Goal: Transaction & Acquisition: Purchase product/service

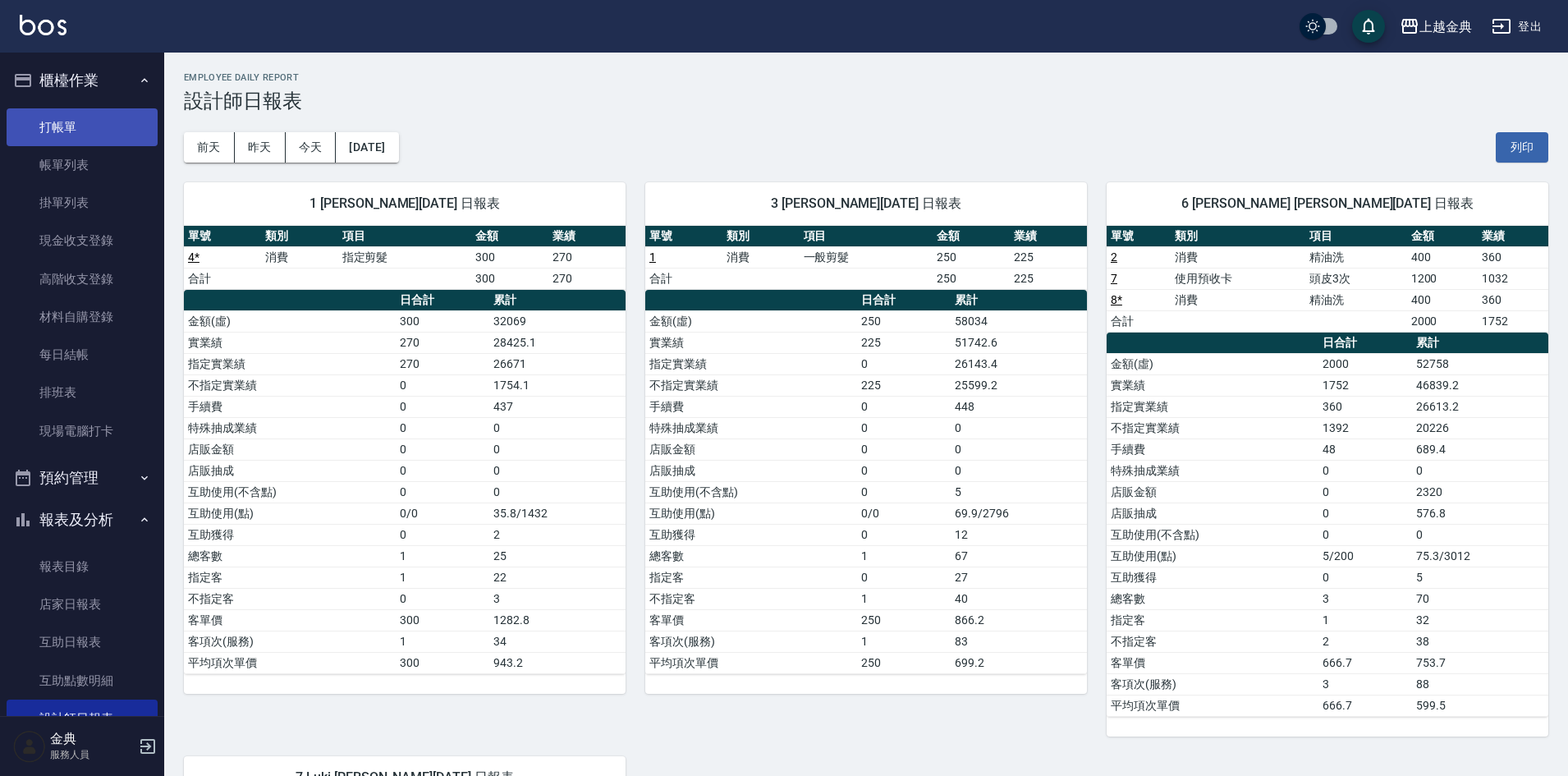
drag, startPoint x: 58, startPoint y: 134, endPoint x: 49, endPoint y: 123, distance: 14.2
click at [58, 134] on link "打帳單" at bounding box center [81, 127] width 151 height 38
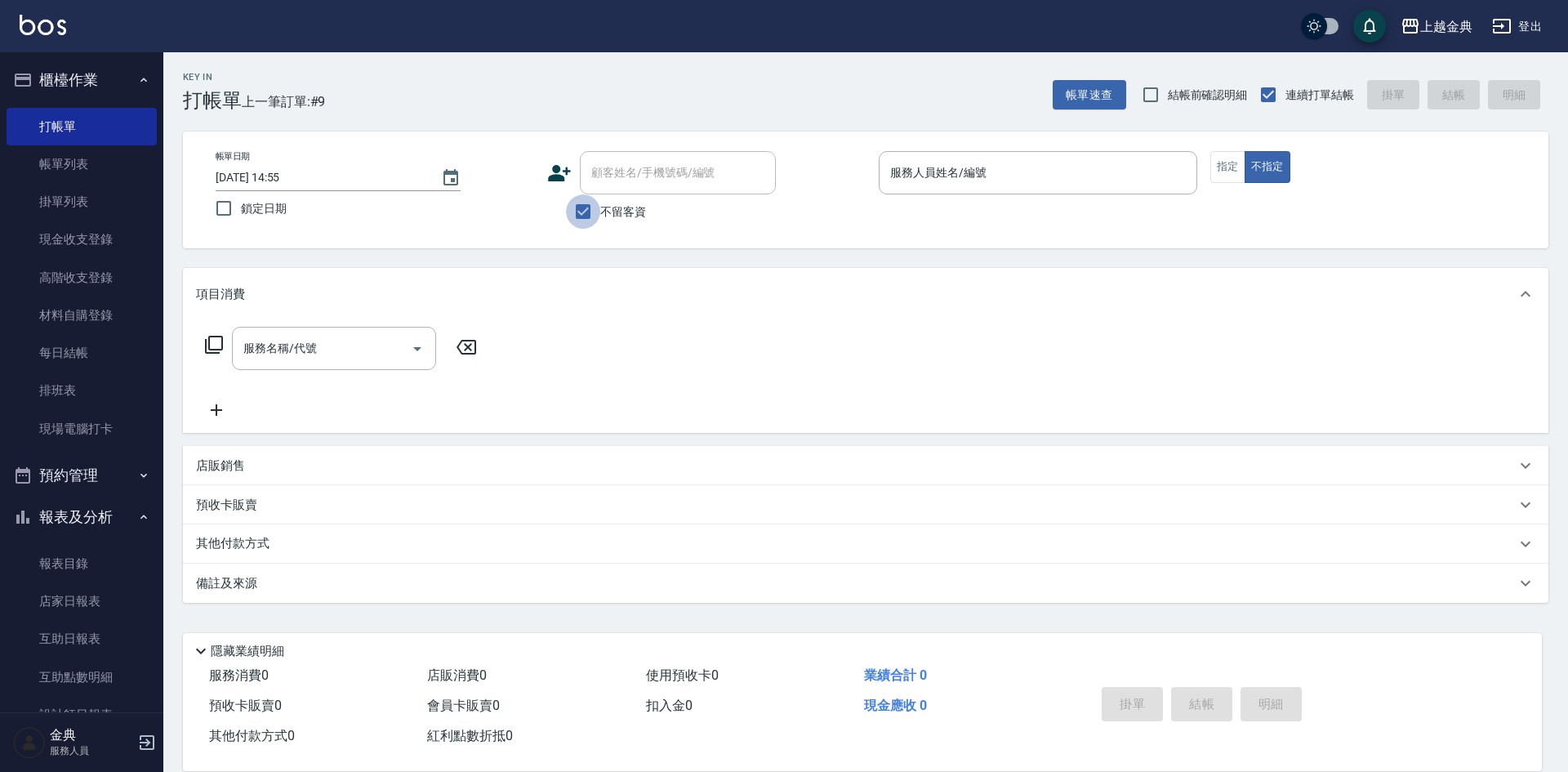
click at [582, 218] on input "不留客資" at bounding box center [582, 211] width 34 height 34
checkbox input "false"
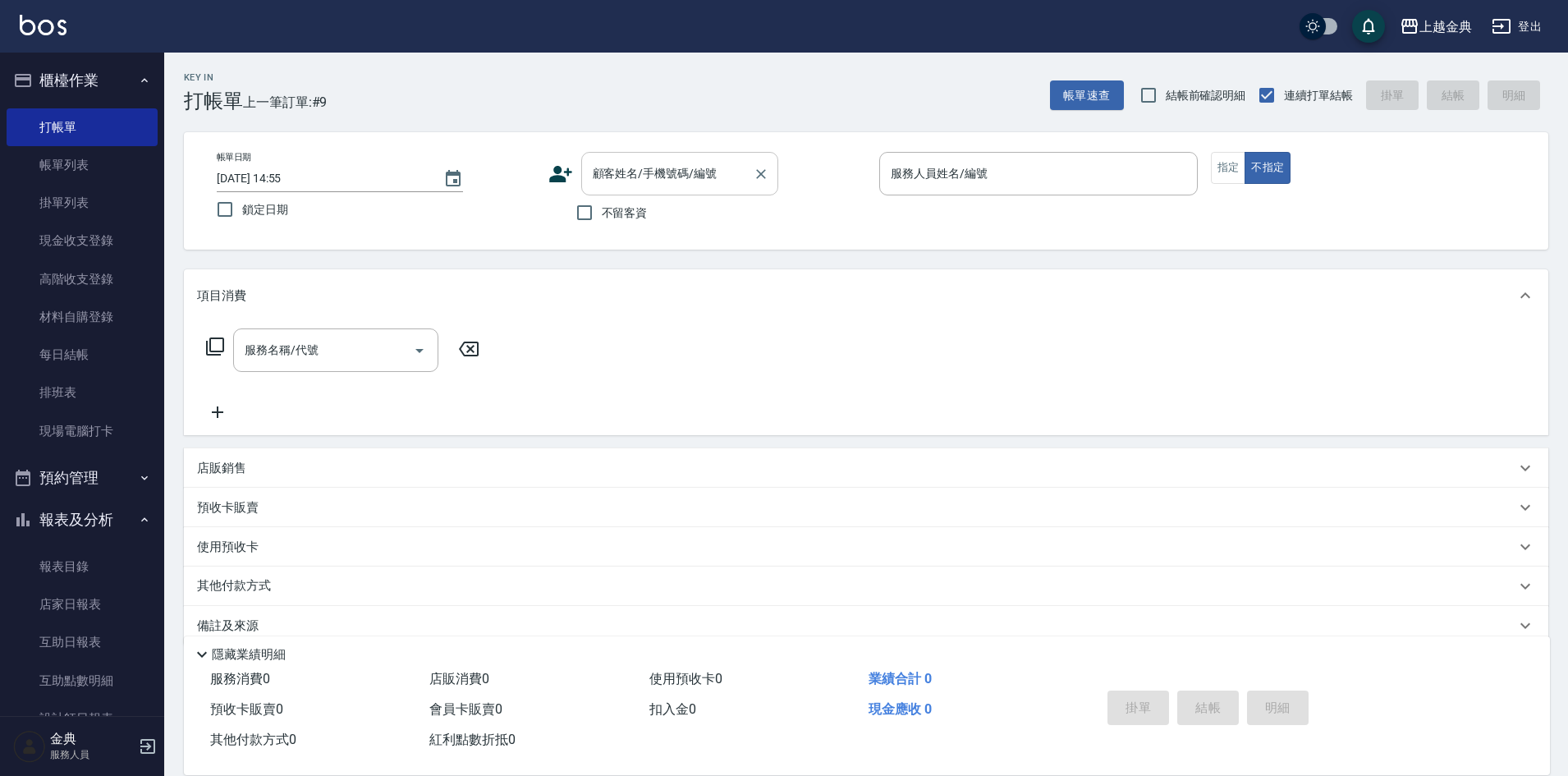
click at [621, 178] on input "顧客姓名/手機號碼/編號" at bounding box center [667, 174] width 158 height 29
type input "白"
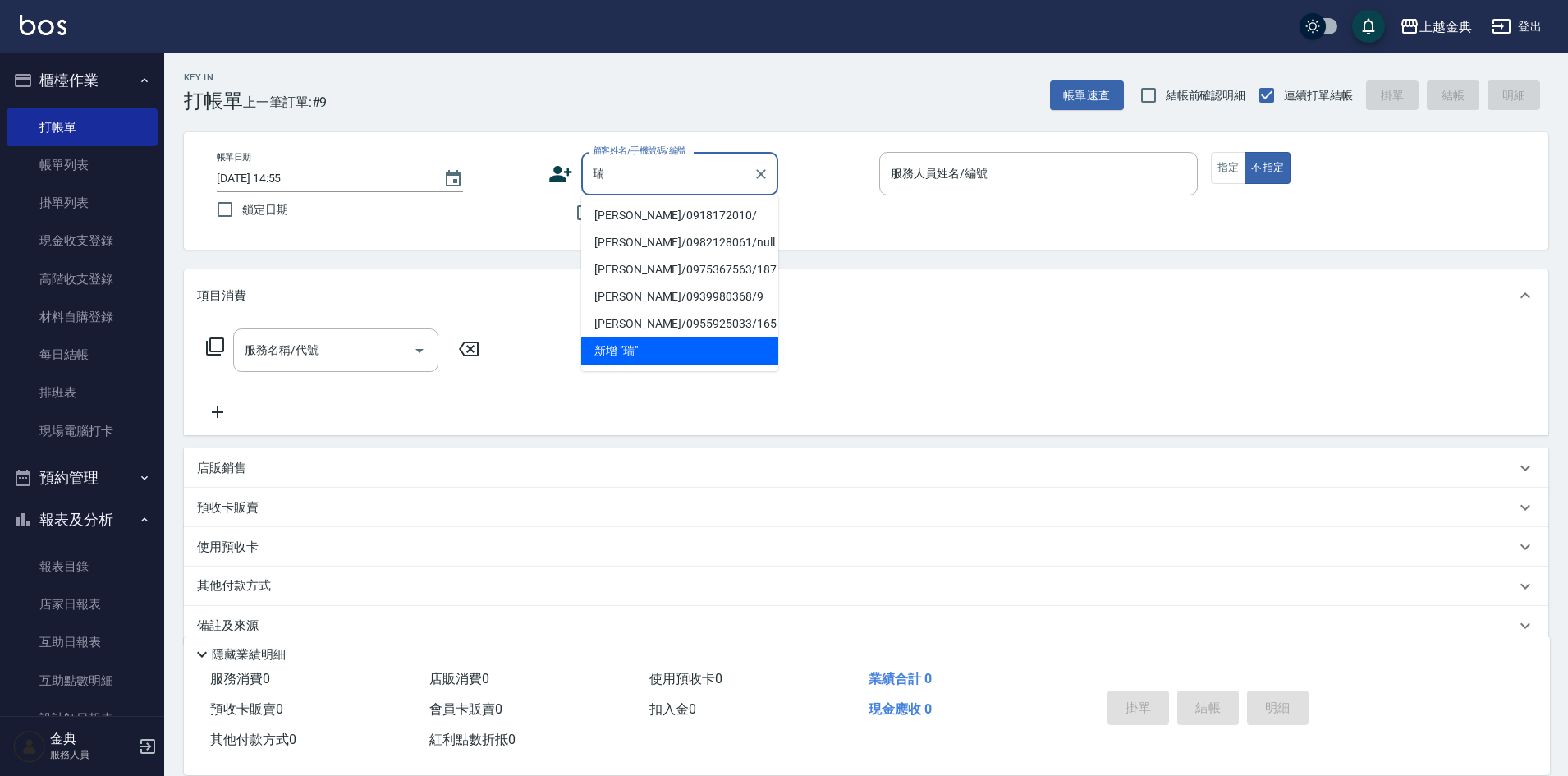
type input "睿"
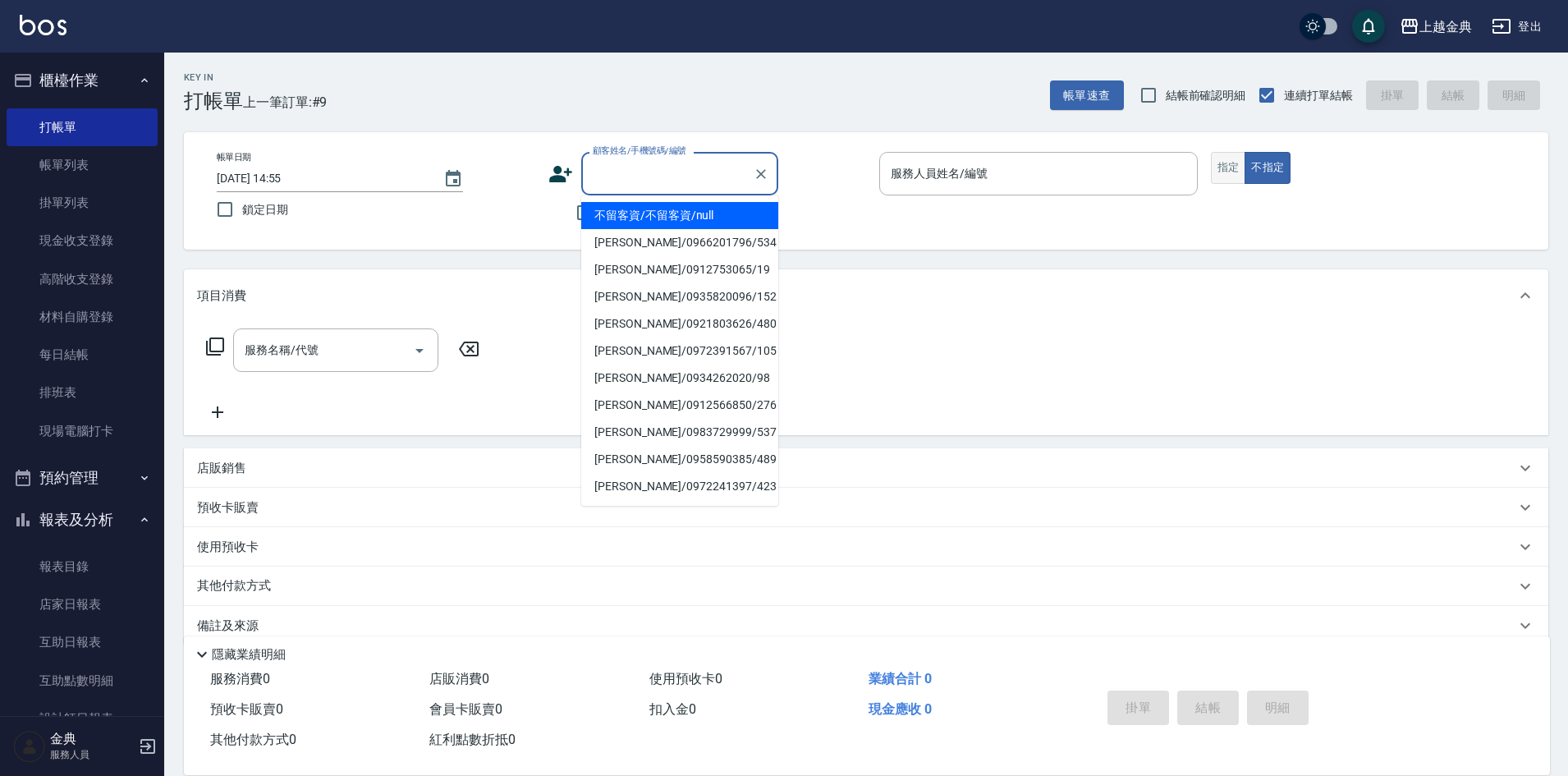
click at [1235, 159] on button "指定" at bounding box center [1229, 168] width 35 height 32
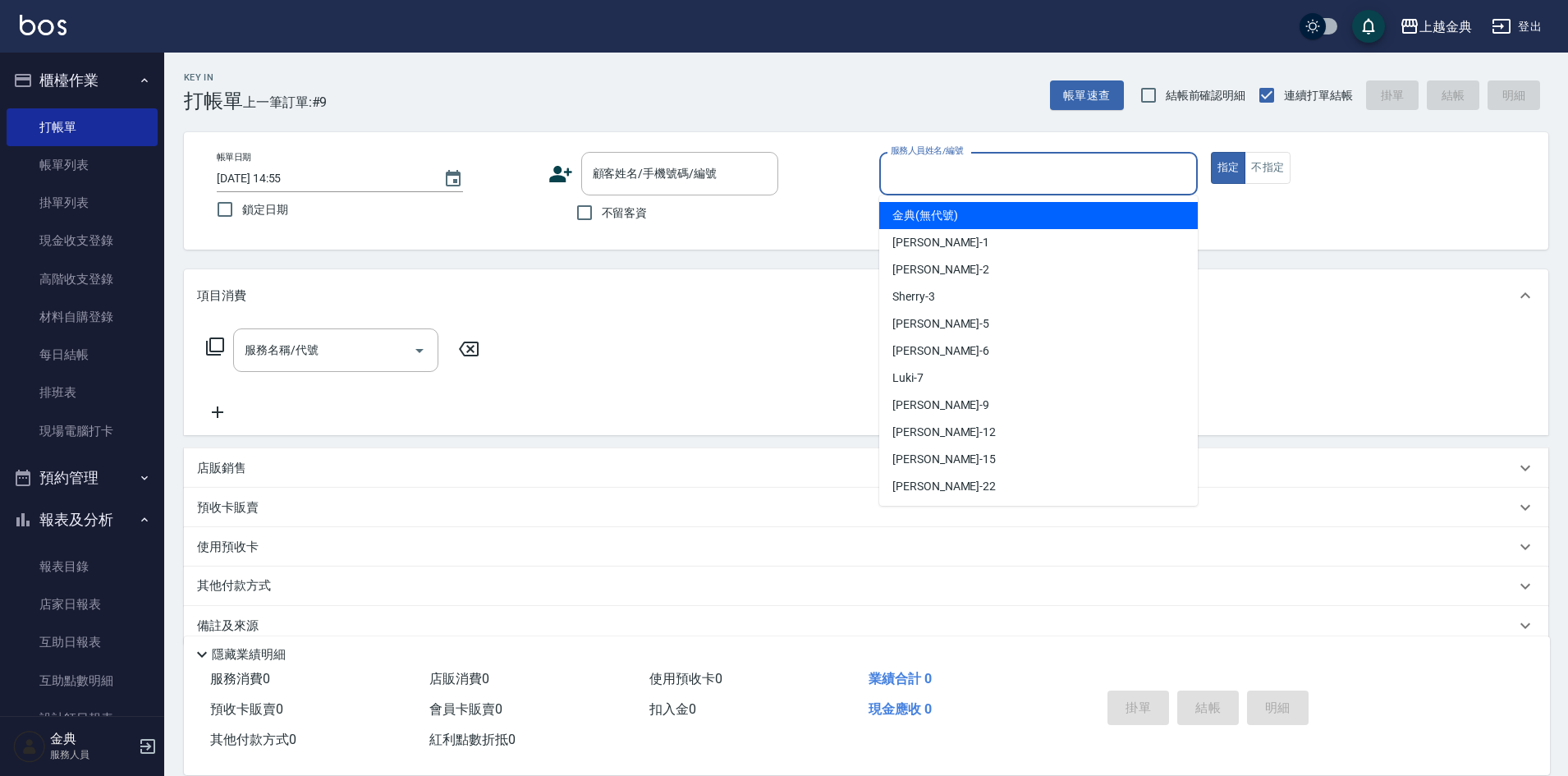
click at [1103, 162] on input "服務人員姓名/編號" at bounding box center [1038, 174] width 304 height 29
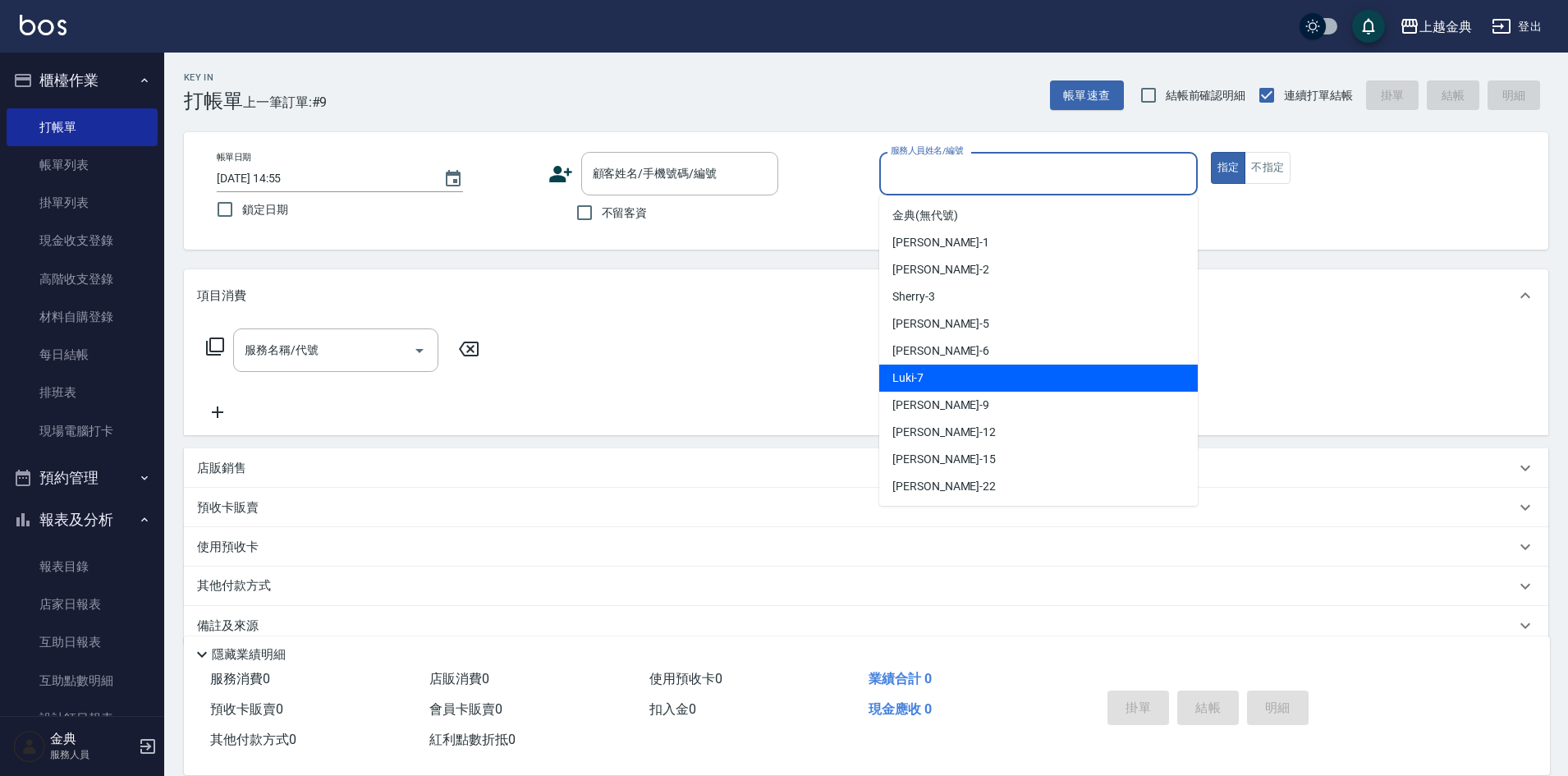
click at [1047, 377] on div "Luki -7" at bounding box center [1038, 378] width 318 height 27
type input "Luki-7"
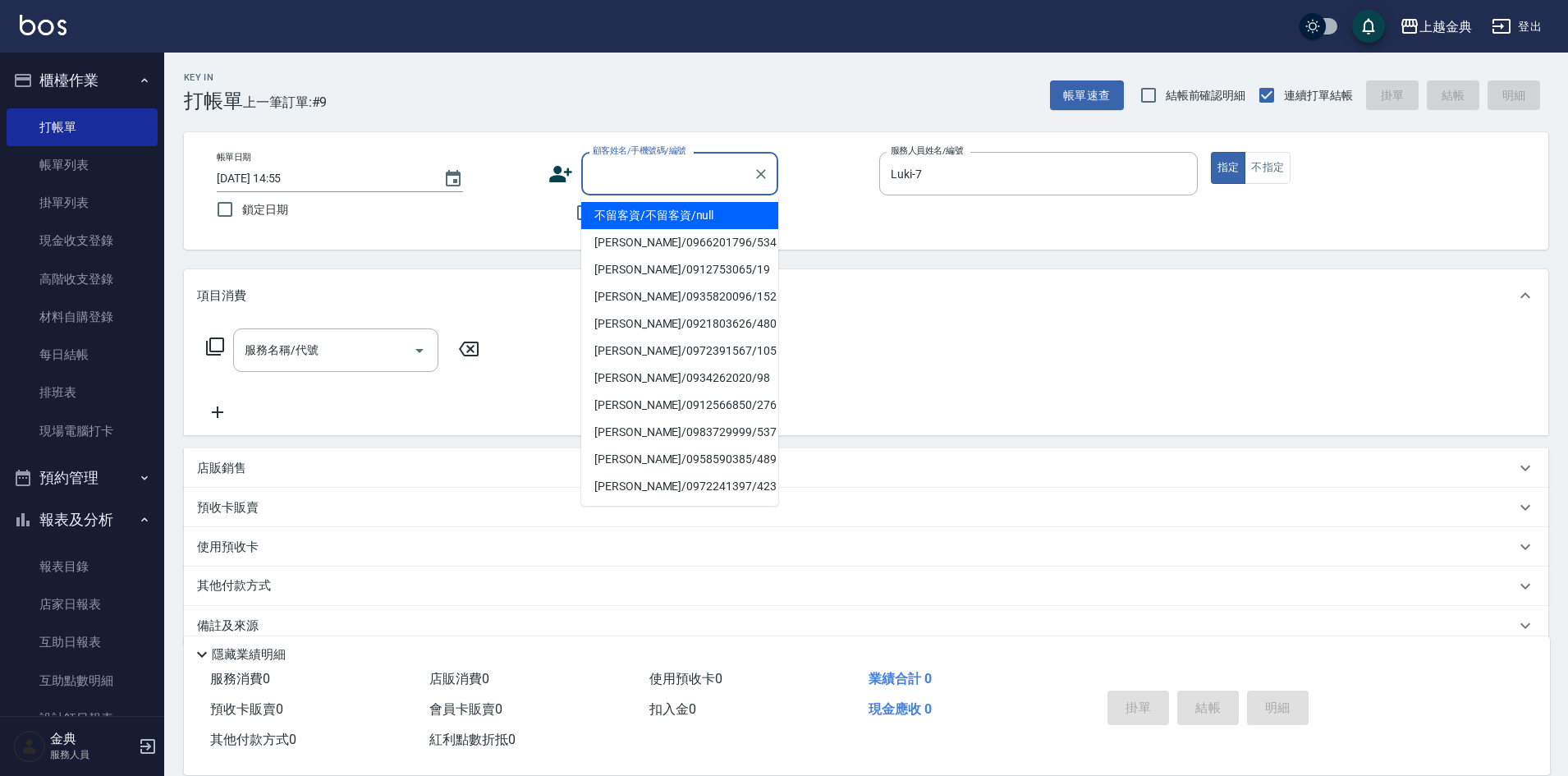
click at [616, 170] on input "顧客姓名/手機號碼/編號" at bounding box center [667, 174] width 158 height 29
click at [758, 220] on li "[PERSON_NAME]/0917386331/129" at bounding box center [680, 215] width 197 height 27
type input "[PERSON_NAME]/0917386331/129"
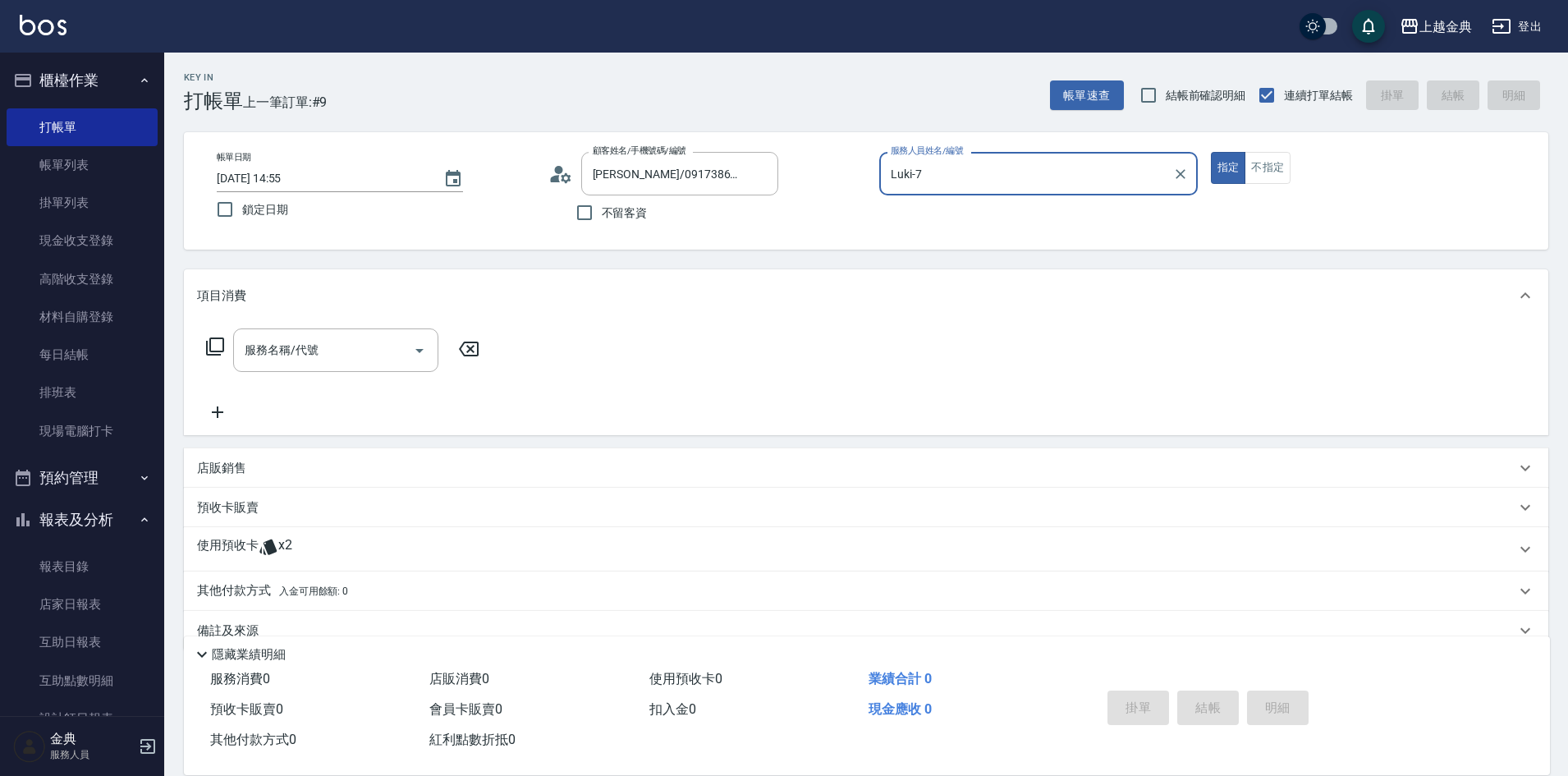
click at [245, 550] on p "使用預收卡" at bounding box center [228, 549] width 62 height 25
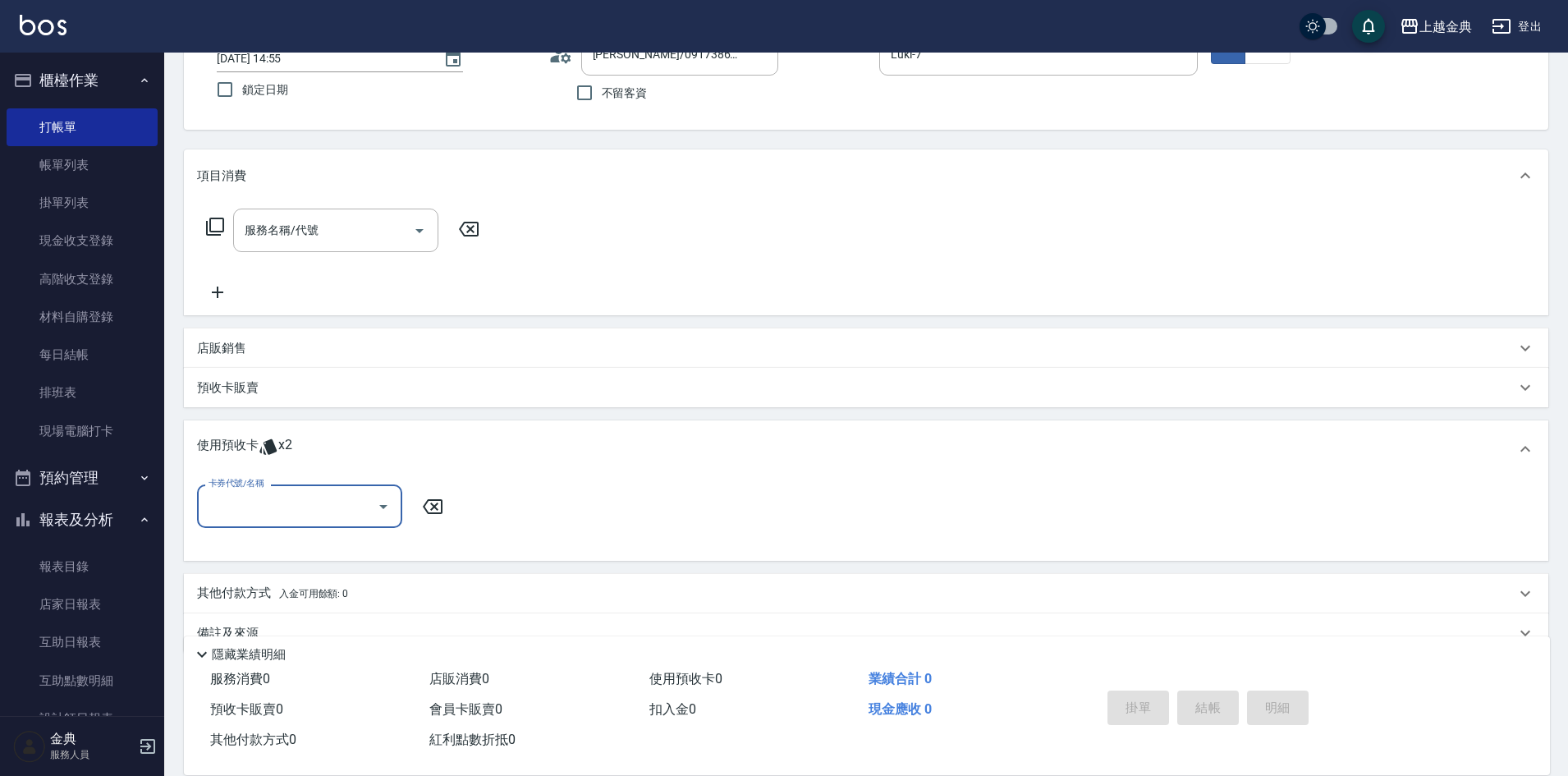
scroll to position [154, 0]
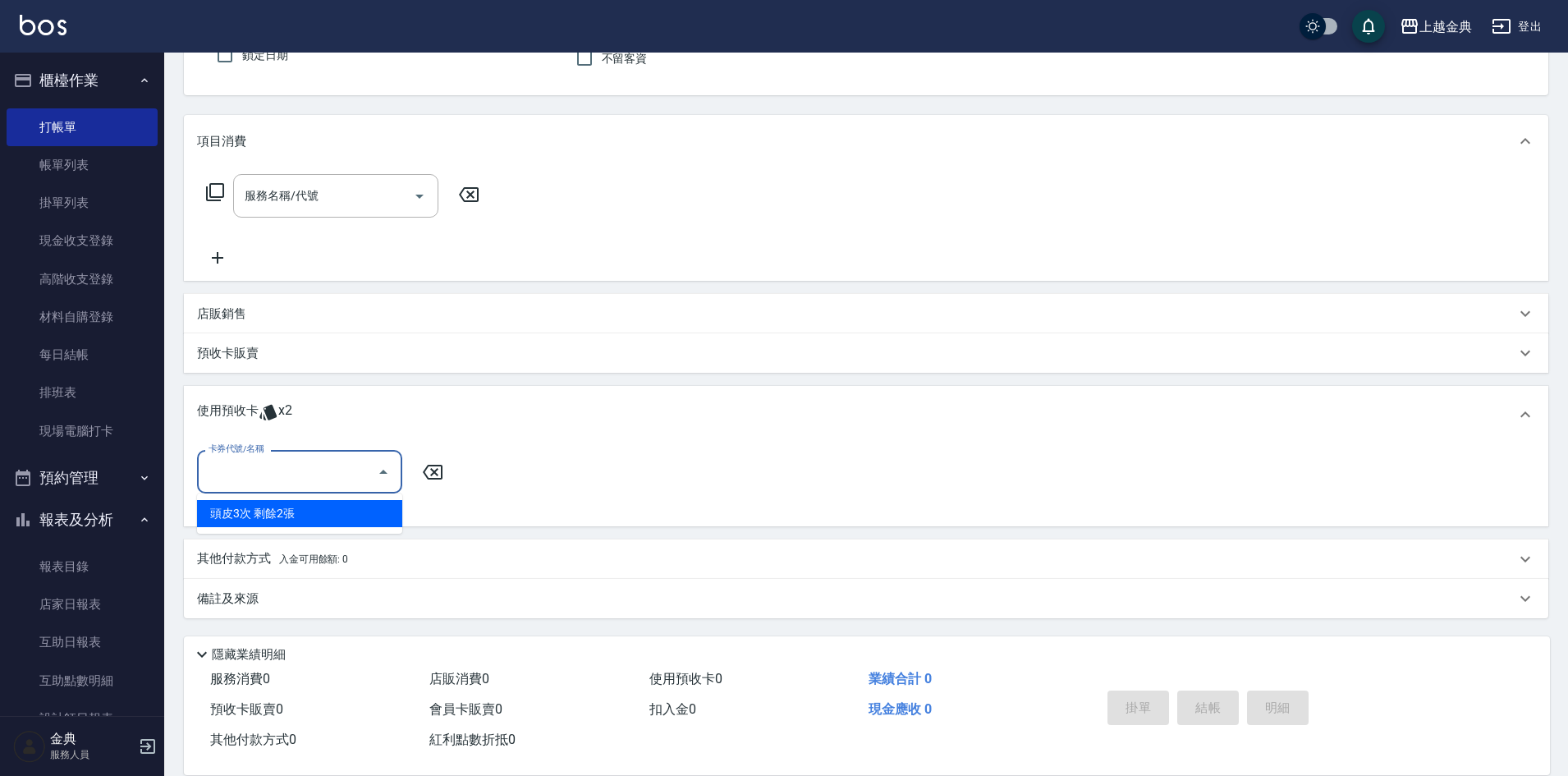
click at [271, 467] on input "卡券代號/名稱" at bounding box center [287, 472] width 166 height 29
click at [276, 513] on div "頭皮3次 剩餘2張" at bounding box center [300, 513] width 205 height 27
type input "頭皮3次"
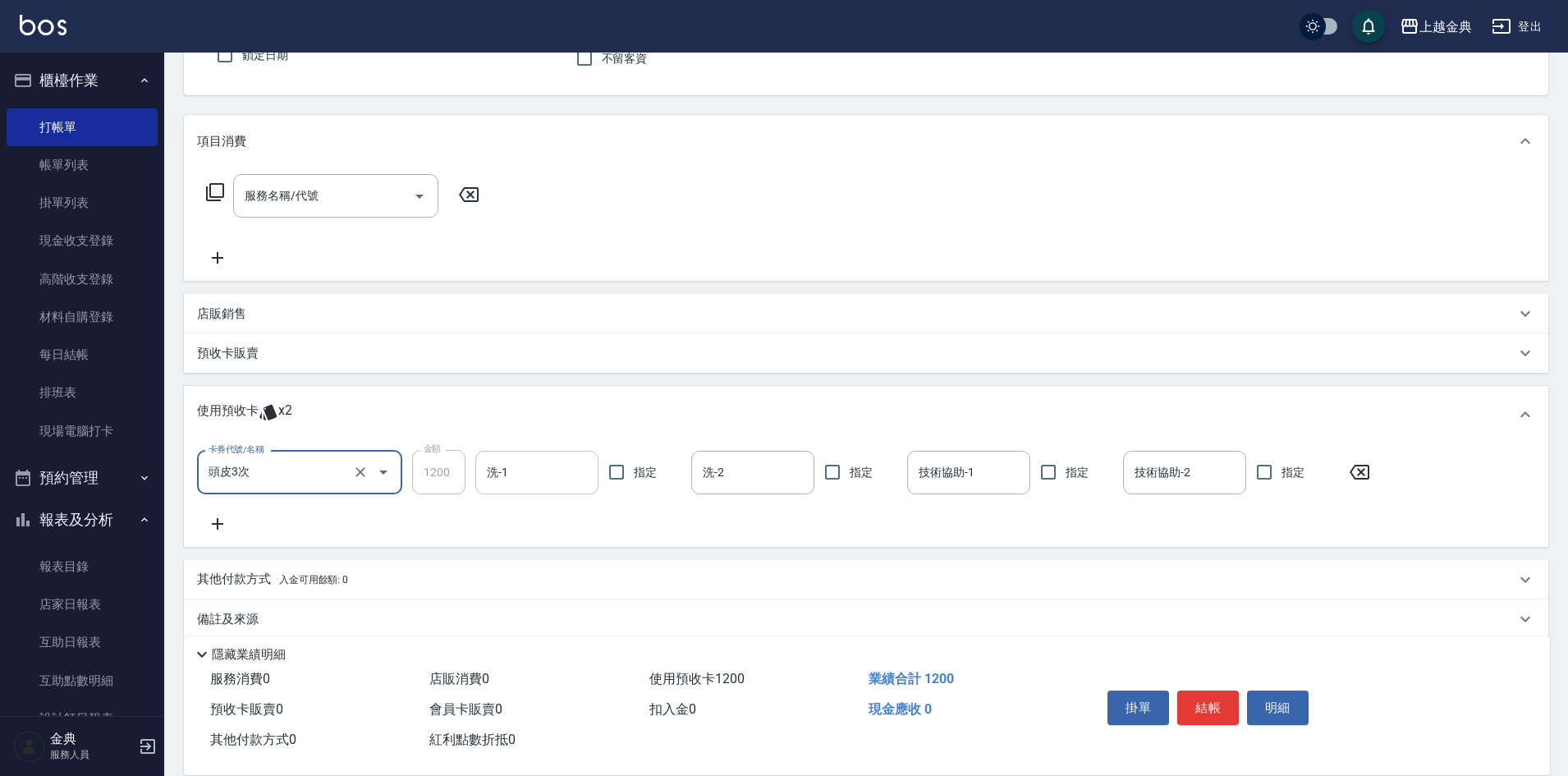
click at [520, 482] on input "洗-1" at bounding box center [537, 473] width 108 height 29
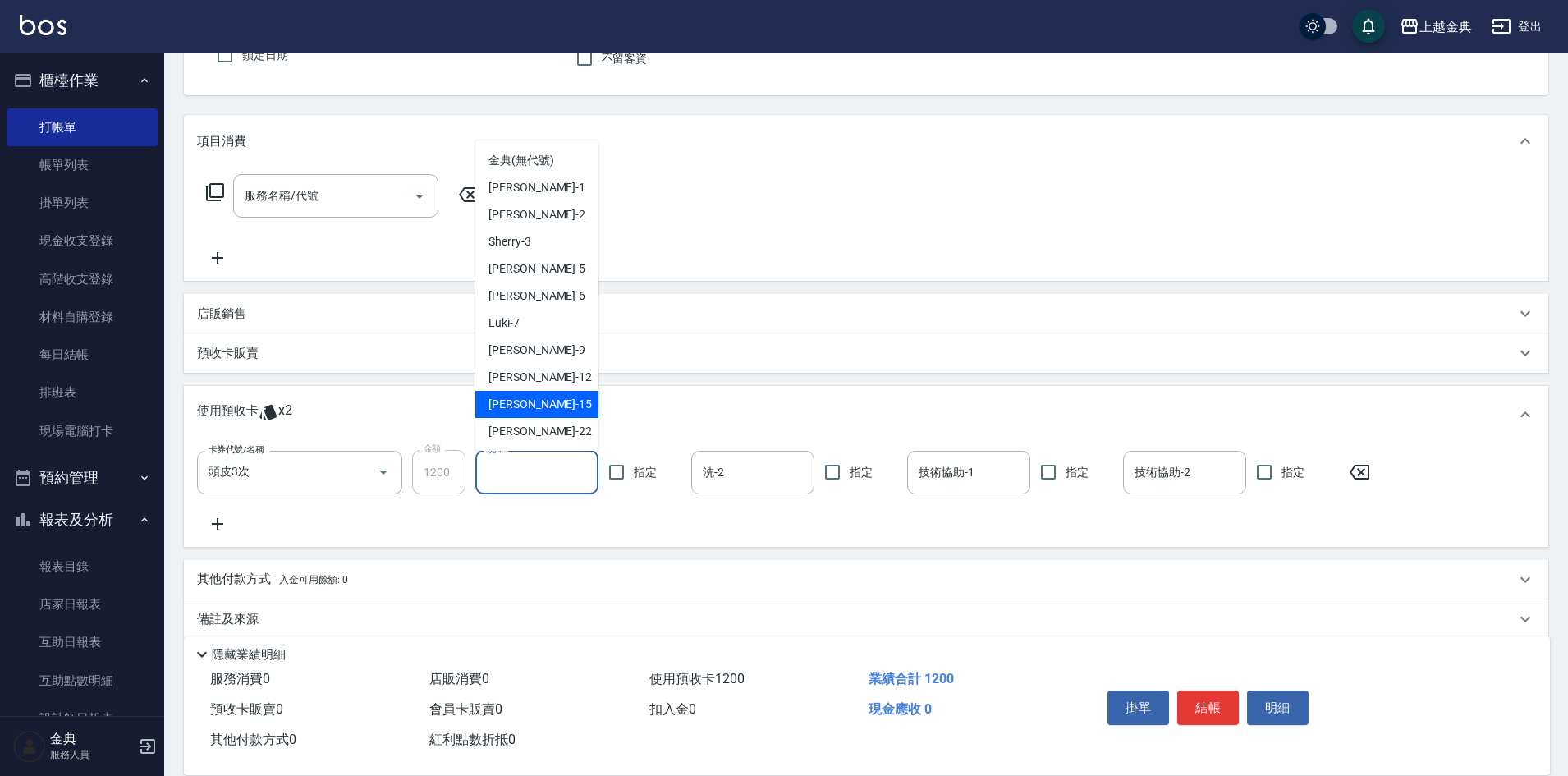
click at [559, 416] on div "[PERSON_NAME] -15" at bounding box center [537, 404] width 123 height 27
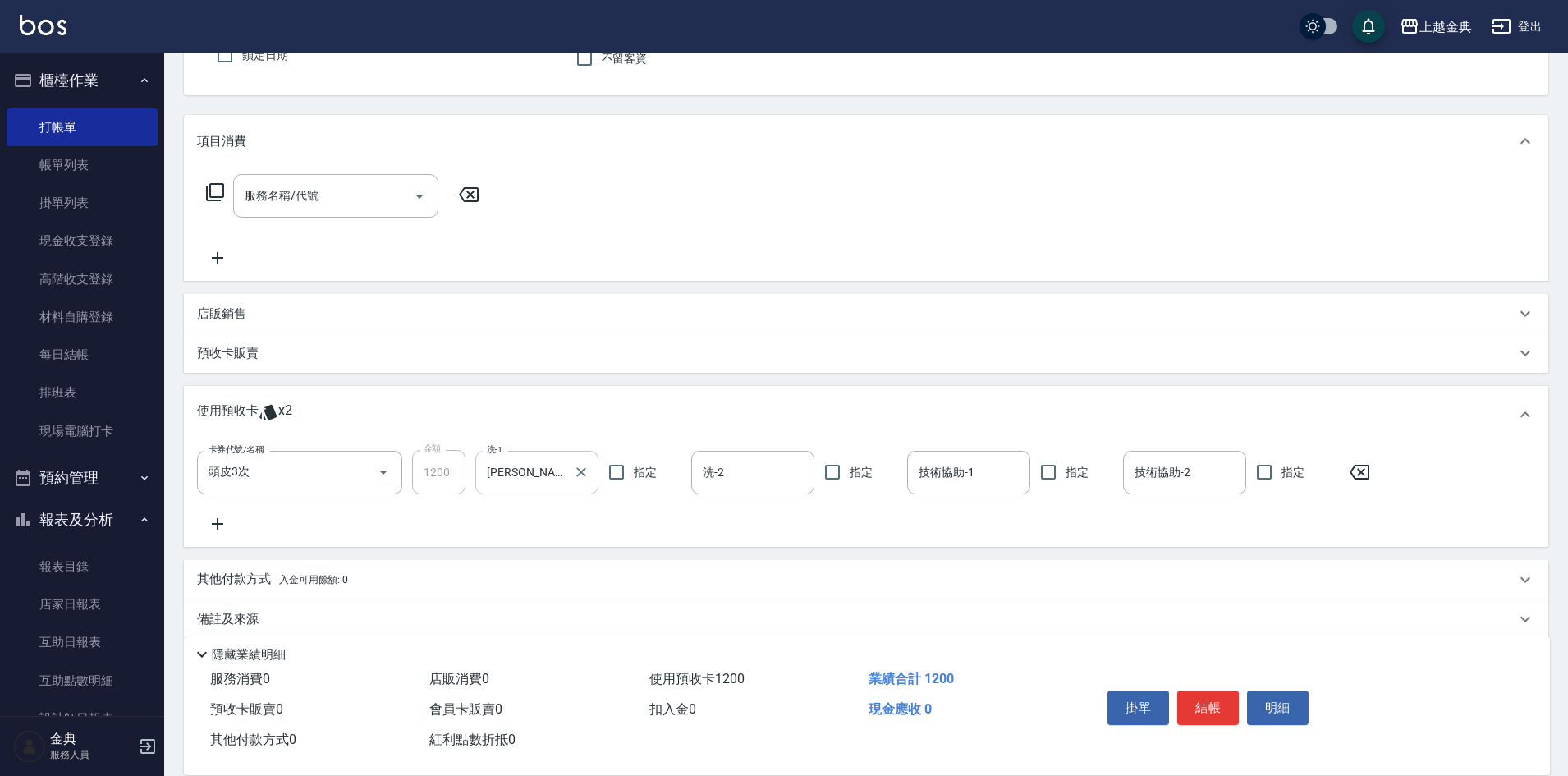
click at [556, 474] on input "[PERSON_NAME]-15" at bounding box center [524, 473] width 84 height 29
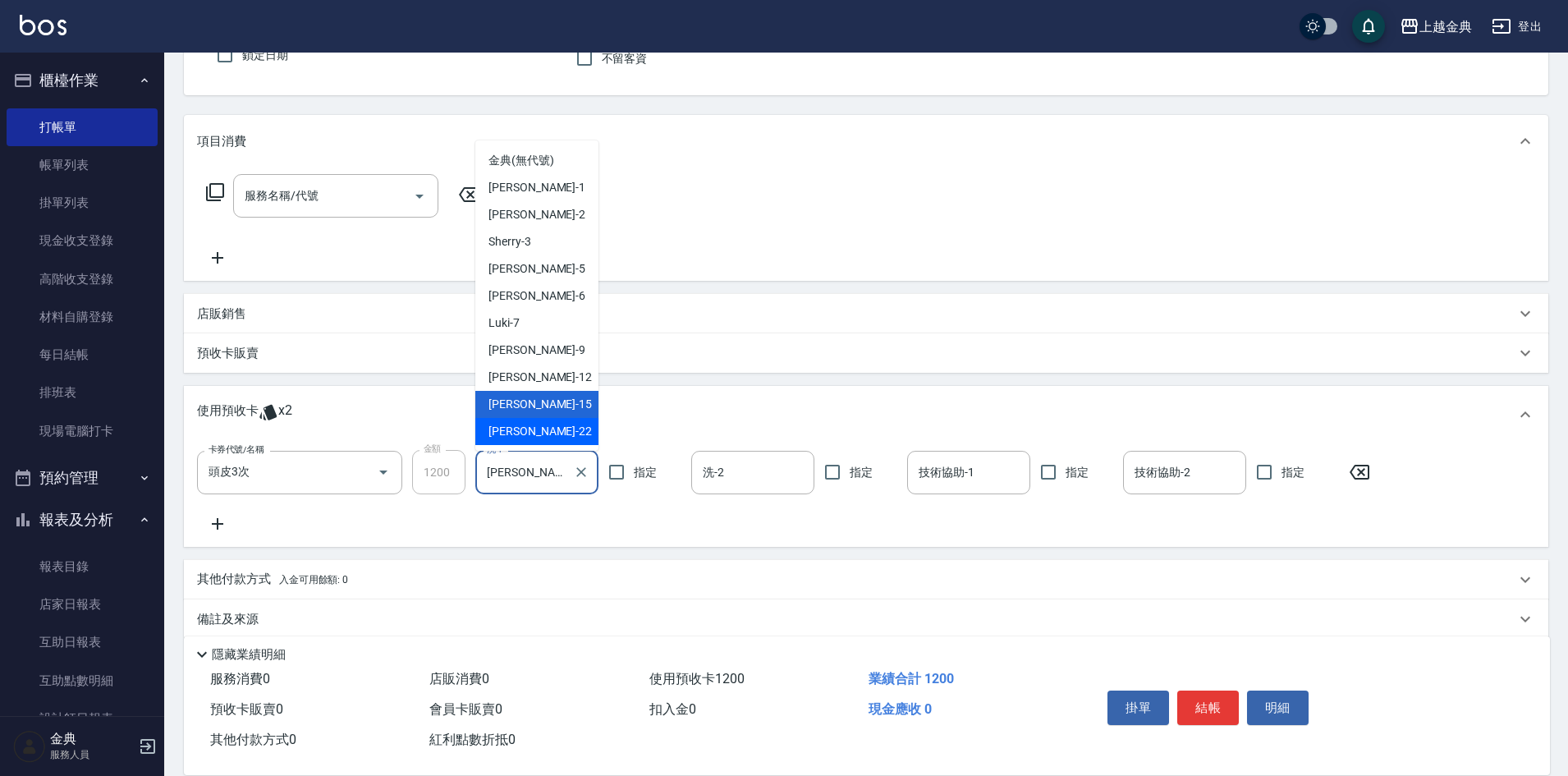
click at [535, 433] on div "[PERSON_NAME] -22" at bounding box center [537, 431] width 123 height 27
type input "[PERSON_NAME]-22"
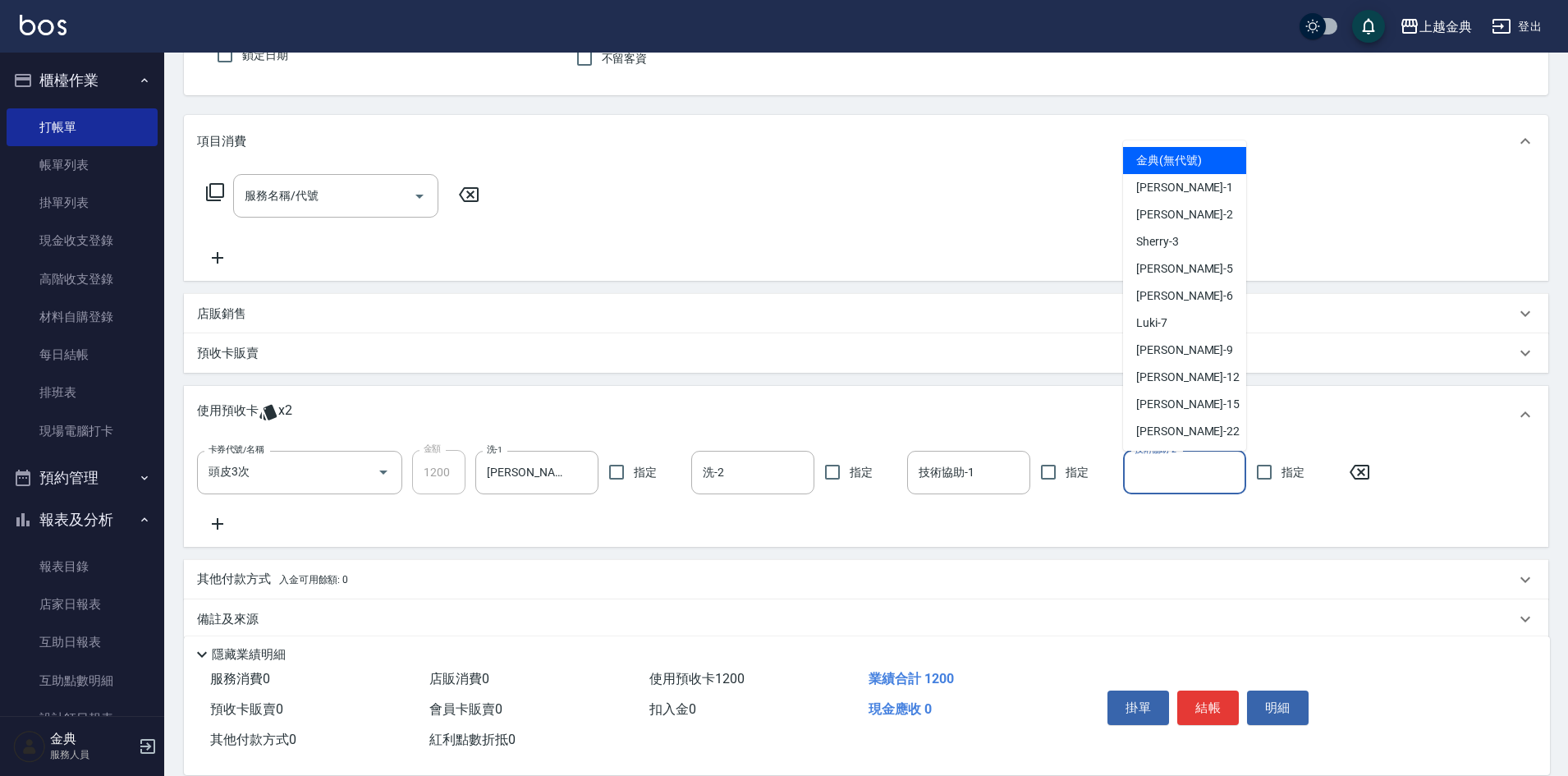
click at [1178, 466] on input "技術協助-2" at bounding box center [1185, 473] width 108 height 29
click at [1189, 443] on div "[PERSON_NAME] -22" at bounding box center [1185, 431] width 123 height 27
type input "[PERSON_NAME]-22"
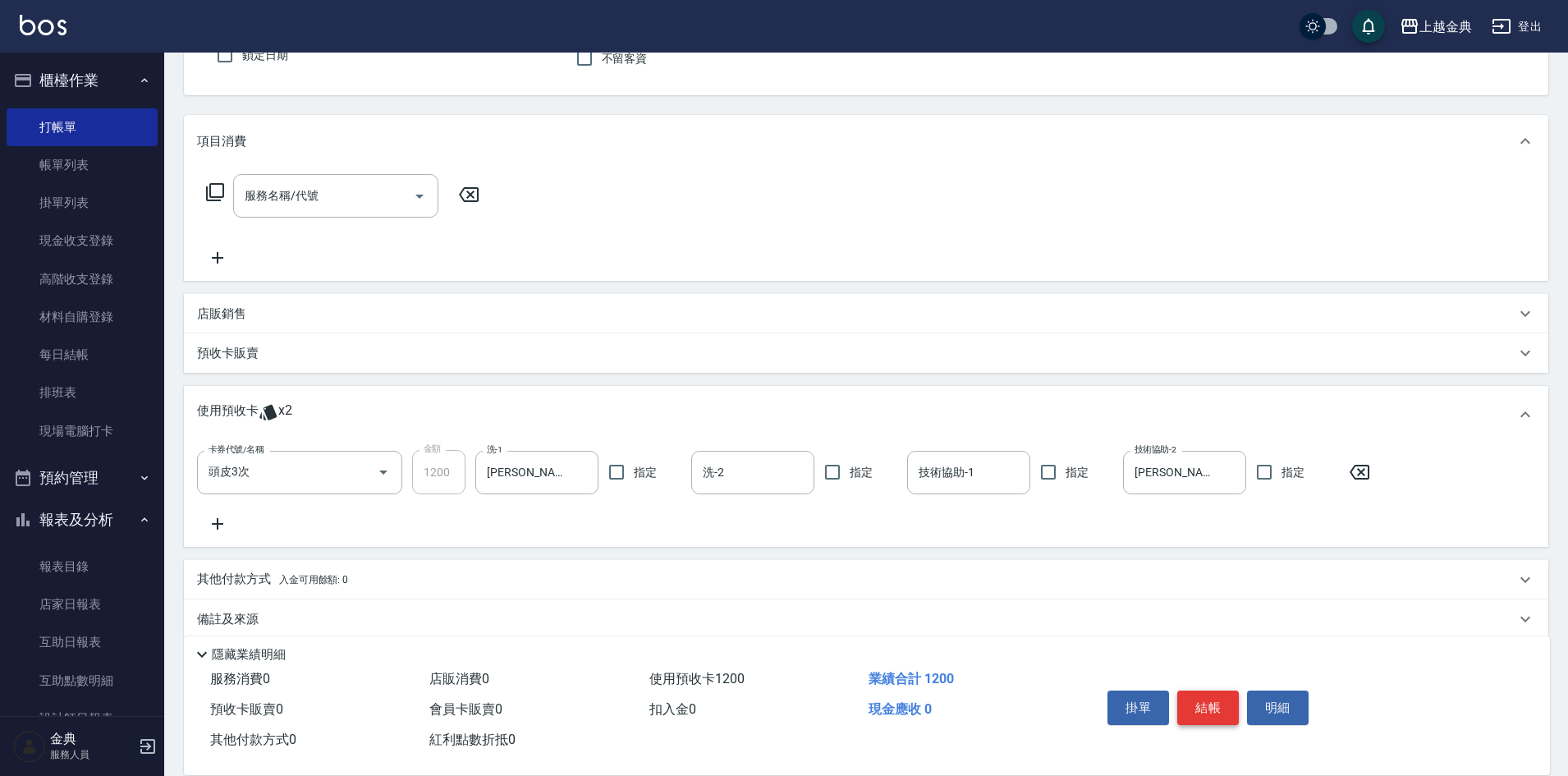
click at [1208, 696] on button "結帳" at bounding box center [1208, 707] width 62 height 34
type input "[DATE] 15:36"
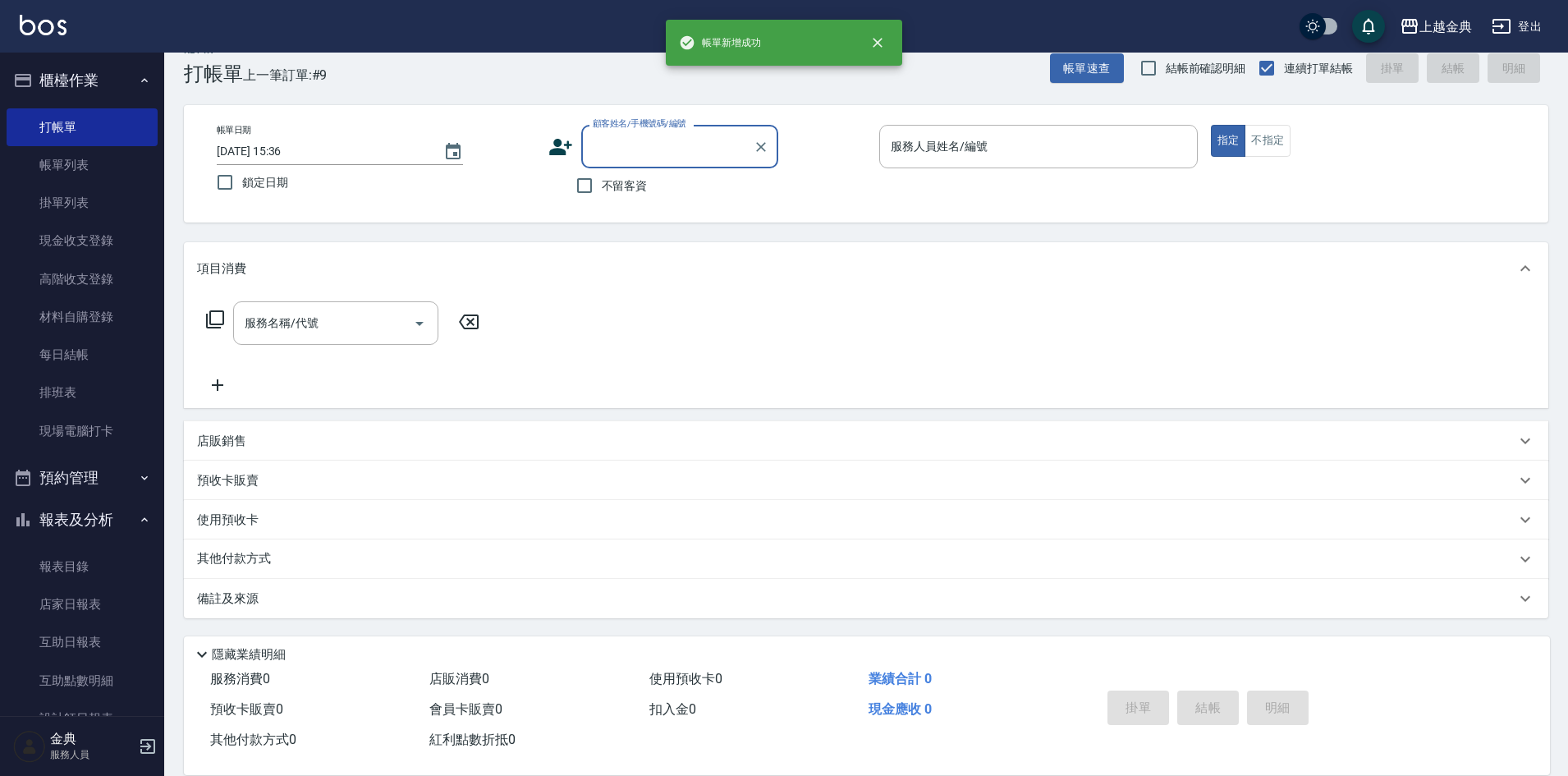
scroll to position [27, 0]
click at [961, 126] on div "服務人員姓名/編號" at bounding box center [1038, 146] width 318 height 43
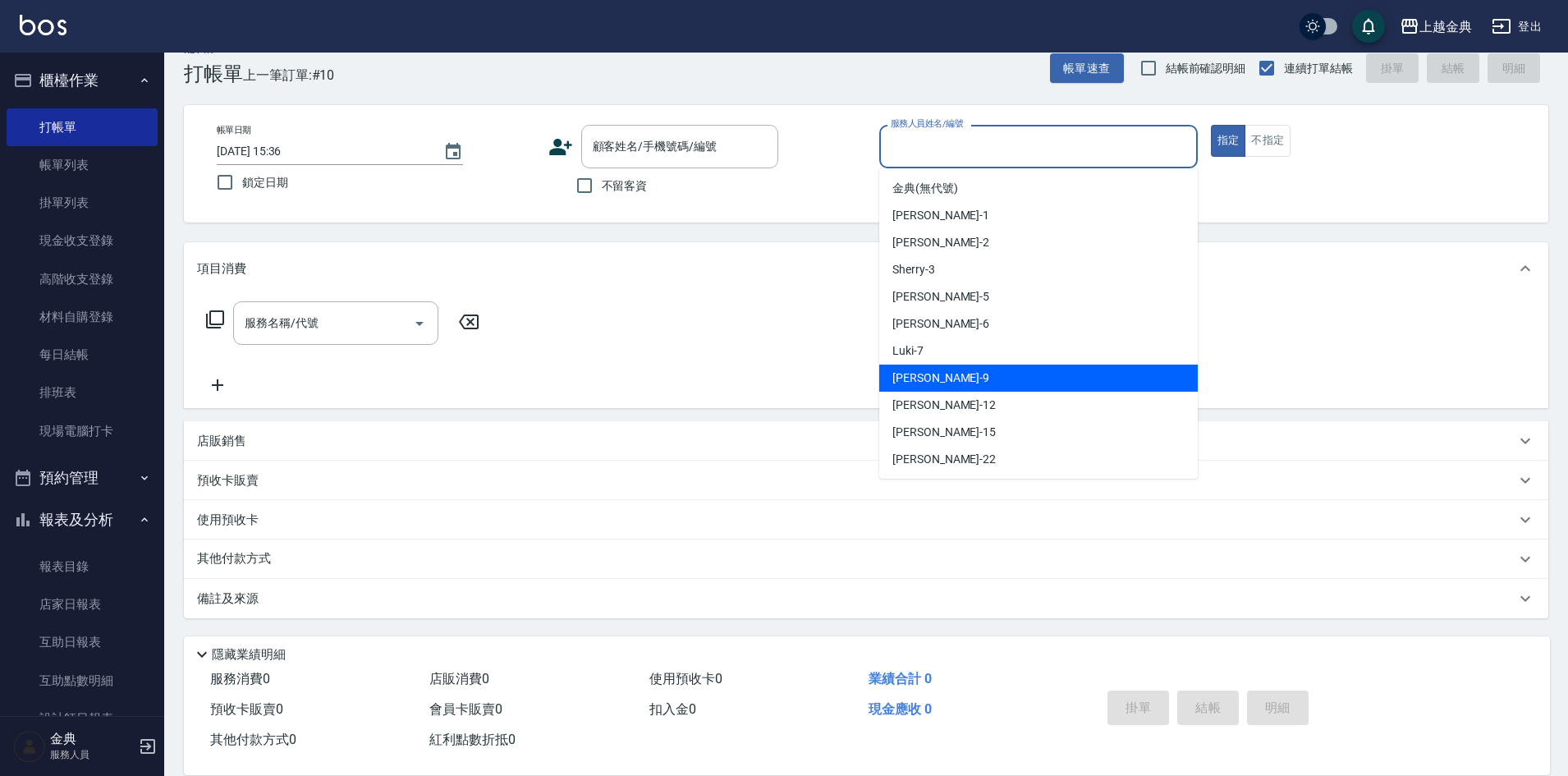
click at [975, 352] on div "Luki -7" at bounding box center [1038, 351] width 318 height 27
type input "Luki-7"
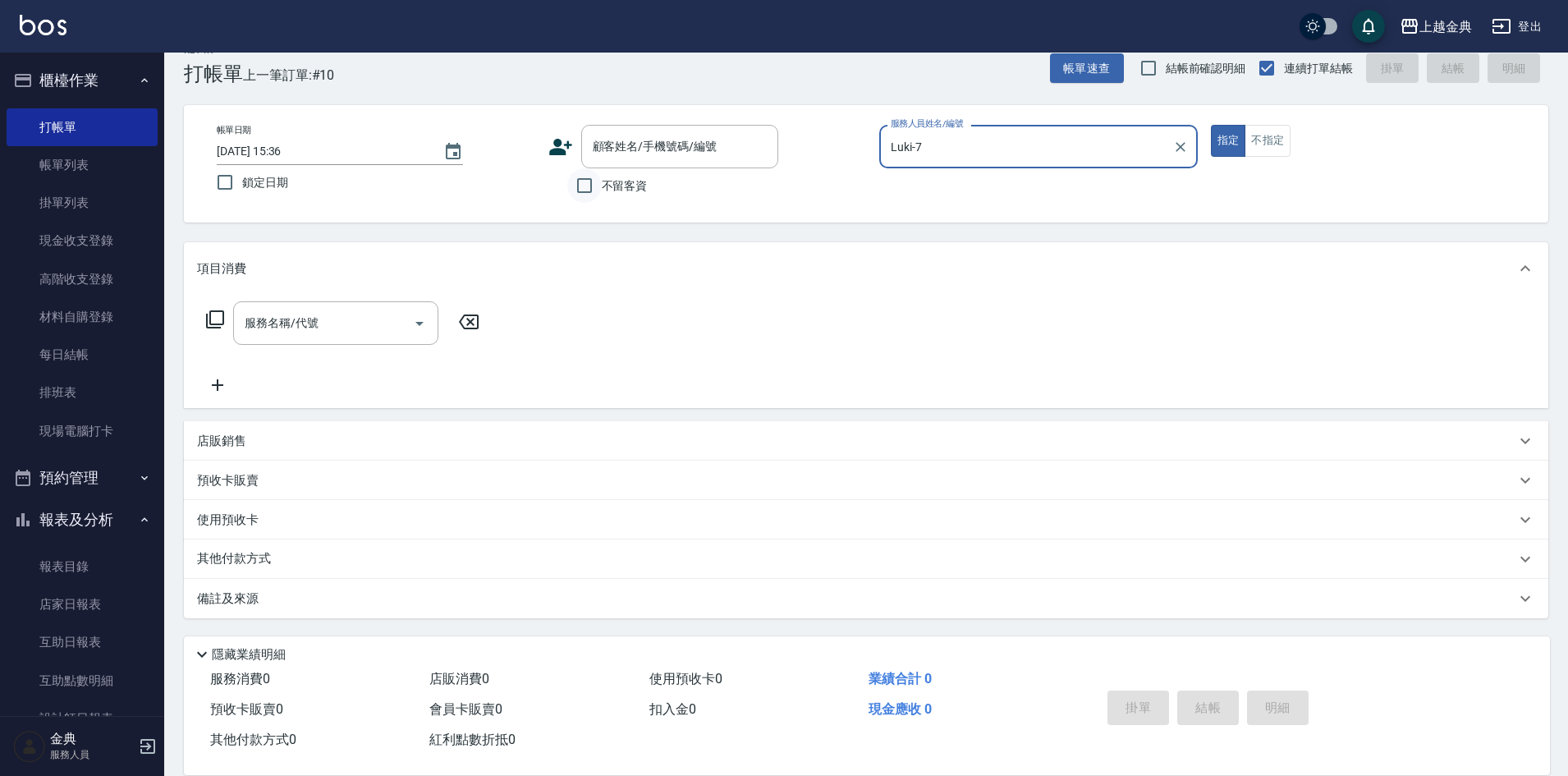
click at [575, 188] on input "不留客資" at bounding box center [584, 185] width 34 height 34
checkbox input "true"
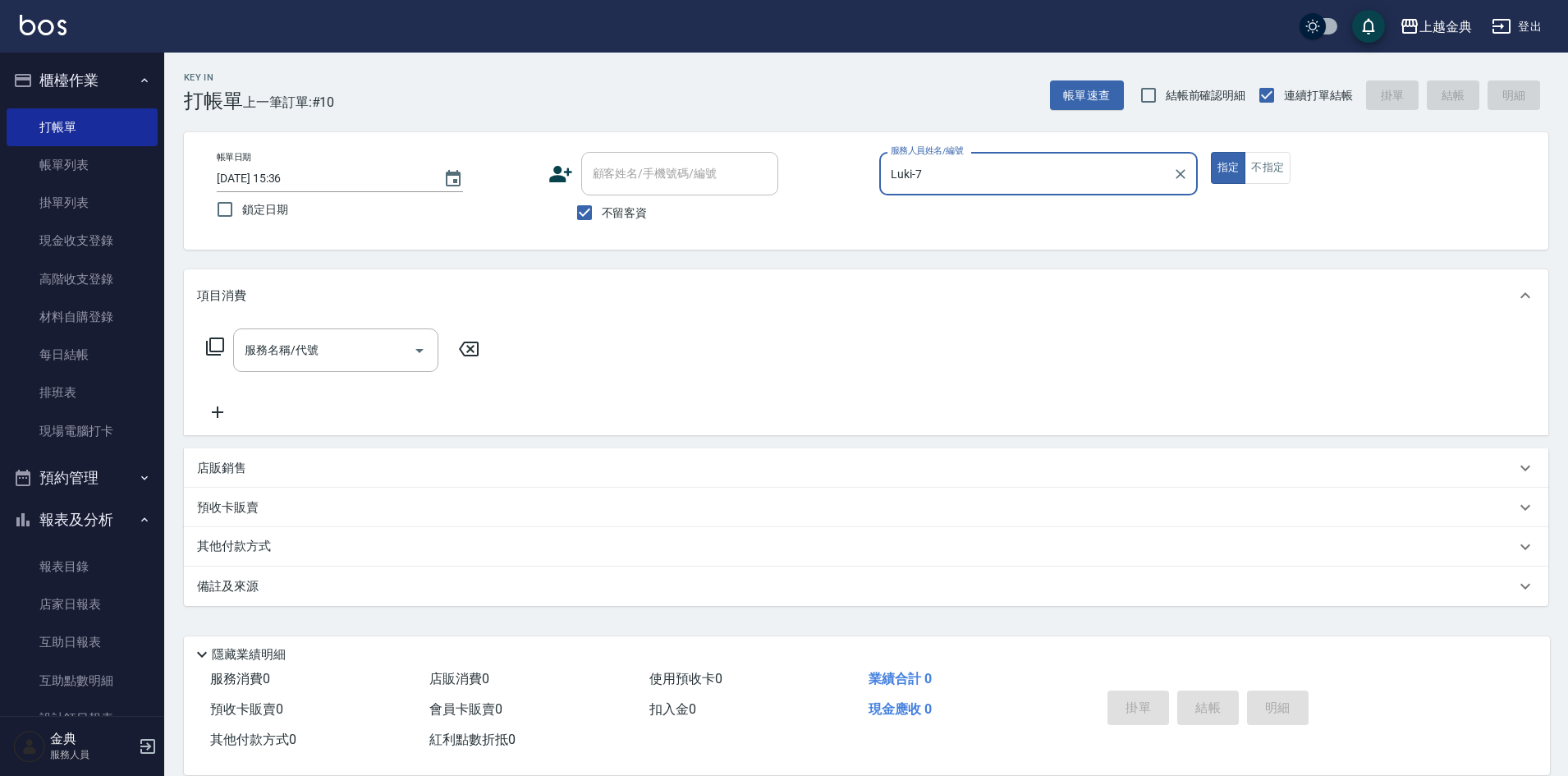
scroll to position [0, 0]
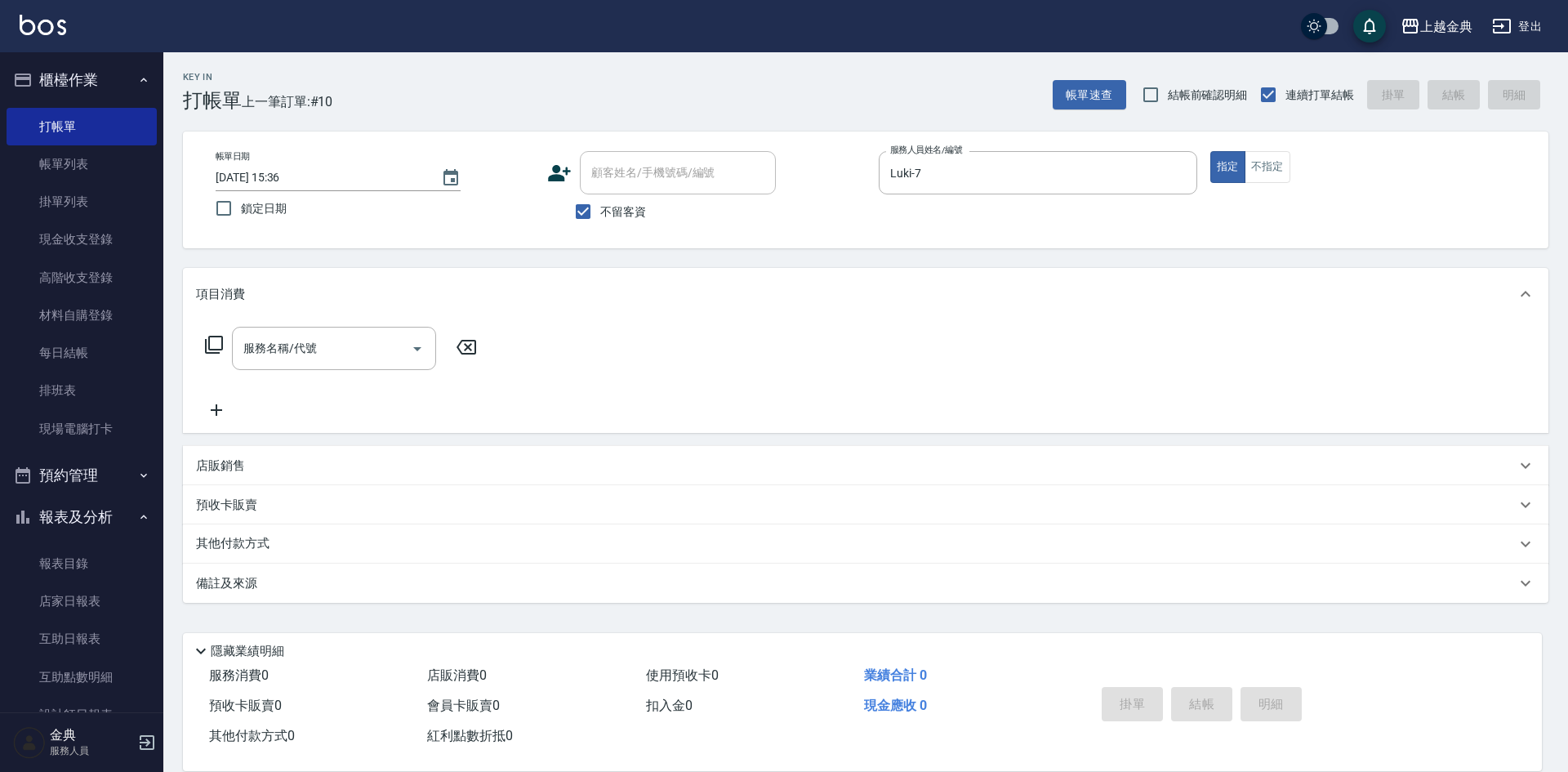
click at [214, 346] on icon at bounding box center [214, 345] width 19 height 19
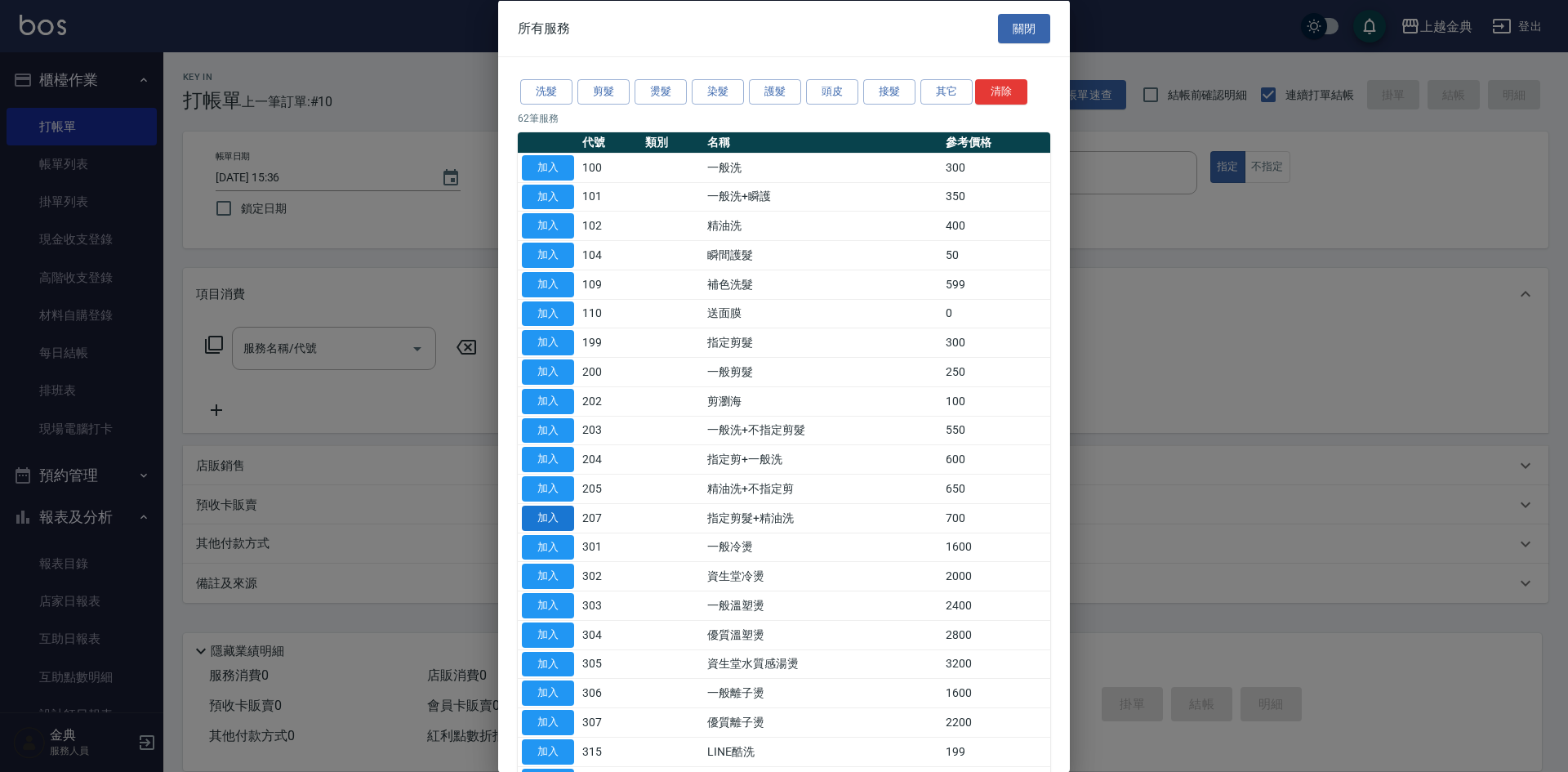
click at [553, 517] on button "加入" at bounding box center [548, 518] width 53 height 25
type input "指定剪髮+精油洗(207)"
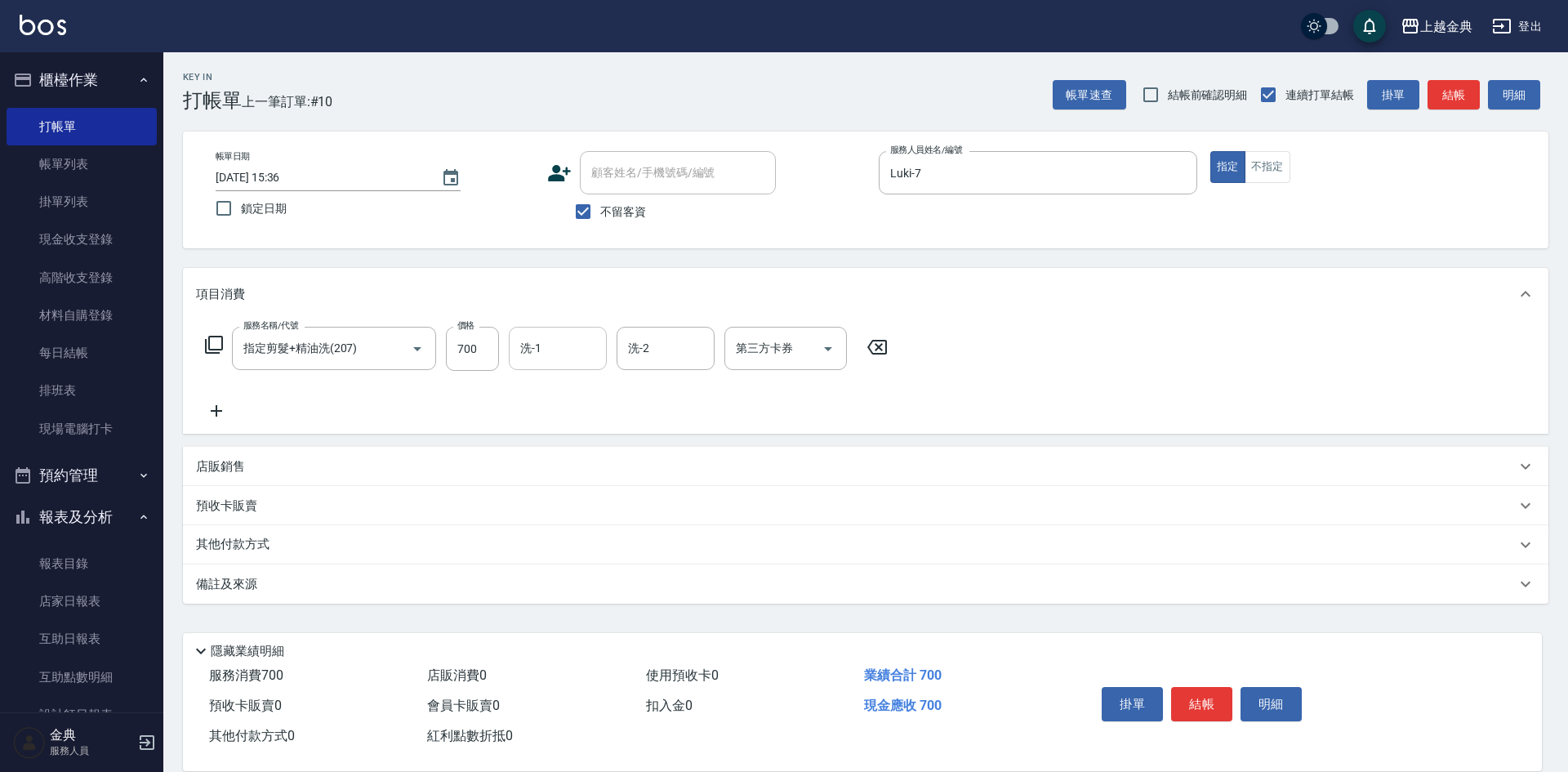
drag, startPoint x: 548, startPoint y: 337, endPoint x: 554, endPoint y: 362, distance: 25.7
click at [551, 341] on input "洗-1" at bounding box center [558, 348] width 83 height 29
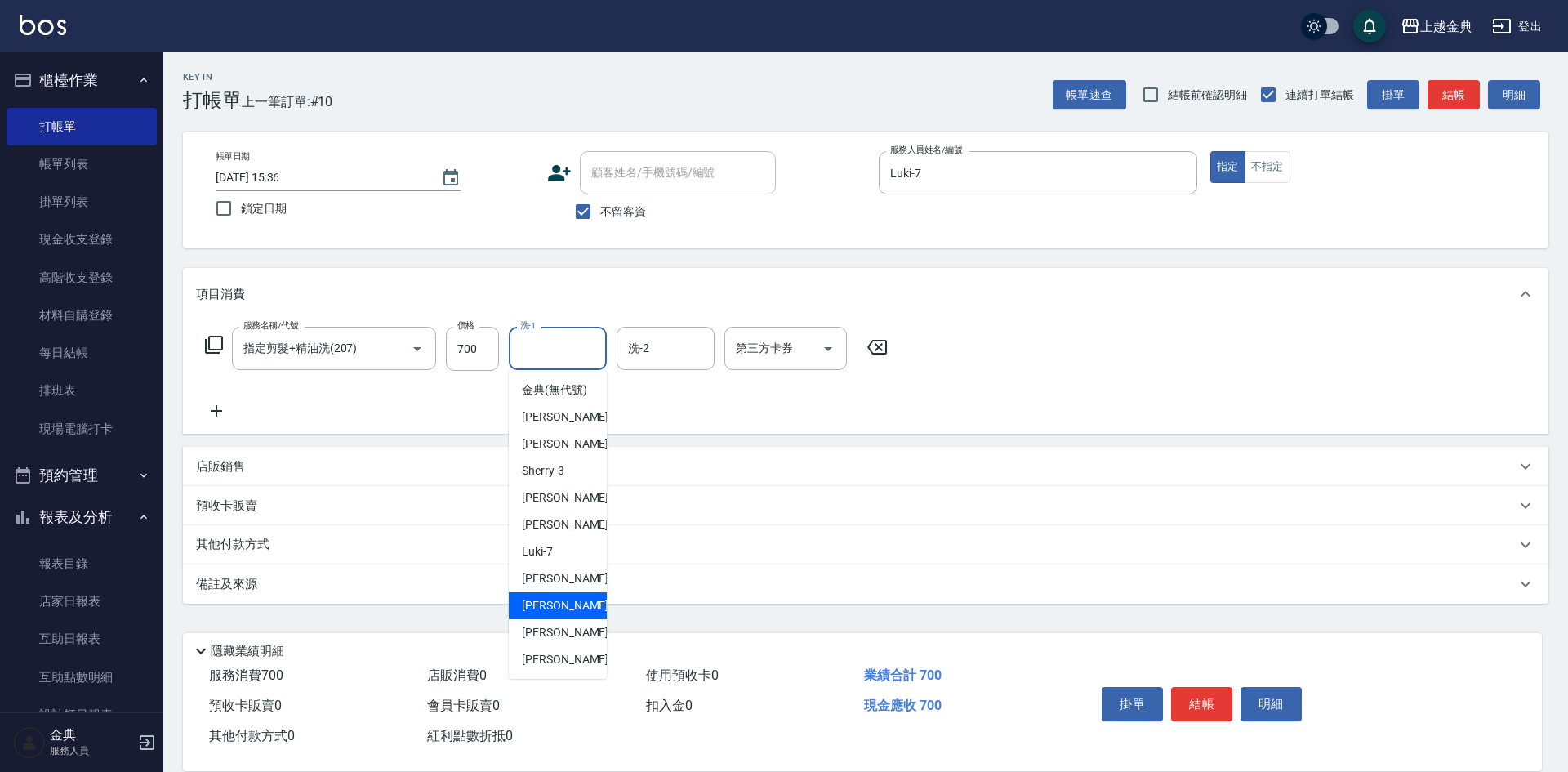
click at [574, 619] on div "[PERSON_NAME]-12" at bounding box center [558, 605] width 98 height 27
type input "[PERSON_NAME]-12"
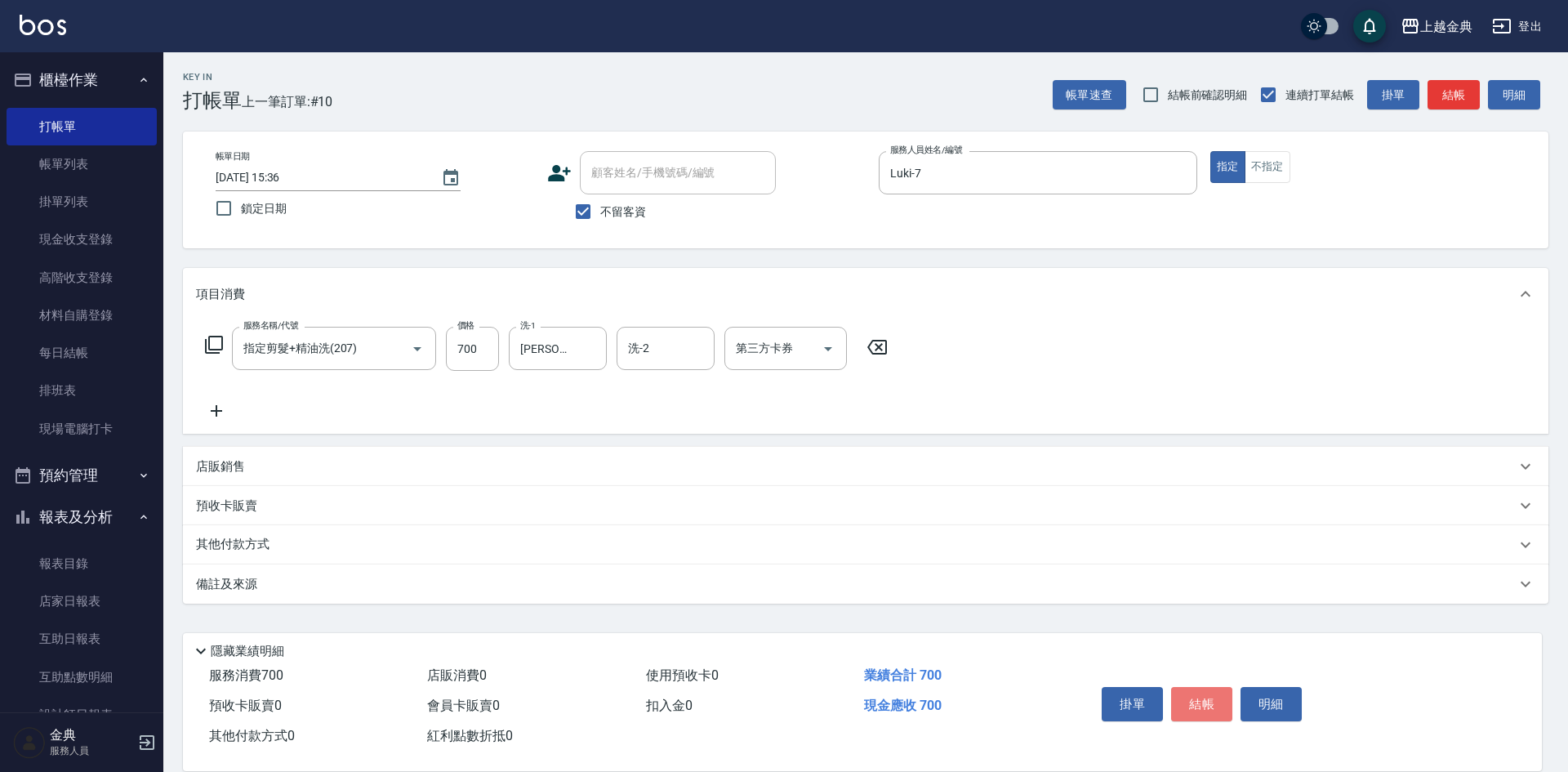
drag, startPoint x: 1225, startPoint y: 689, endPoint x: 1213, endPoint y: 691, distance: 12.2
click at [1222, 689] on button "結帳" at bounding box center [1202, 704] width 61 height 34
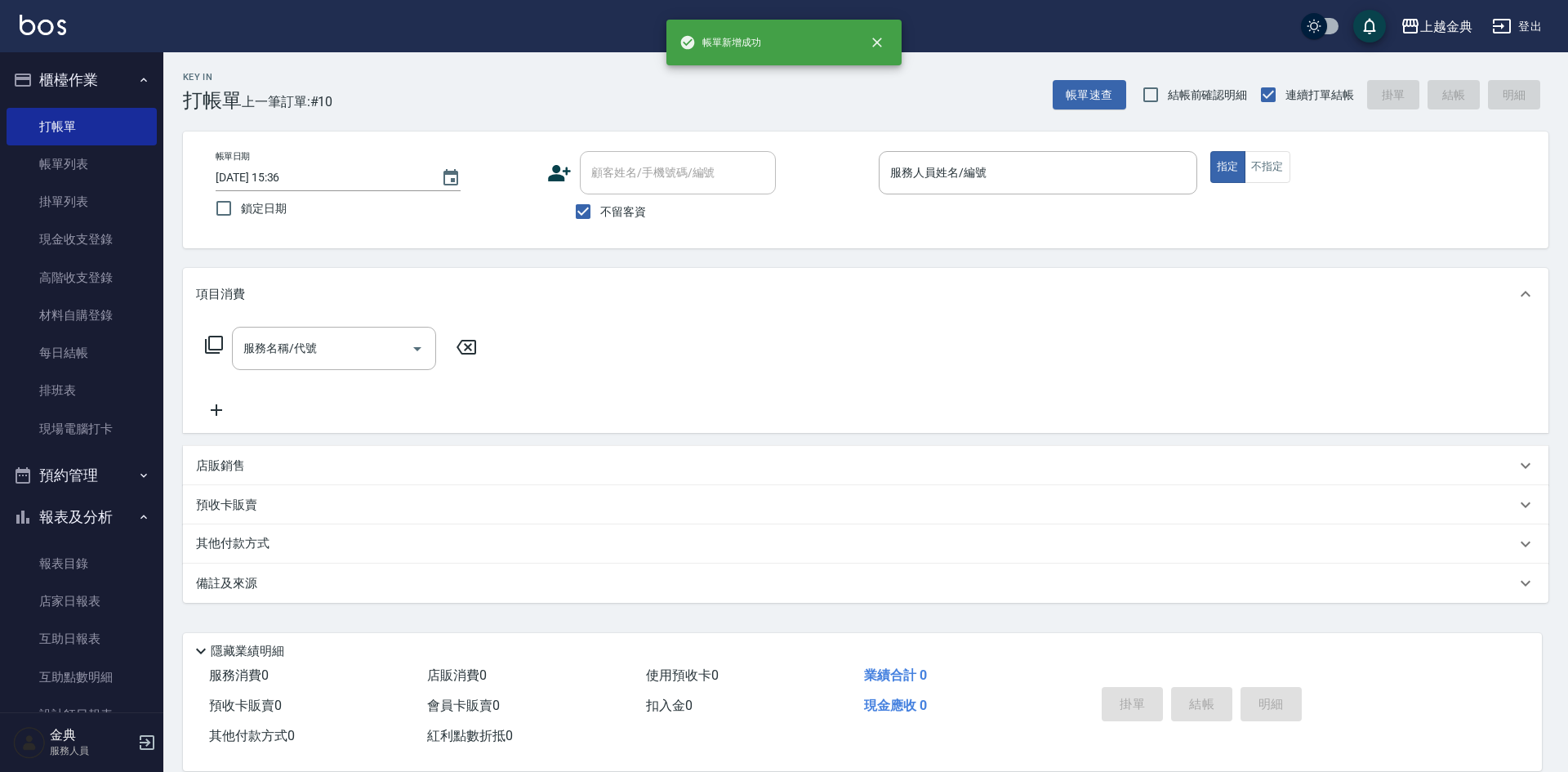
click at [1213, 691] on div "掛單 結帳 明細" at bounding box center [1201, 706] width 213 height 52
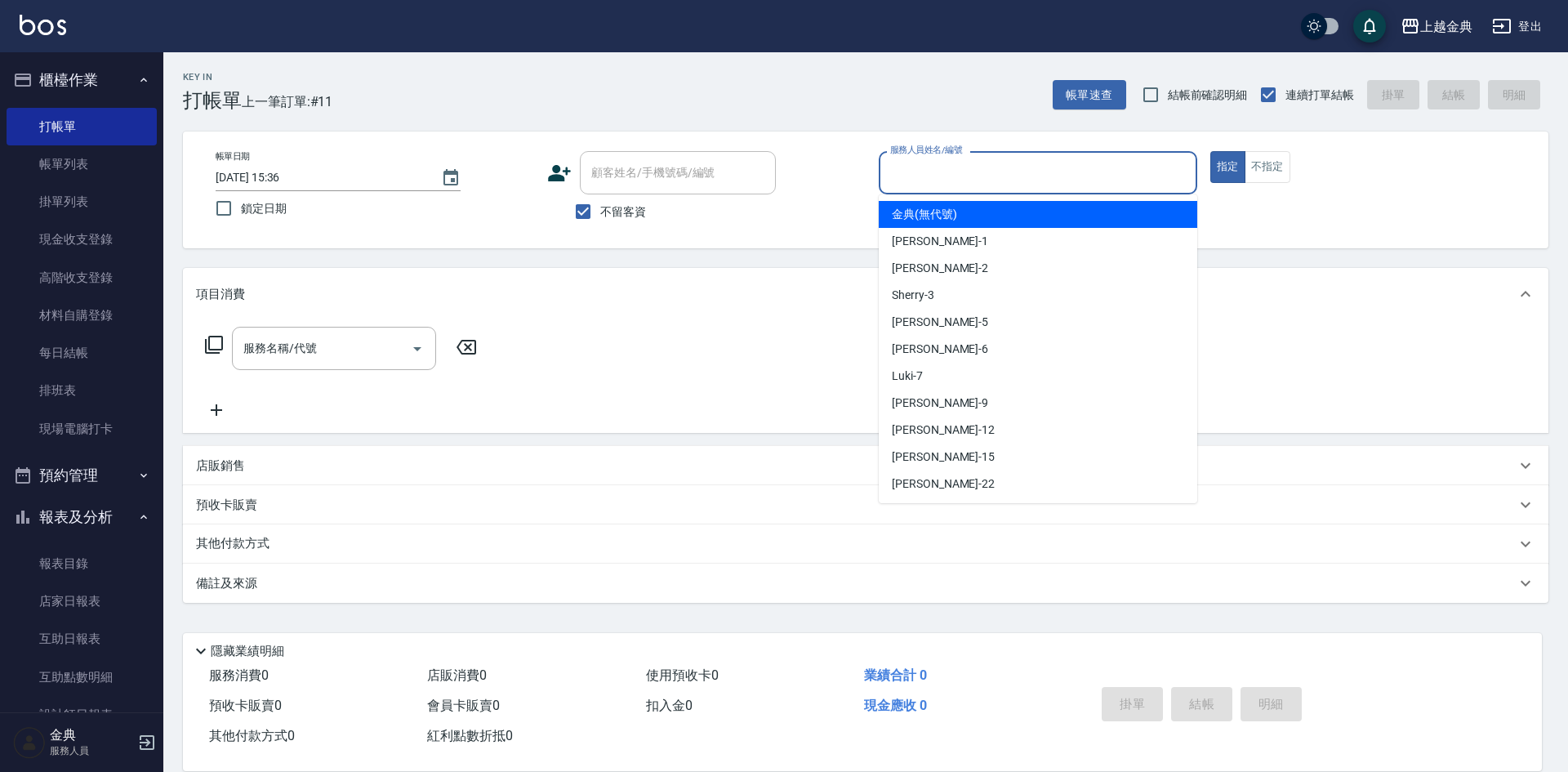
click at [990, 183] on input "服務人員姓名/編號" at bounding box center [1038, 173] width 303 height 29
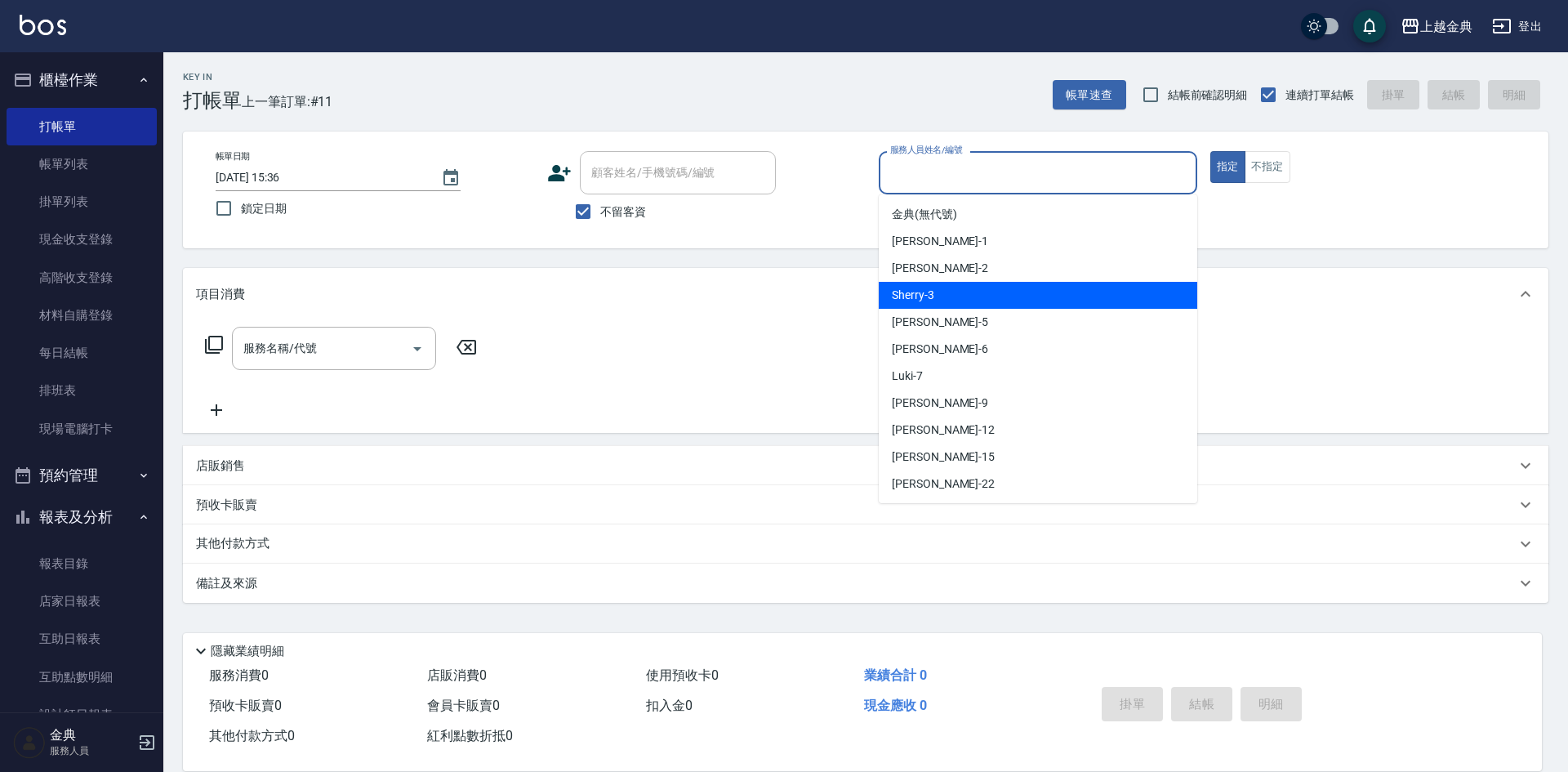
click at [1015, 294] on div "Sherry -3" at bounding box center [1037, 295] width 318 height 27
type input "Sherry-3"
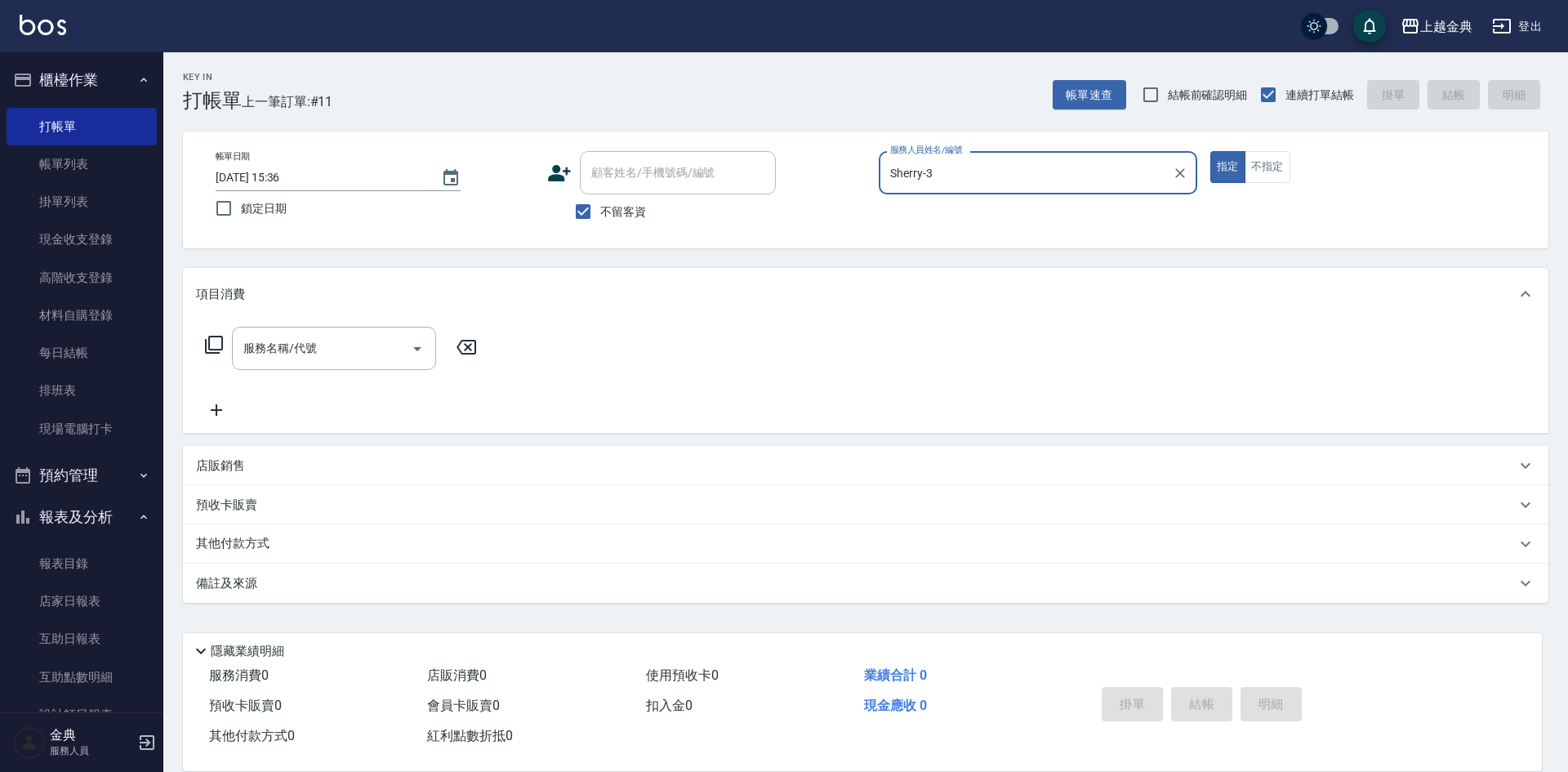
click at [213, 343] on icon at bounding box center [214, 345] width 19 height 19
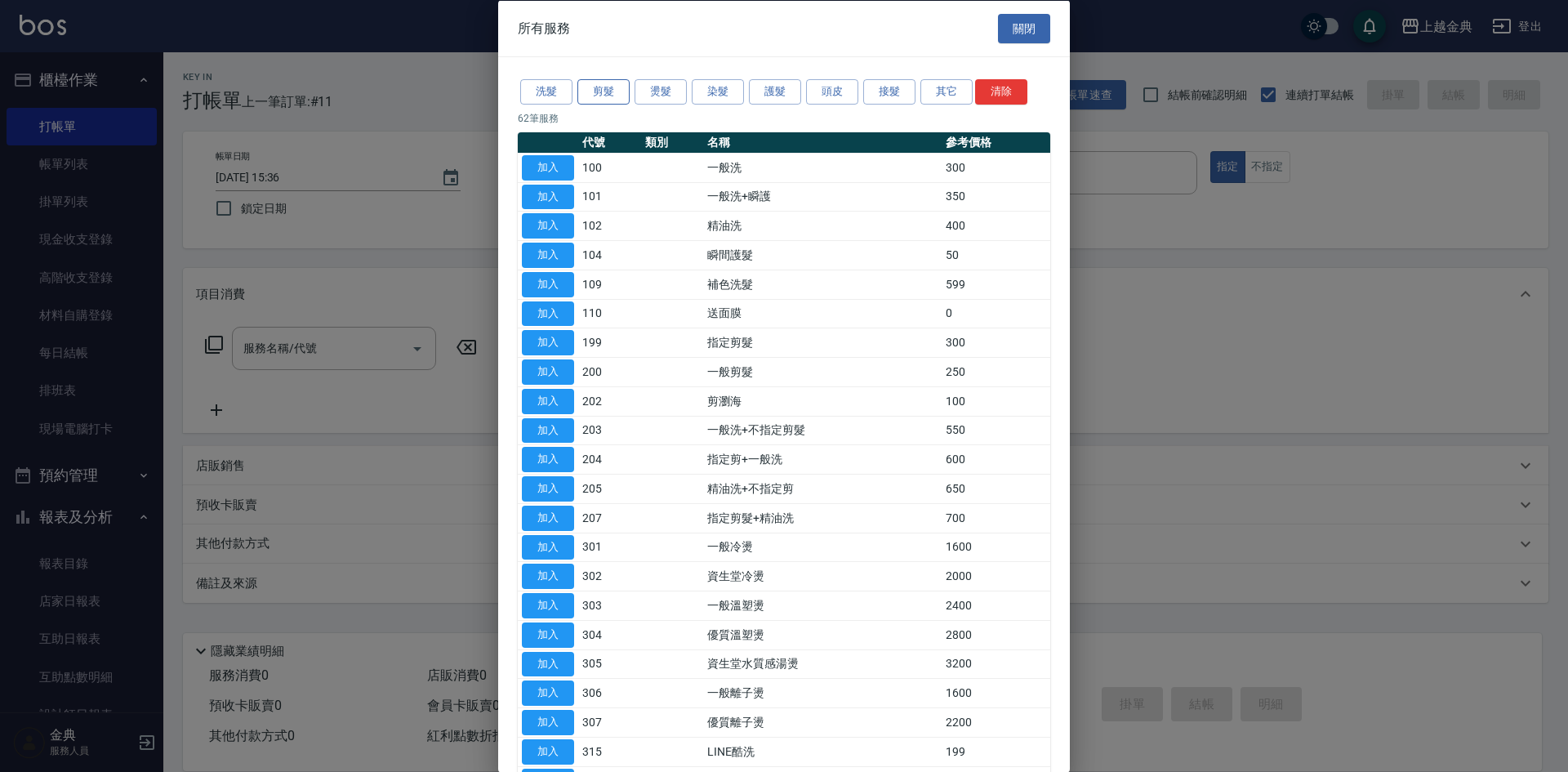
click at [616, 97] on button "剪髮" at bounding box center [603, 91] width 53 height 25
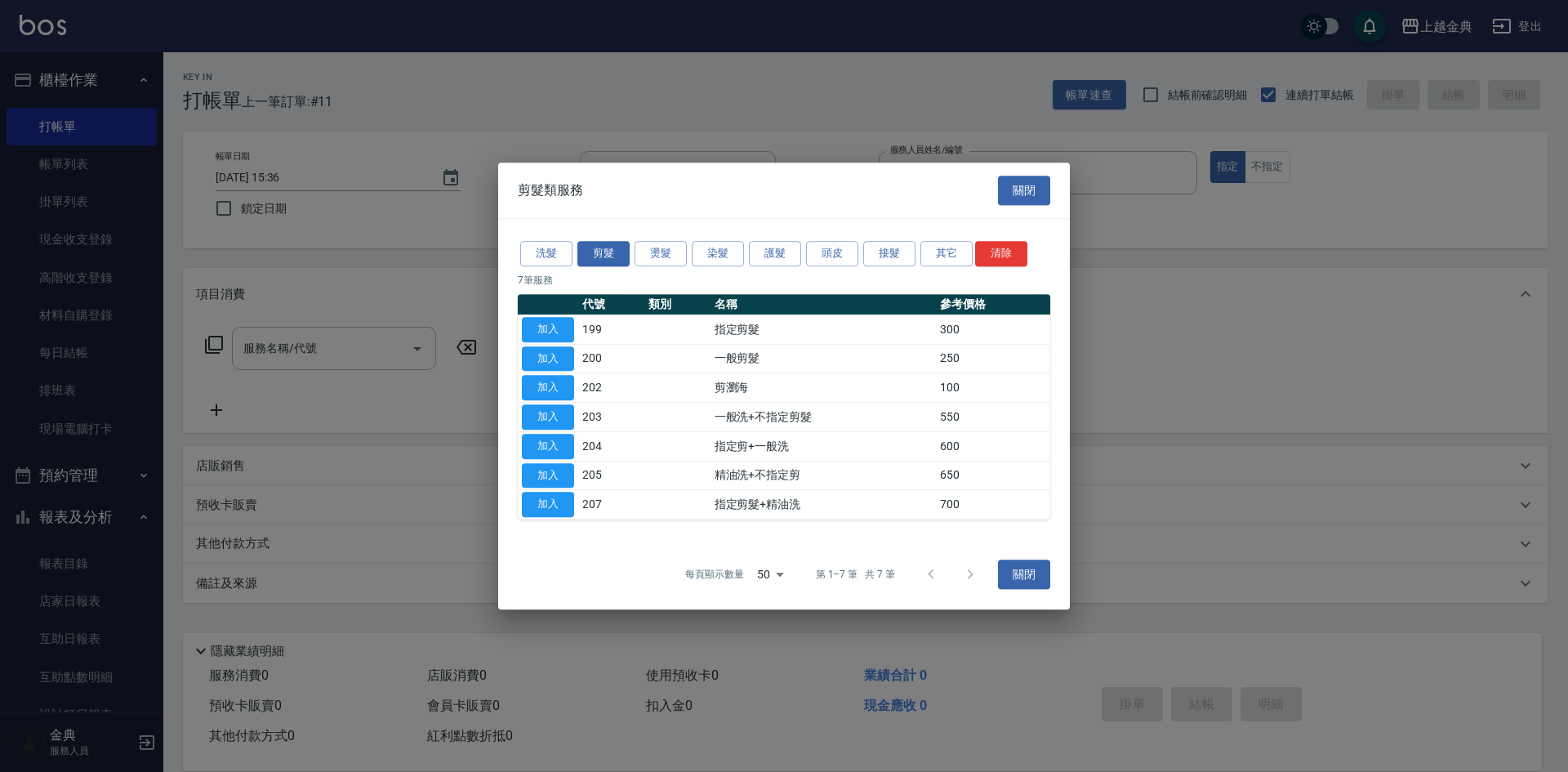
click at [549, 315] on td "加入" at bounding box center [547, 330] width 61 height 30
click at [549, 325] on button "加入" at bounding box center [548, 329] width 53 height 25
type input "指定剪髮(199)"
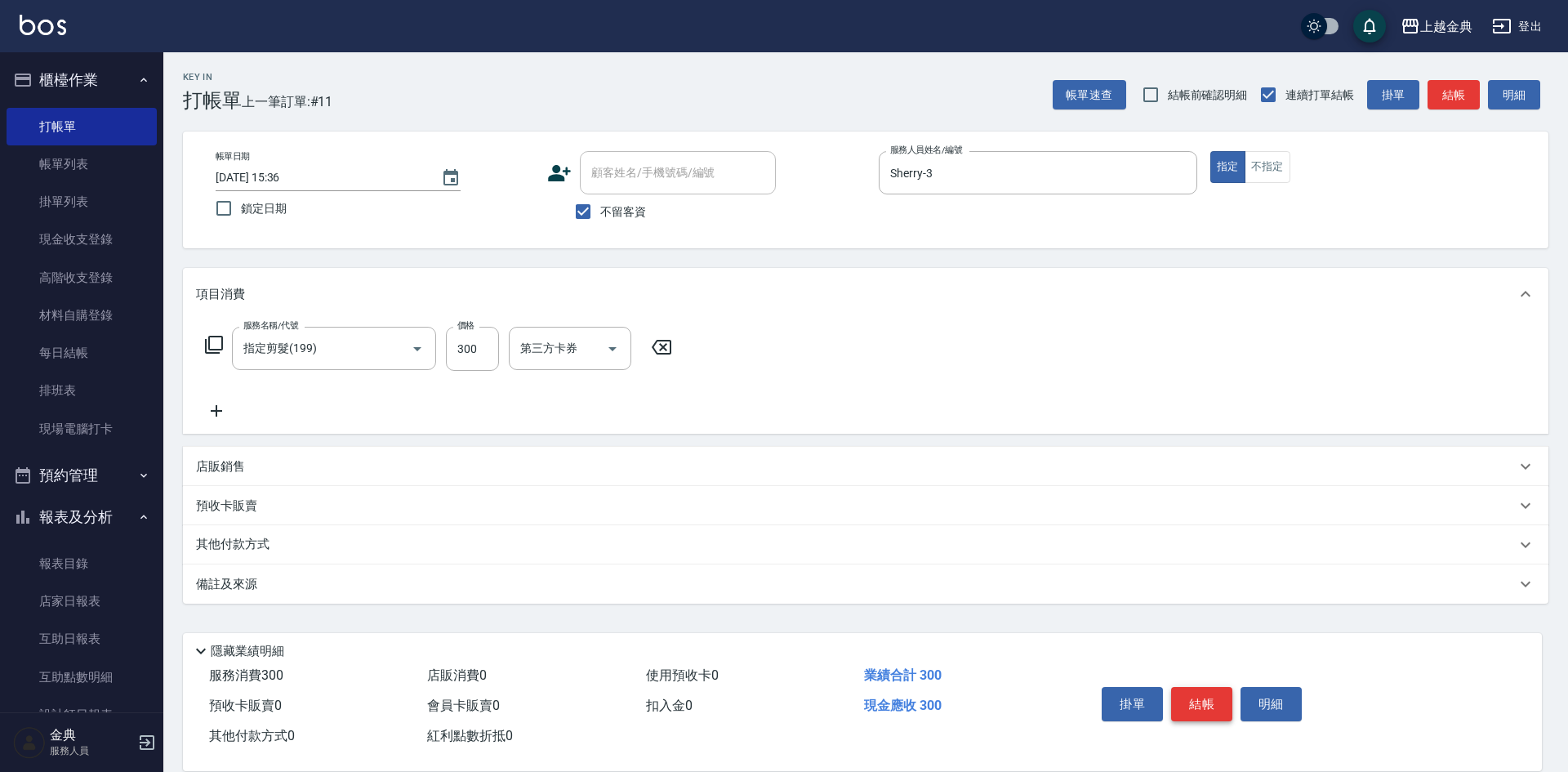
click at [1201, 703] on button "結帳" at bounding box center [1202, 704] width 61 height 34
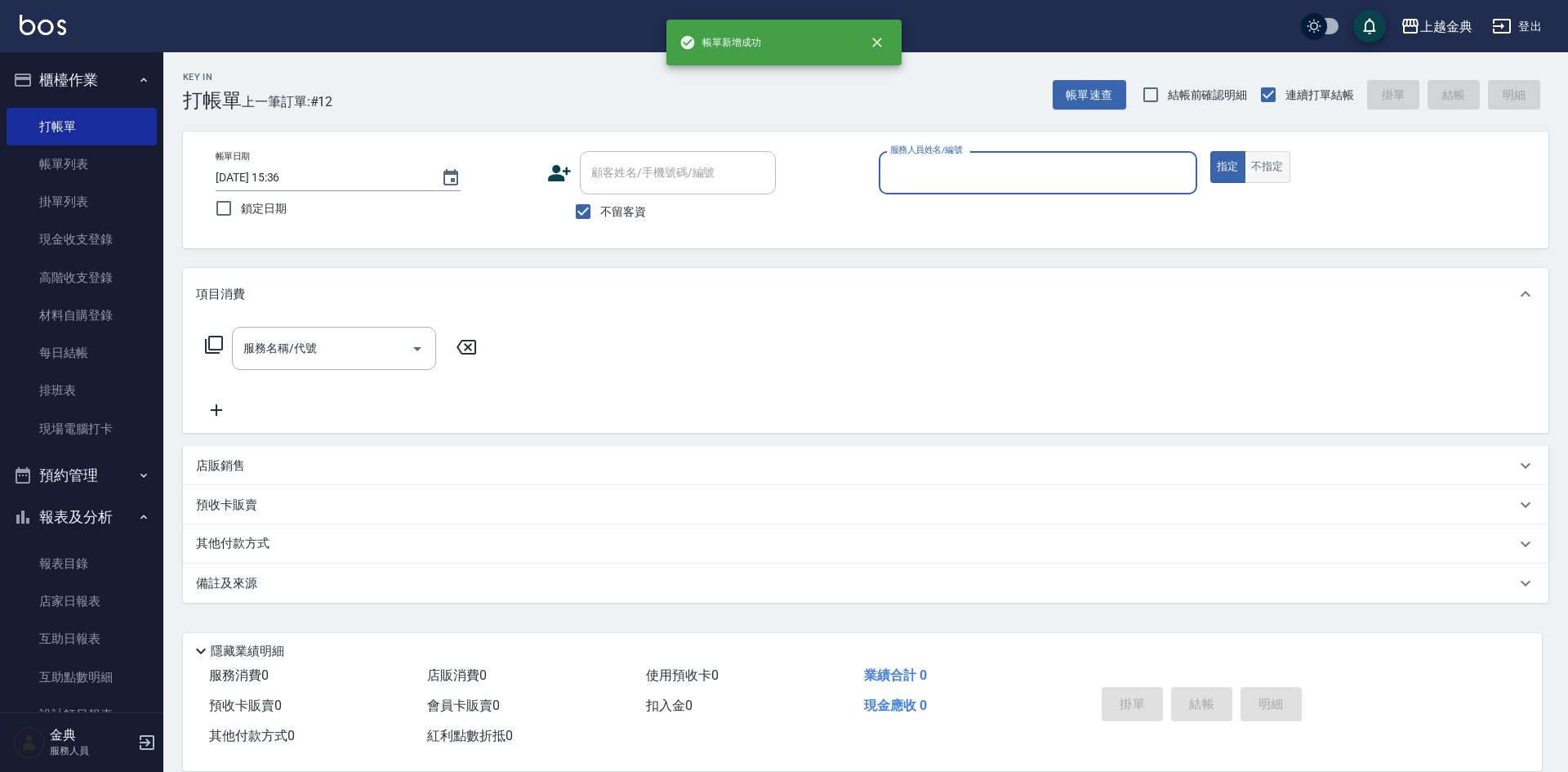
click at [1279, 176] on button "不指定" at bounding box center [1267, 167] width 46 height 32
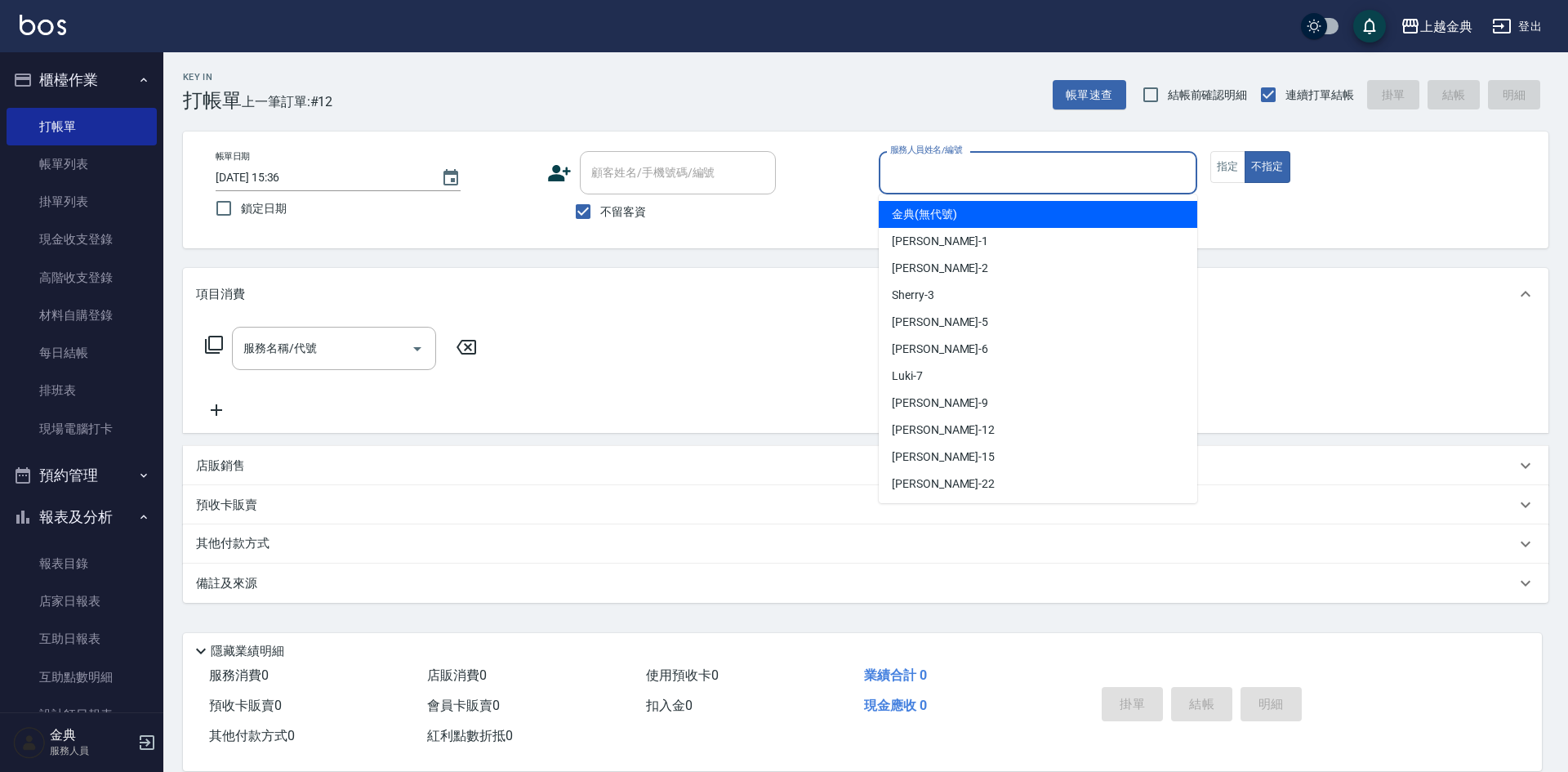
click at [1152, 166] on input "服務人員姓名/編號" at bounding box center [1038, 173] width 303 height 29
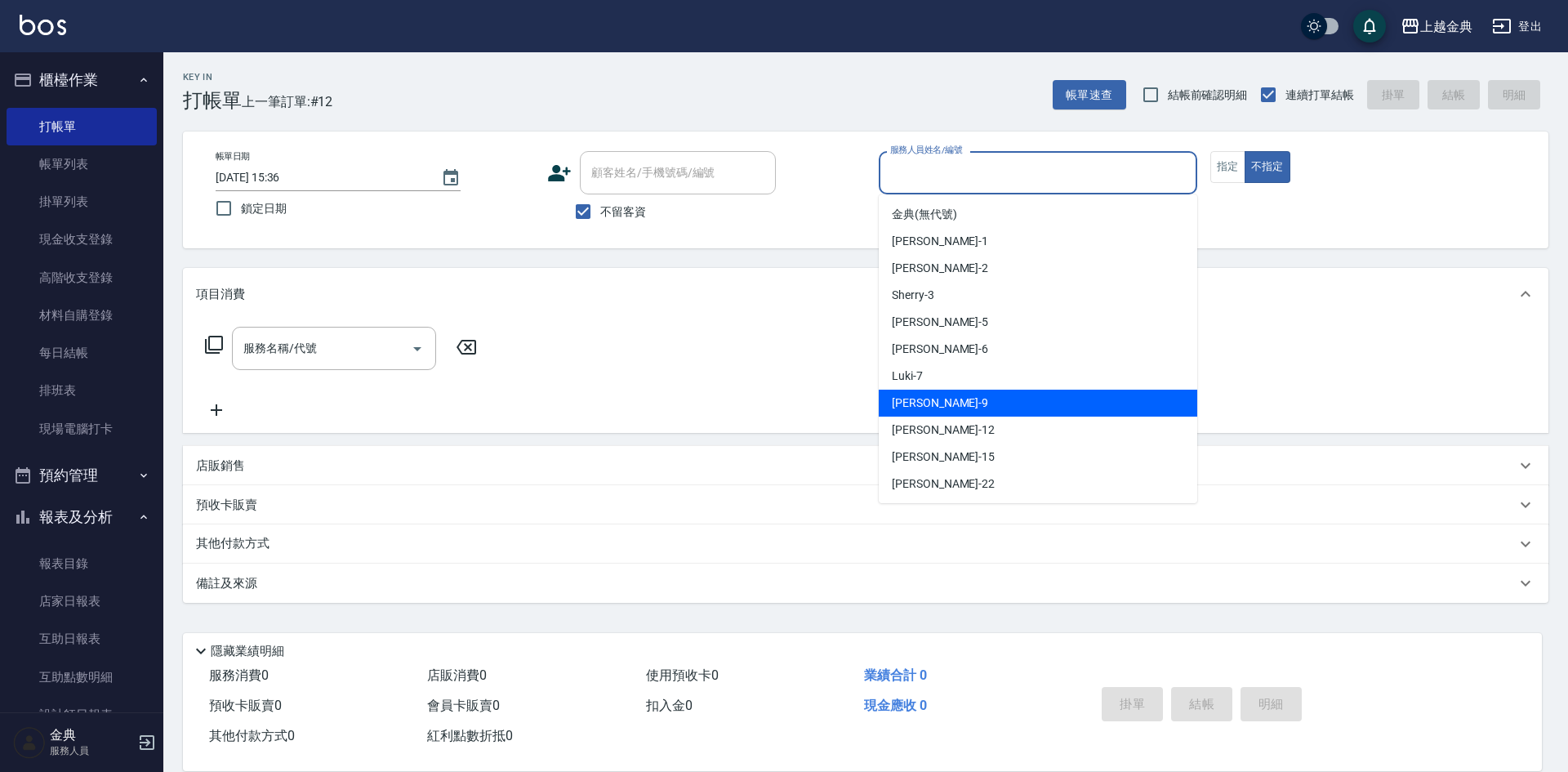
click at [1068, 391] on div "[PERSON_NAME] -9" at bounding box center [1037, 403] width 318 height 27
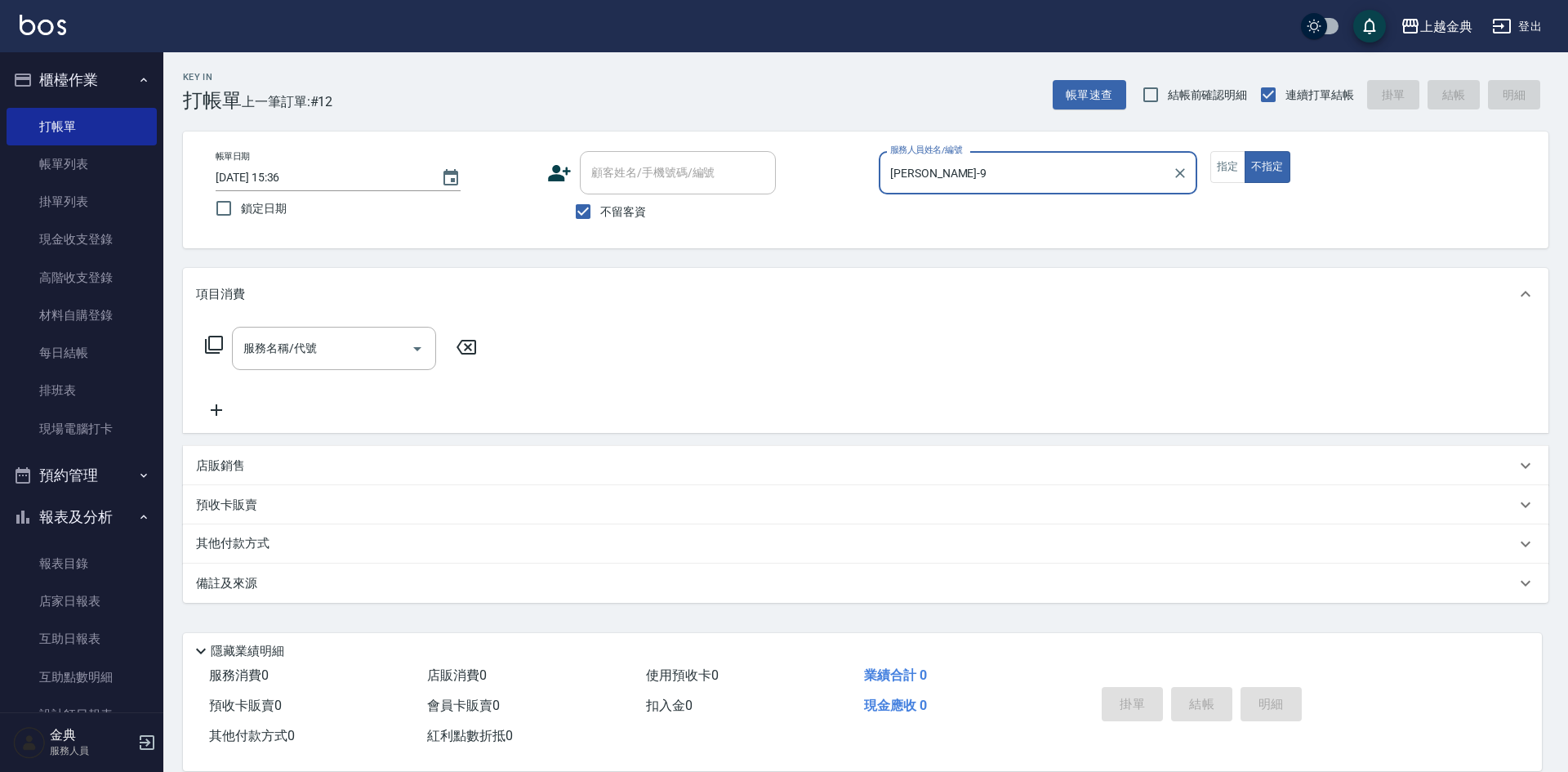
click at [987, 189] on div "[PERSON_NAME]-9 服務人員姓名/編號" at bounding box center [1037, 172] width 318 height 43
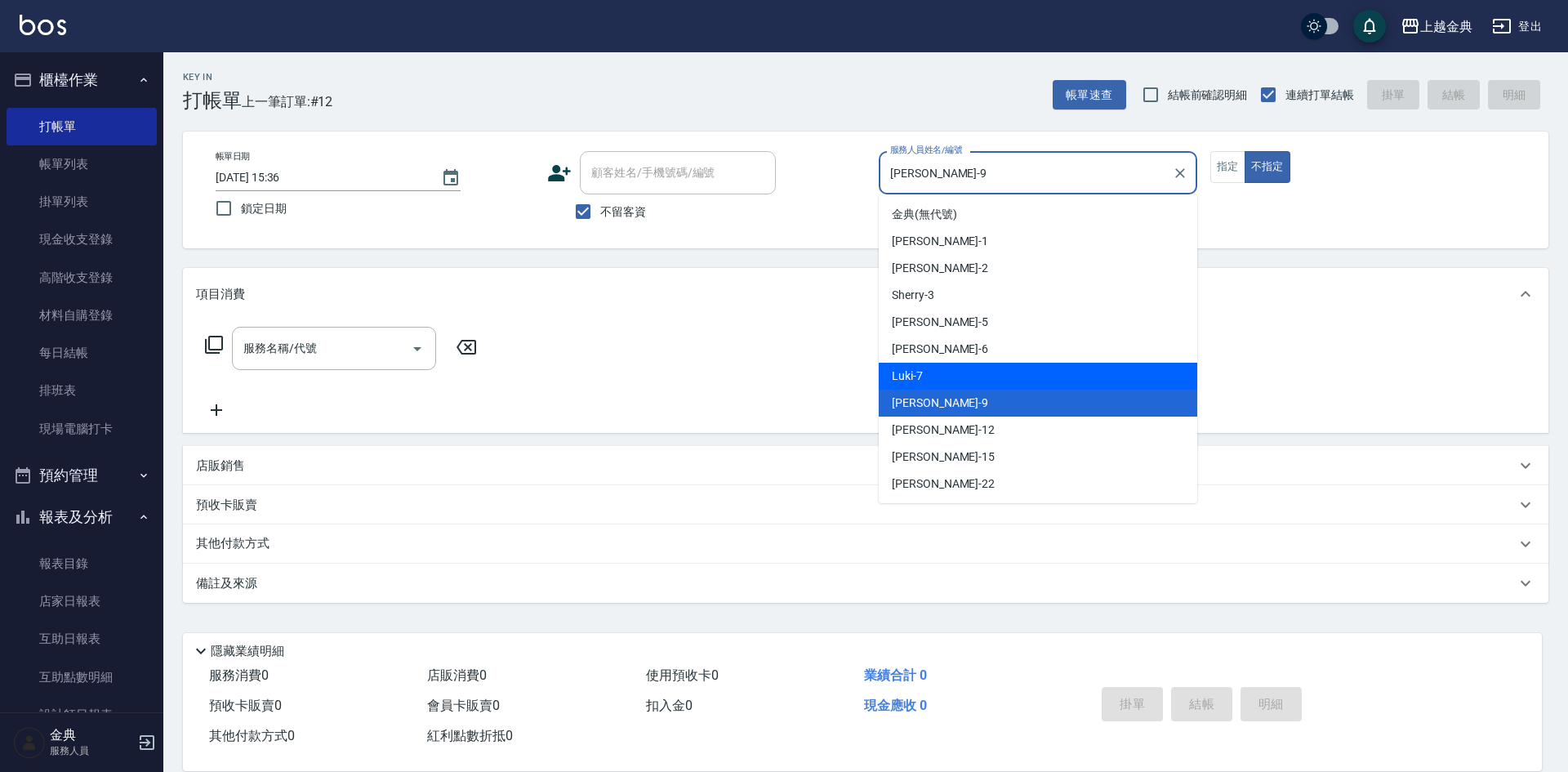
click at [975, 370] on div "Luki -7" at bounding box center [1037, 376] width 318 height 27
type input "Luki-7"
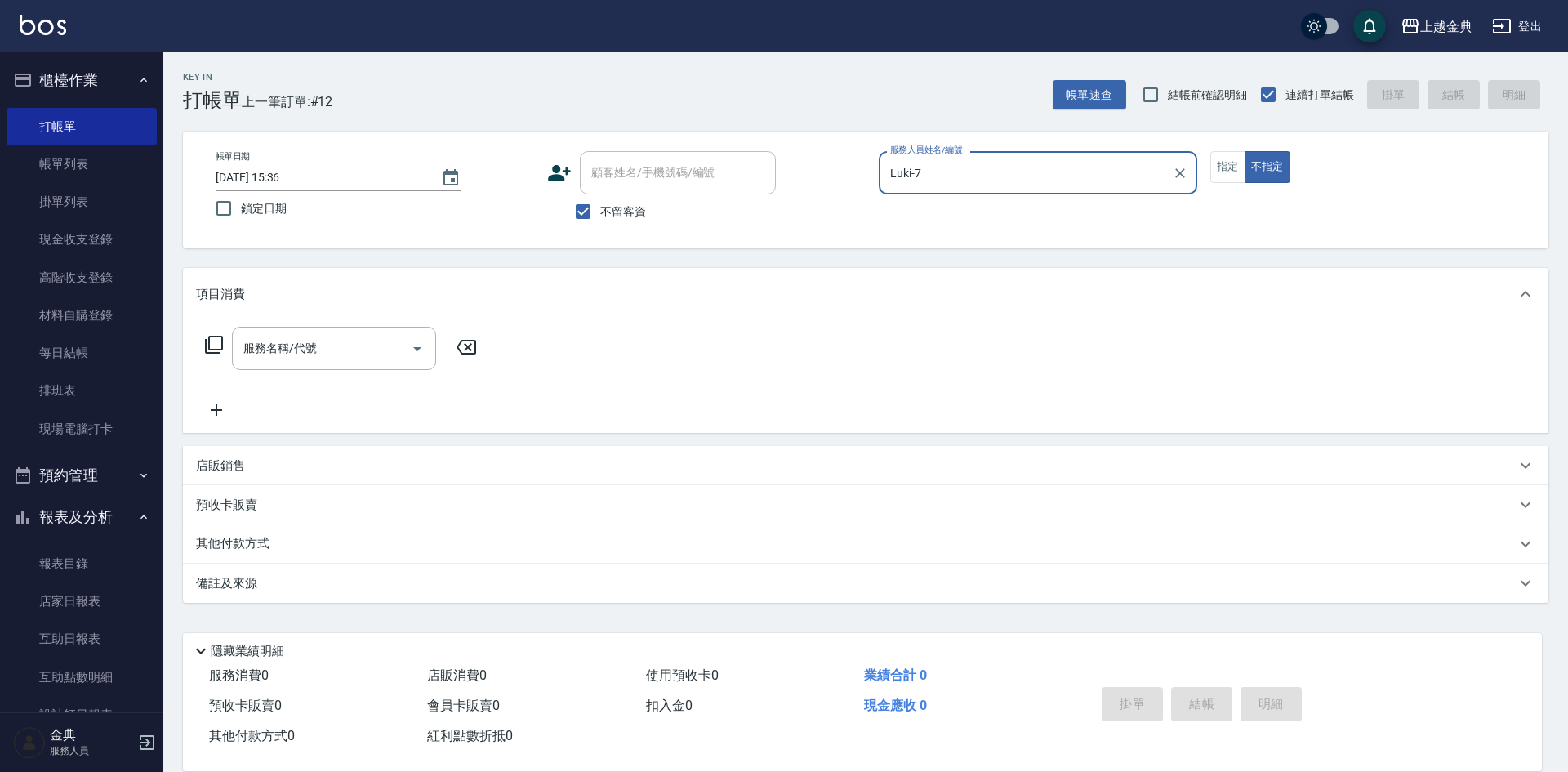
click at [218, 341] on icon at bounding box center [214, 345] width 19 height 19
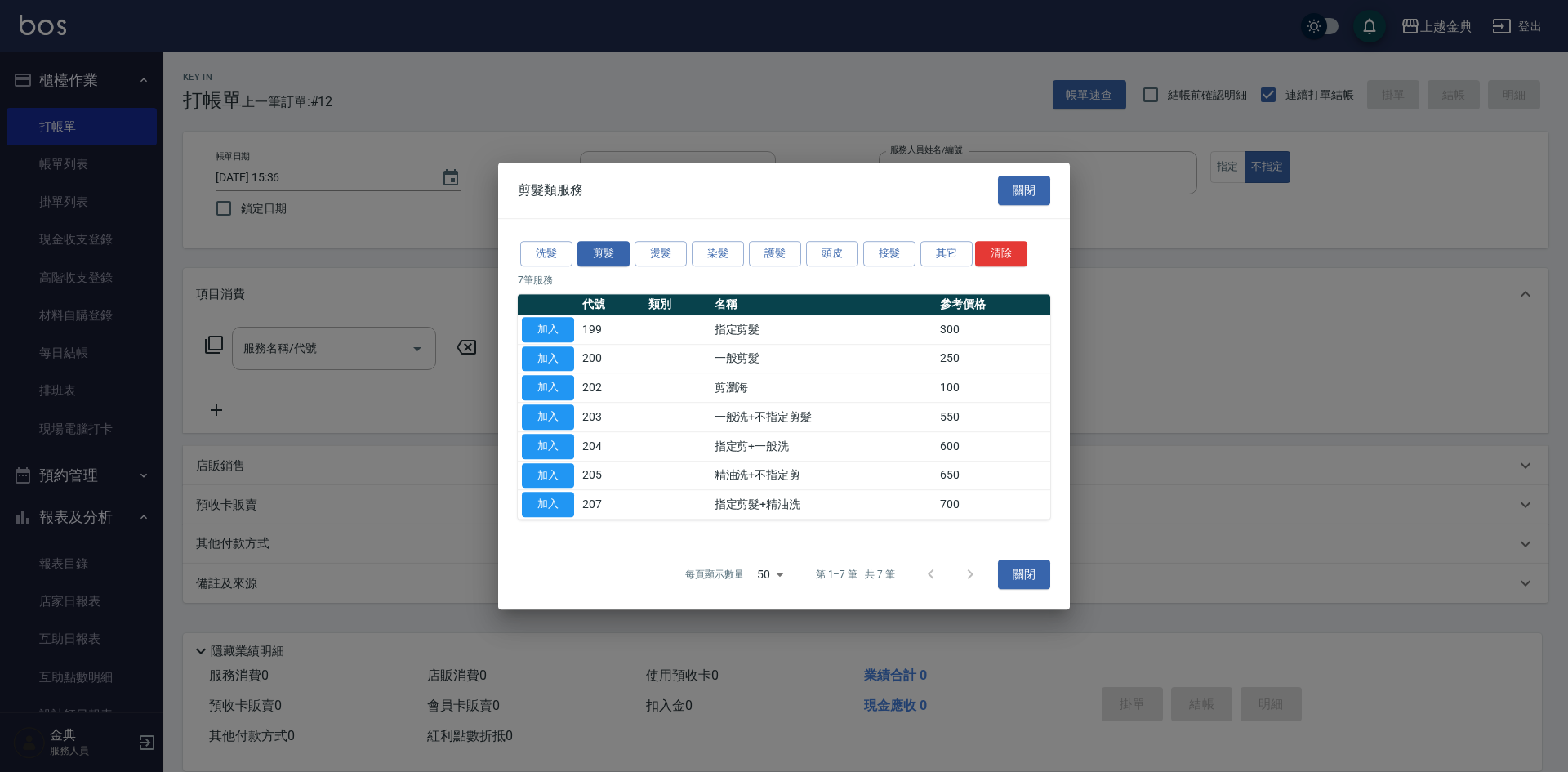
click at [810, 239] on div "洗髮 剪髮 燙髮 染髮 護髮 頭皮 接髮 其它 清除" at bounding box center [783, 254] width 532 height 30
click at [830, 249] on button "頭皮" at bounding box center [832, 254] width 53 height 25
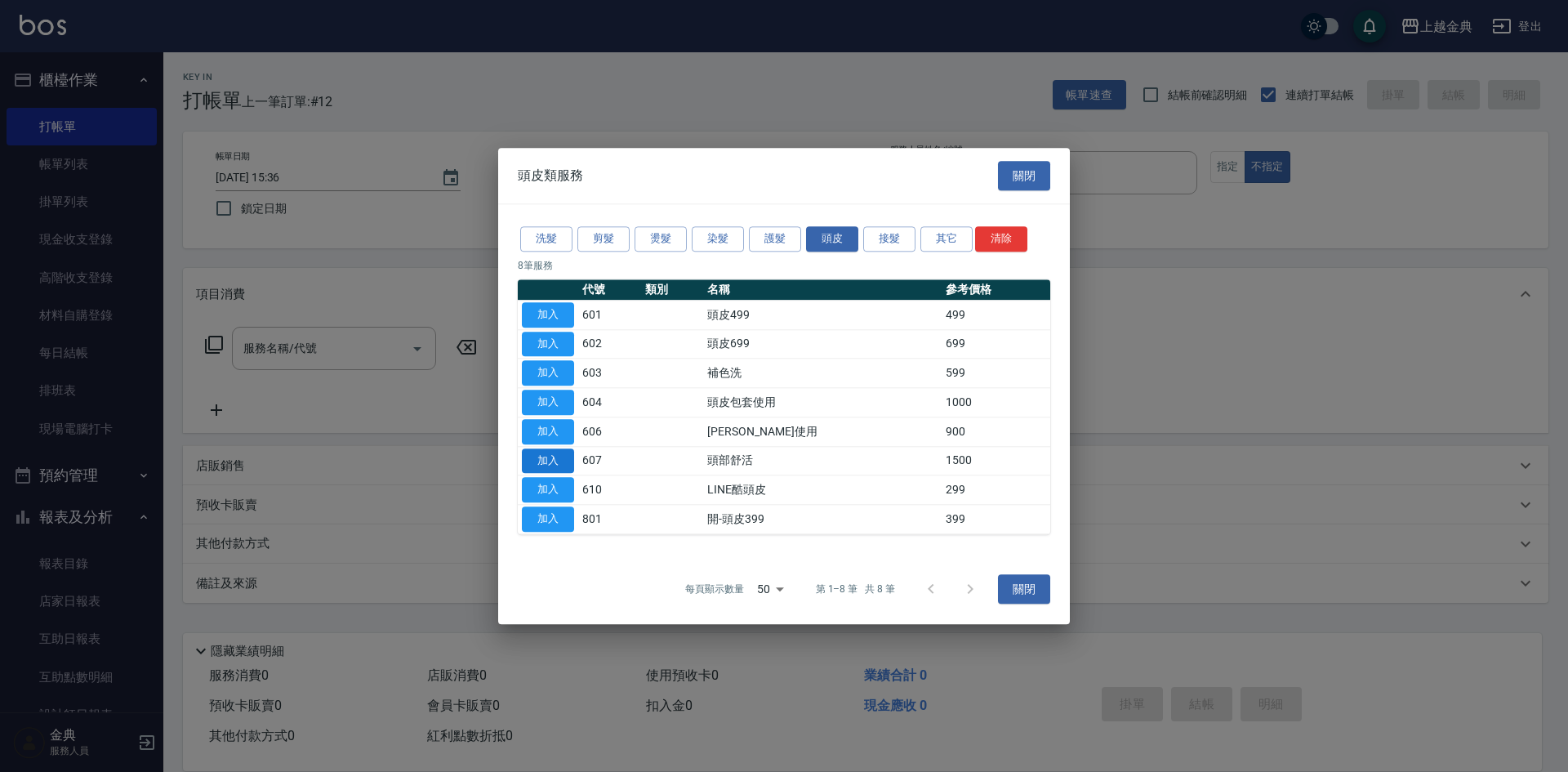
click at [567, 460] on button "加入" at bounding box center [548, 461] width 53 height 25
type input "頭部舒活(607)"
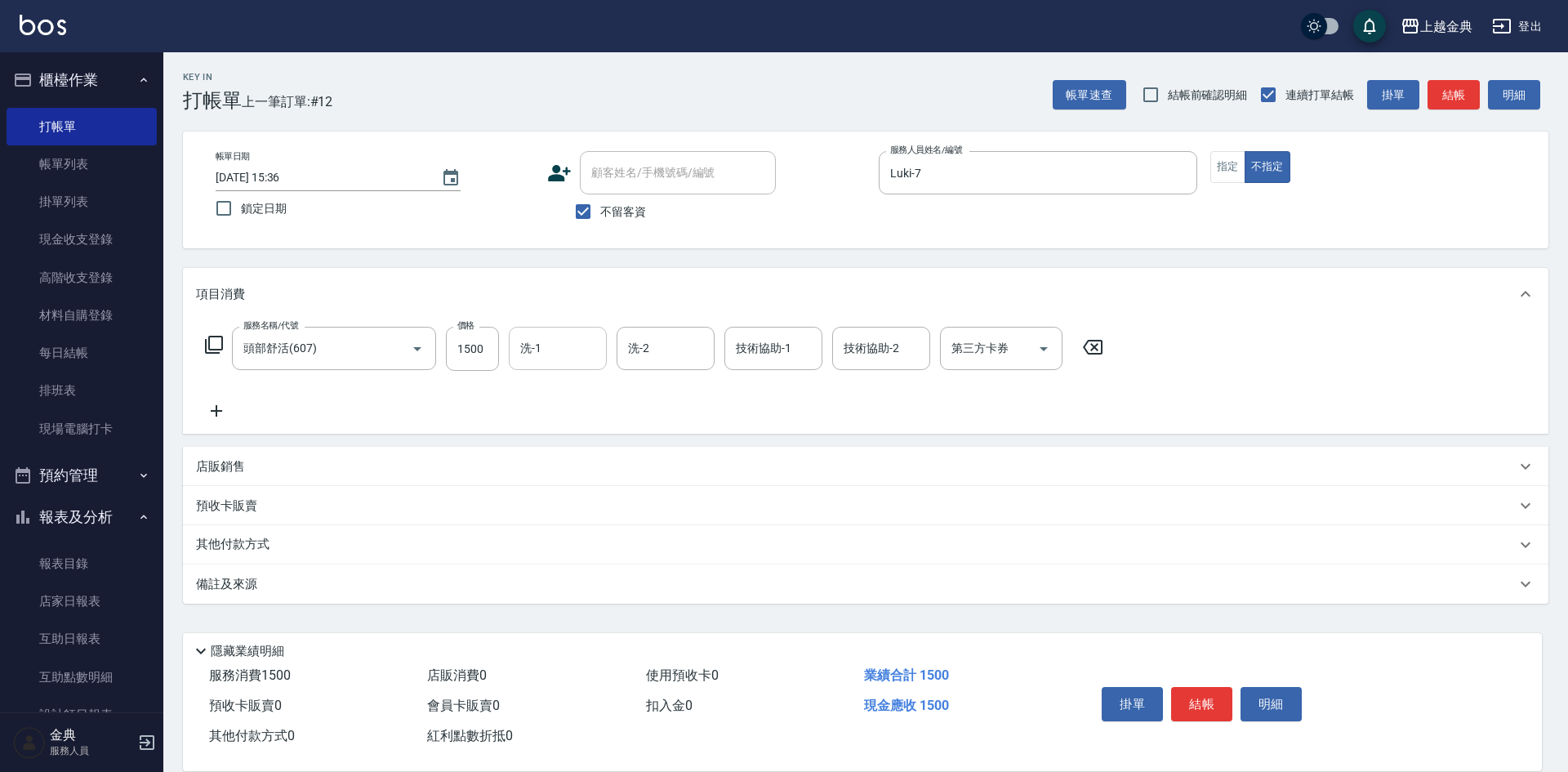
drag, startPoint x: 544, startPoint y: 345, endPoint x: 550, endPoint y: 365, distance: 20.9
click at [545, 346] on input "洗-1" at bounding box center [558, 348] width 83 height 29
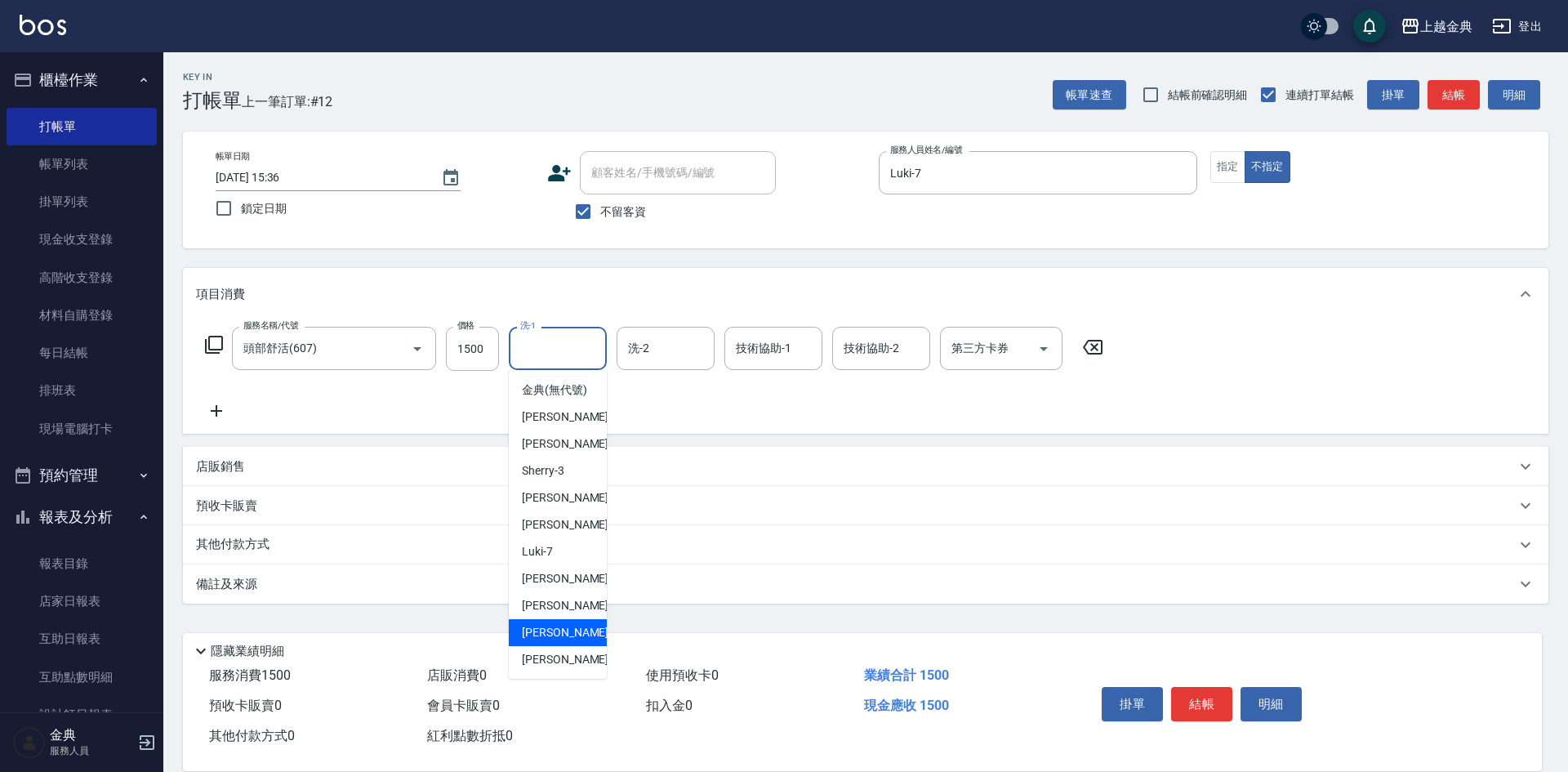
click at [562, 641] on span "[PERSON_NAME] -15" at bounding box center [573, 633] width 103 height 18
type input "[PERSON_NAME]-15"
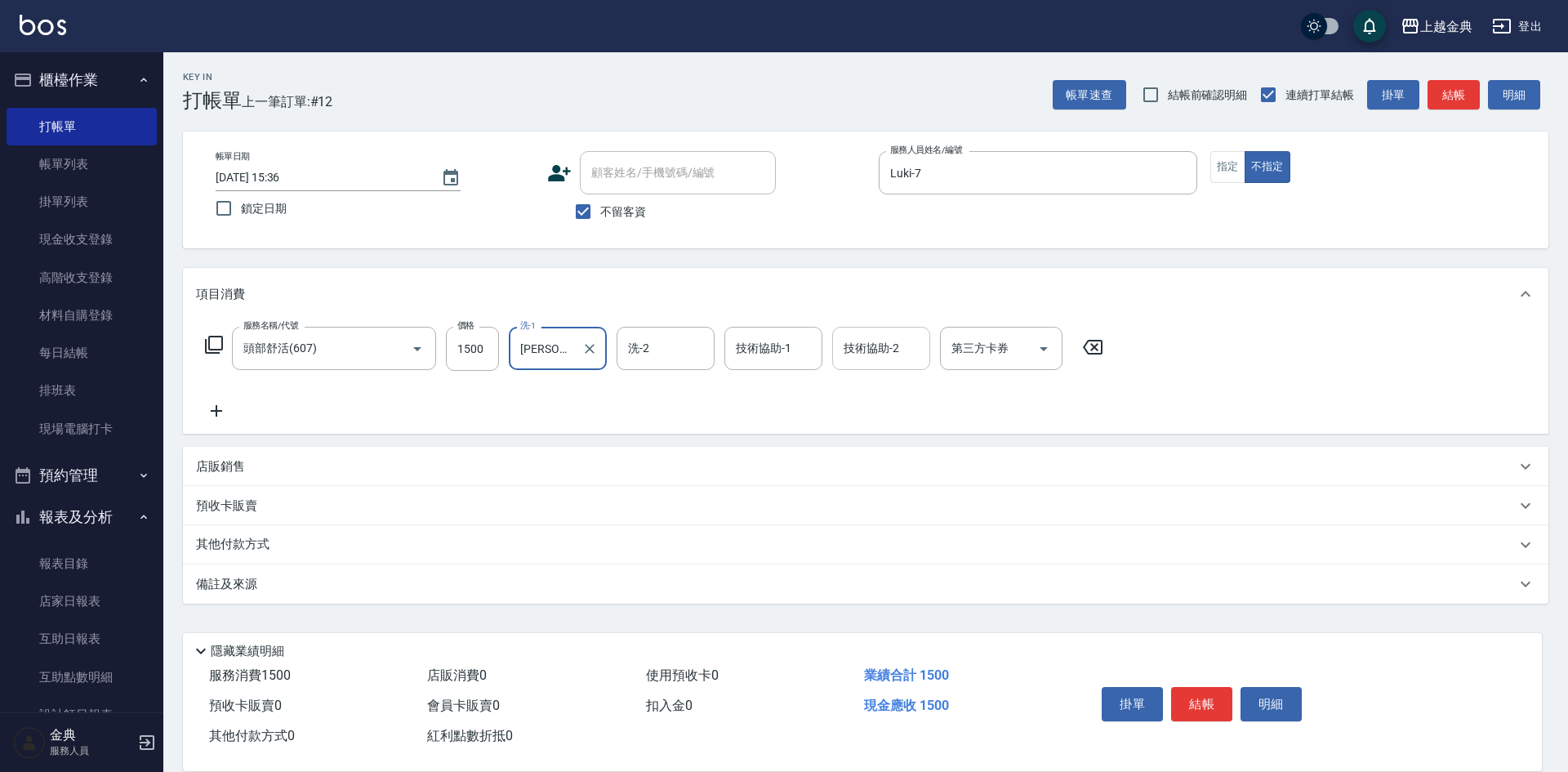
click at [871, 346] on div "技術協助-2 技術協助-2" at bounding box center [881, 348] width 98 height 43
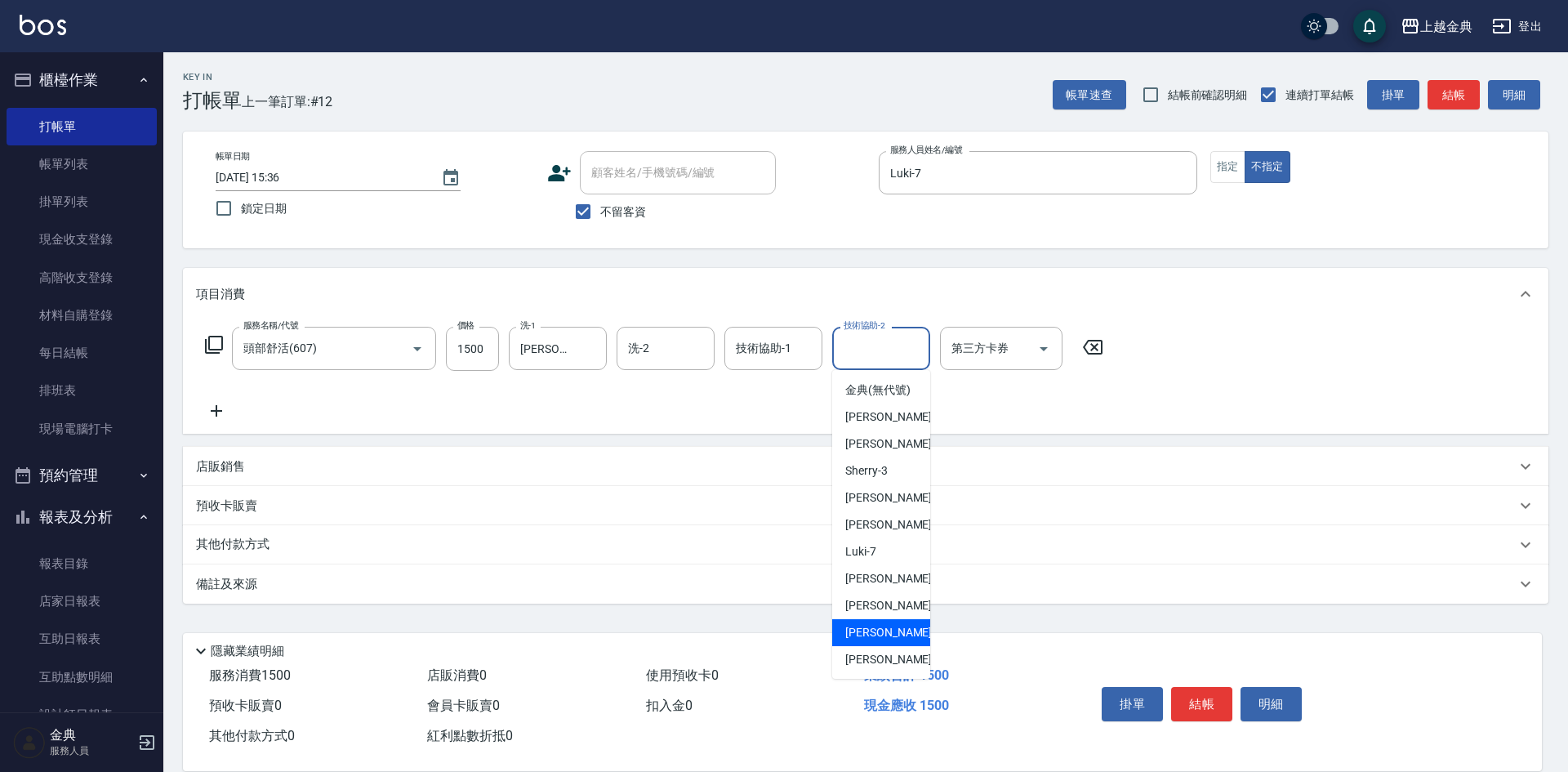
click at [886, 641] on span "[PERSON_NAME] -15" at bounding box center [896, 633] width 103 height 18
type input "[PERSON_NAME]-15"
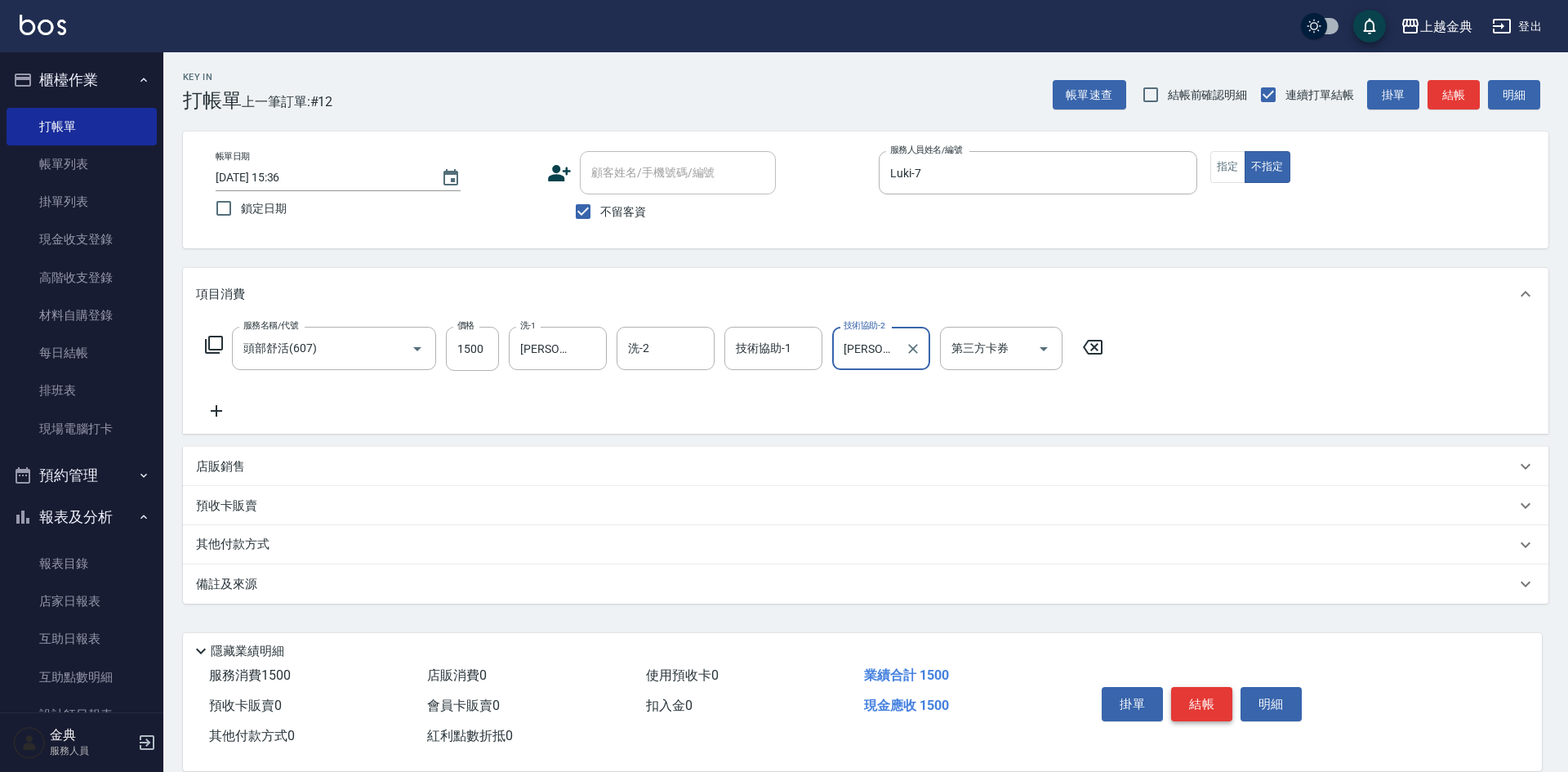
click at [1194, 695] on button "結帳" at bounding box center [1202, 704] width 61 height 34
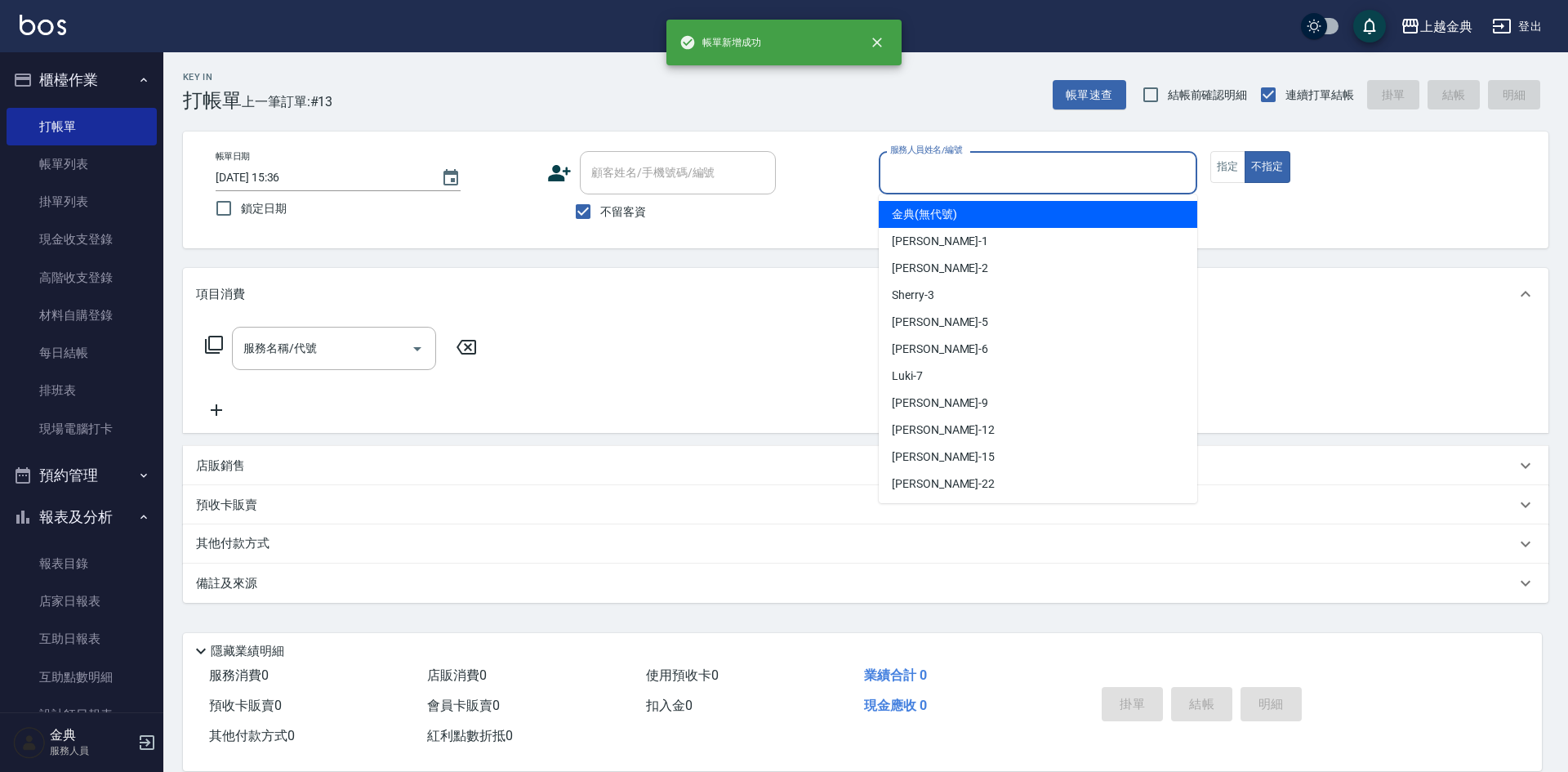
click at [1042, 170] on input "服務人員姓名/編號" at bounding box center [1038, 173] width 303 height 29
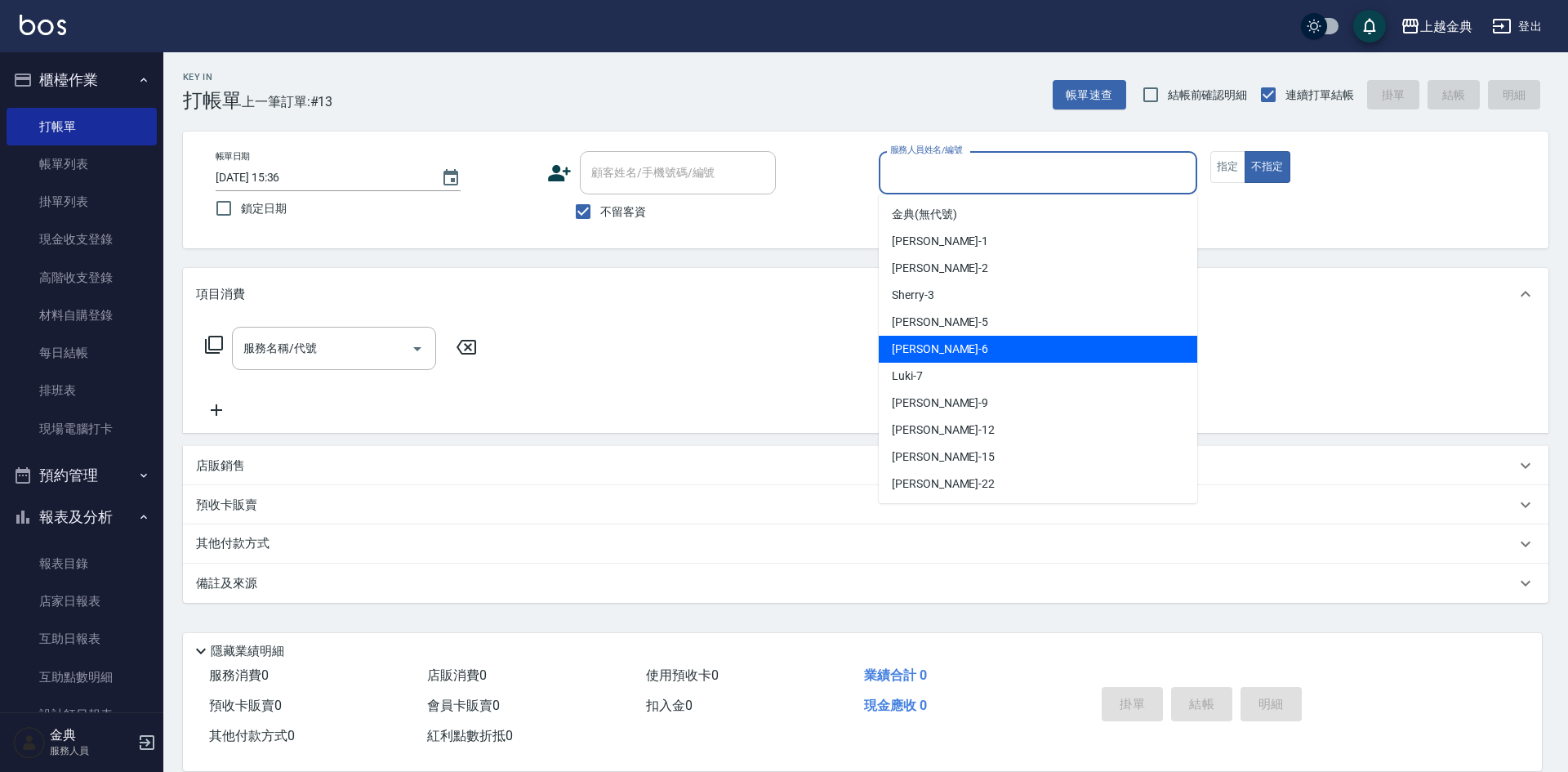
click at [1037, 341] on div "[PERSON_NAME] -6" at bounding box center [1037, 349] width 318 height 27
type input "[PERSON_NAME]-6"
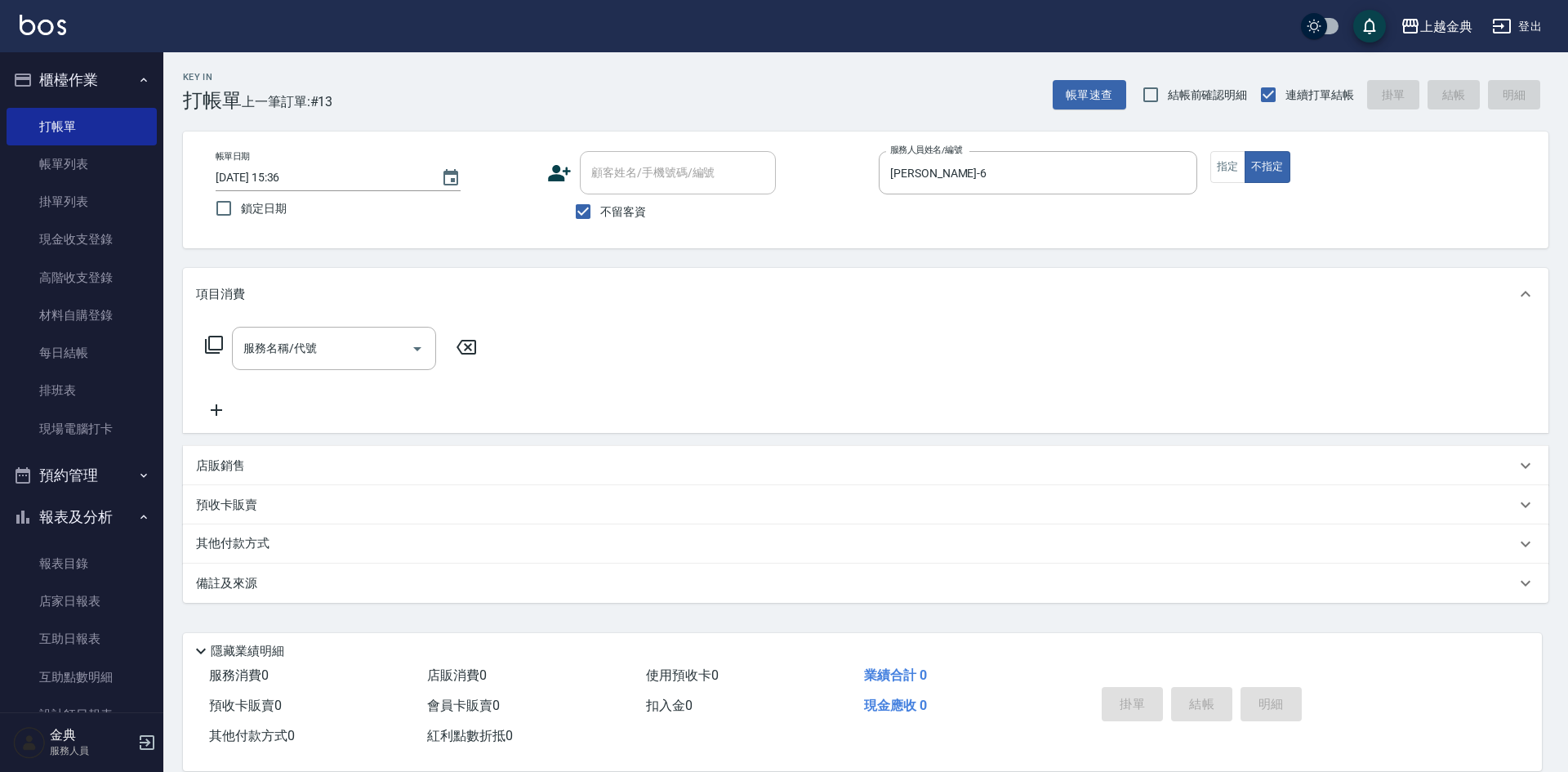
click at [217, 340] on icon at bounding box center [214, 345] width 19 height 19
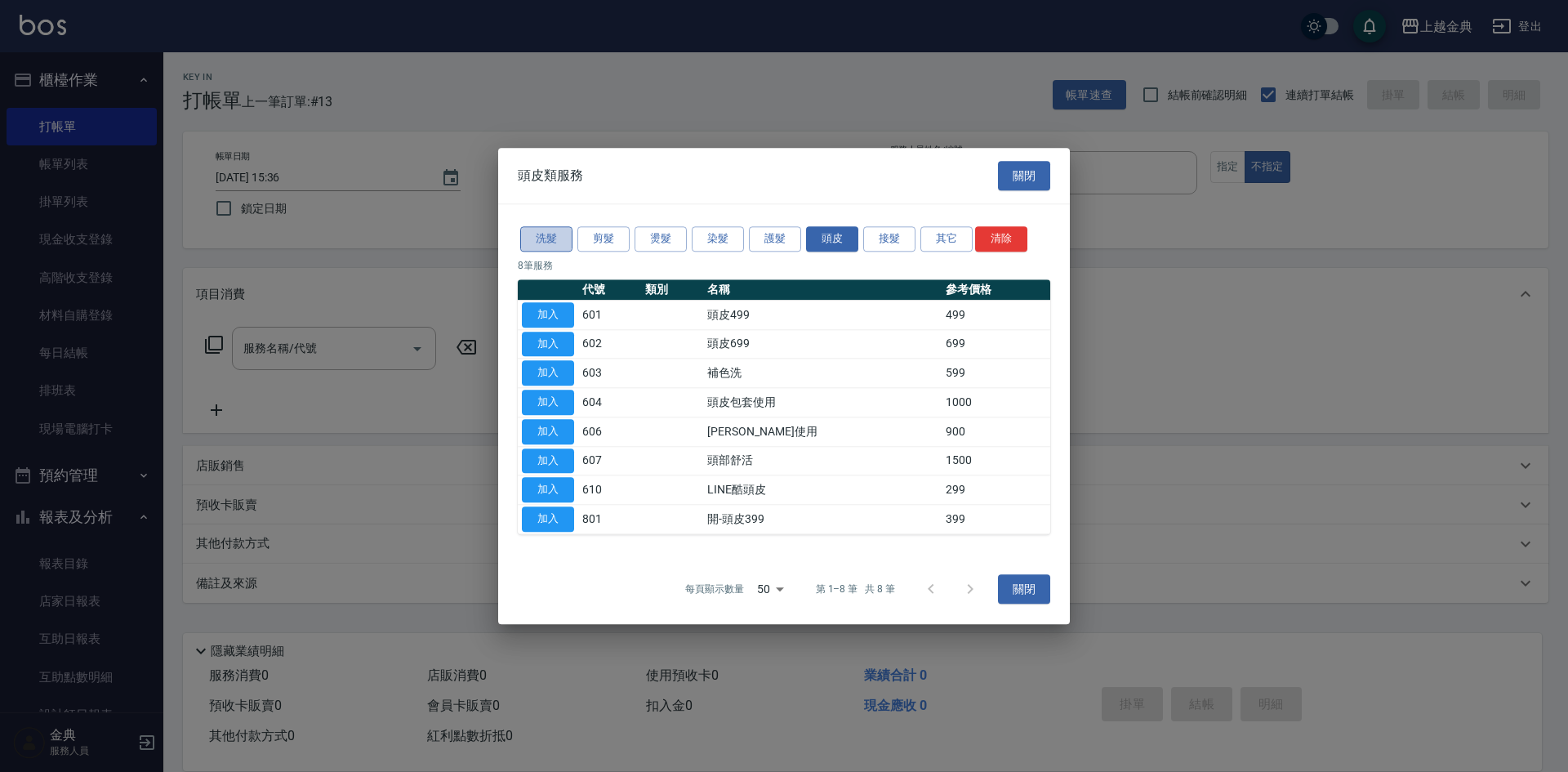
click at [556, 249] on button "洗髮" at bounding box center [546, 239] width 53 height 25
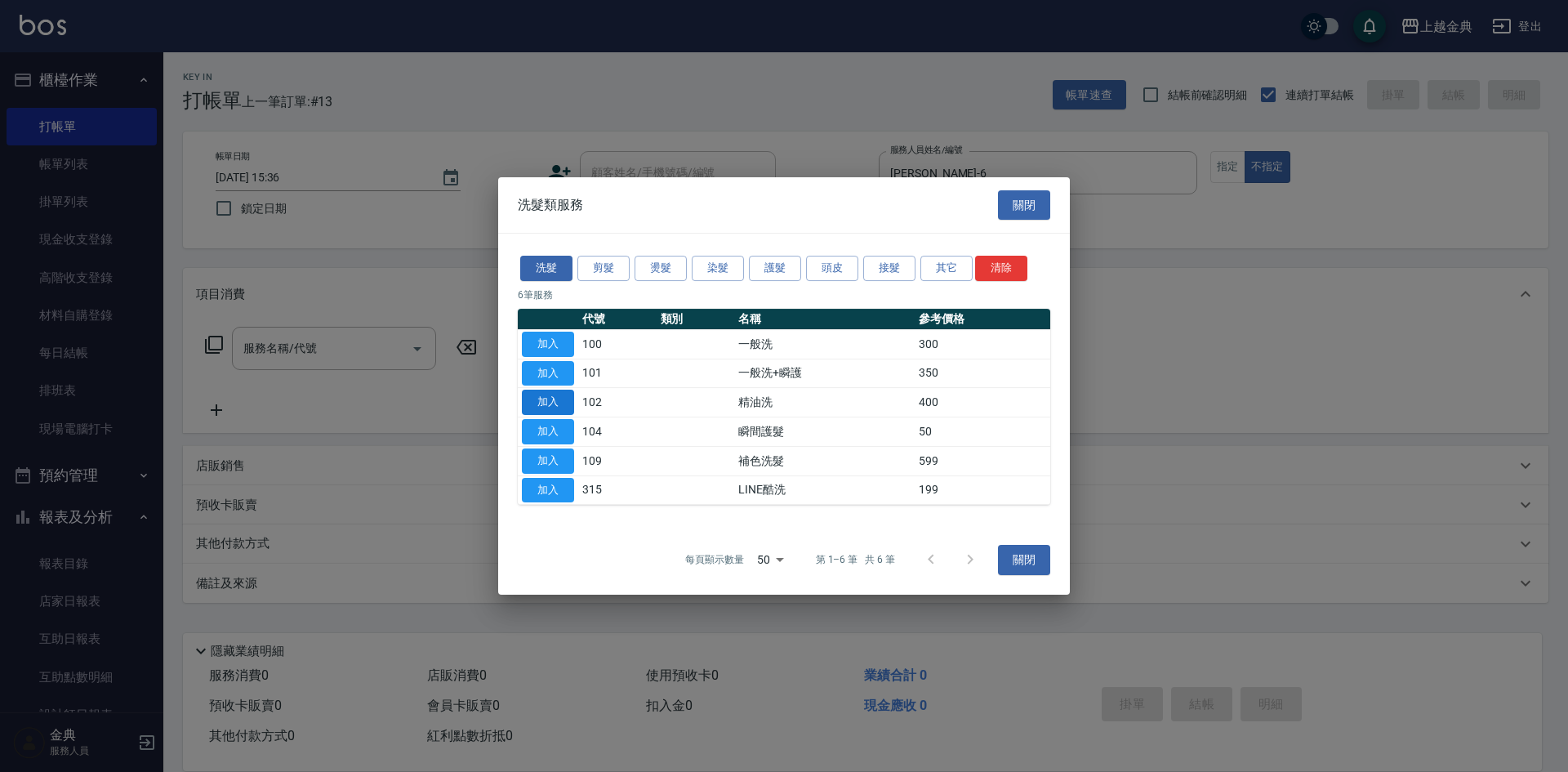
click at [567, 410] on button "加入" at bounding box center [548, 402] width 53 height 25
type input "精油洗(102)"
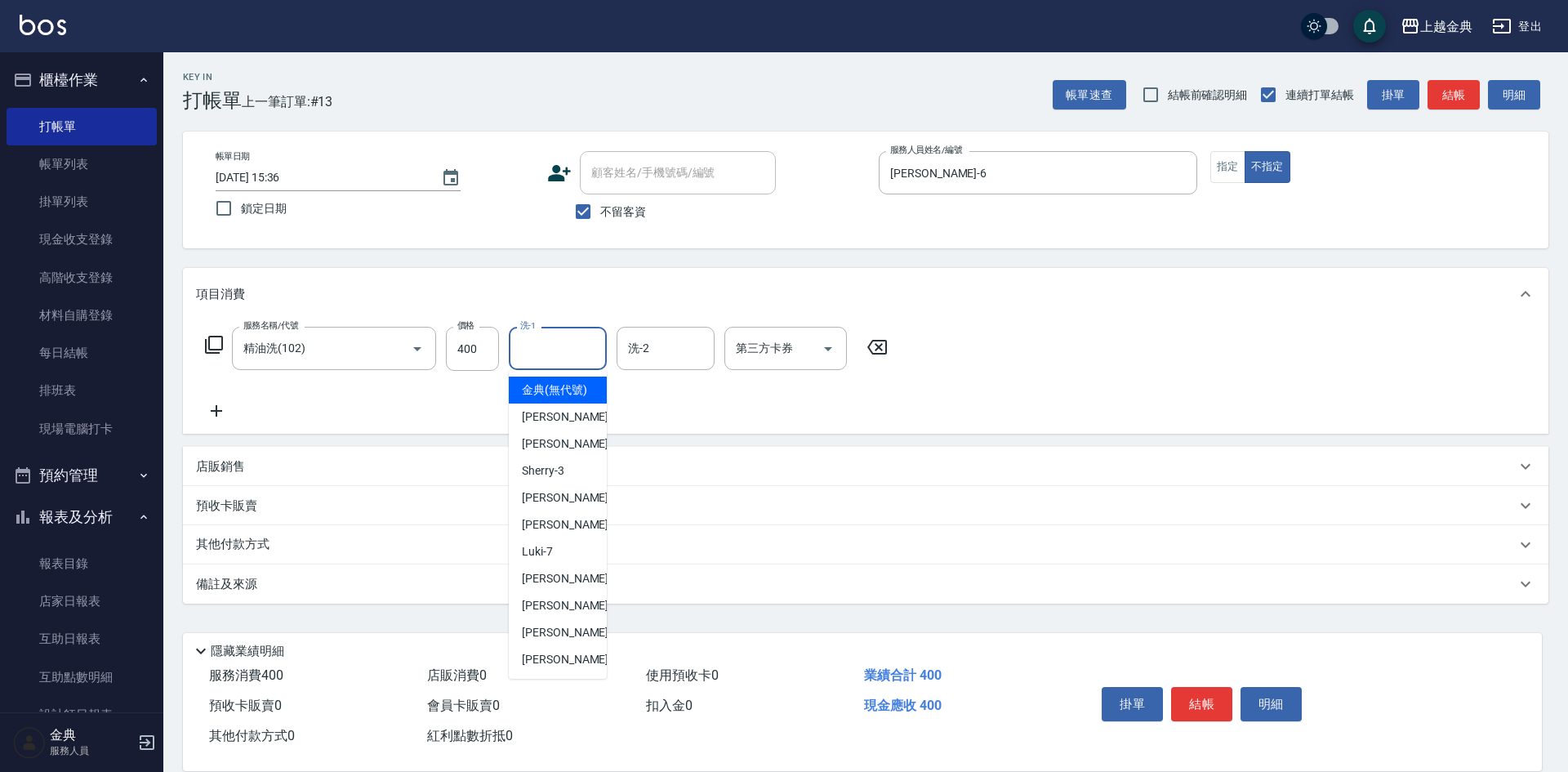
click at [576, 363] on input "洗-1" at bounding box center [558, 348] width 83 height 29
click at [577, 664] on div "[PERSON_NAME] -22" at bounding box center [558, 660] width 98 height 27
type input "[PERSON_NAME]-22"
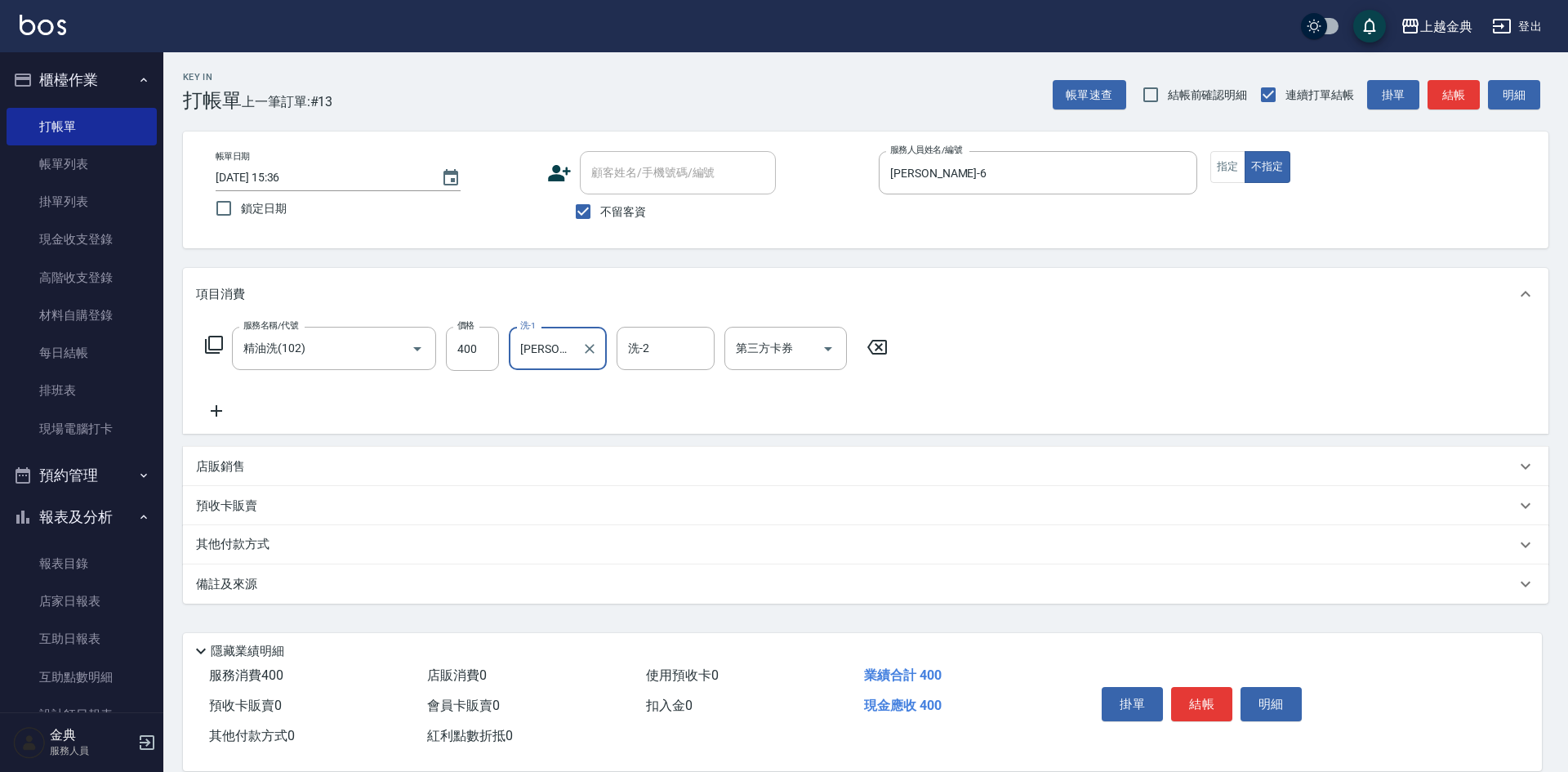
click at [224, 337] on div "服務名稱/代號 精油洗(102) 服務名稱/代號 價格 400 價格 洗-1 [PERSON_NAME]-22 洗-1 洗-2 洗-2 第三方卡券 第三方卡券" at bounding box center [547, 349] width 702 height 44
click at [212, 345] on icon at bounding box center [214, 345] width 19 height 19
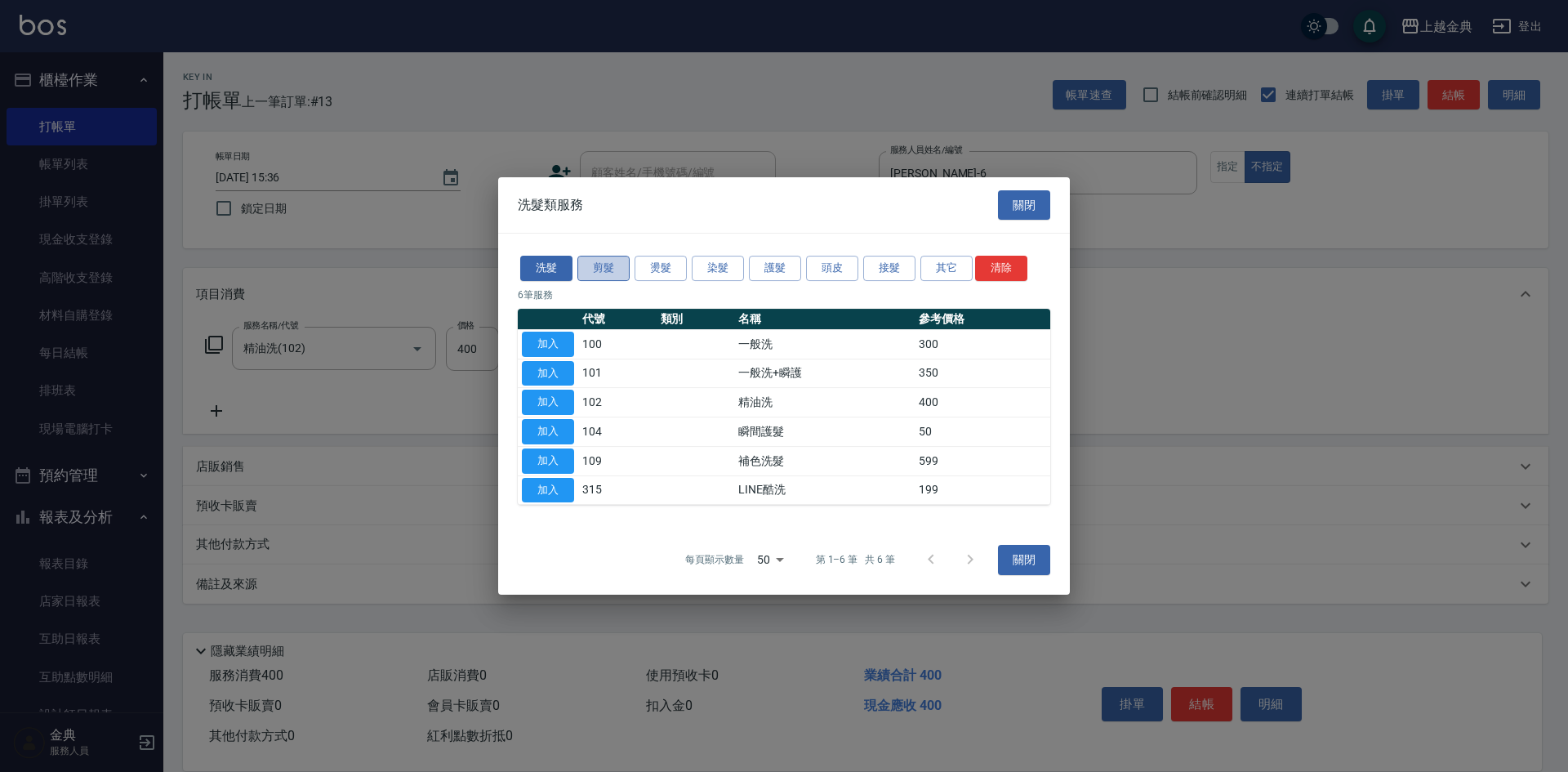
click at [620, 275] on button "剪髮" at bounding box center [603, 268] width 53 height 25
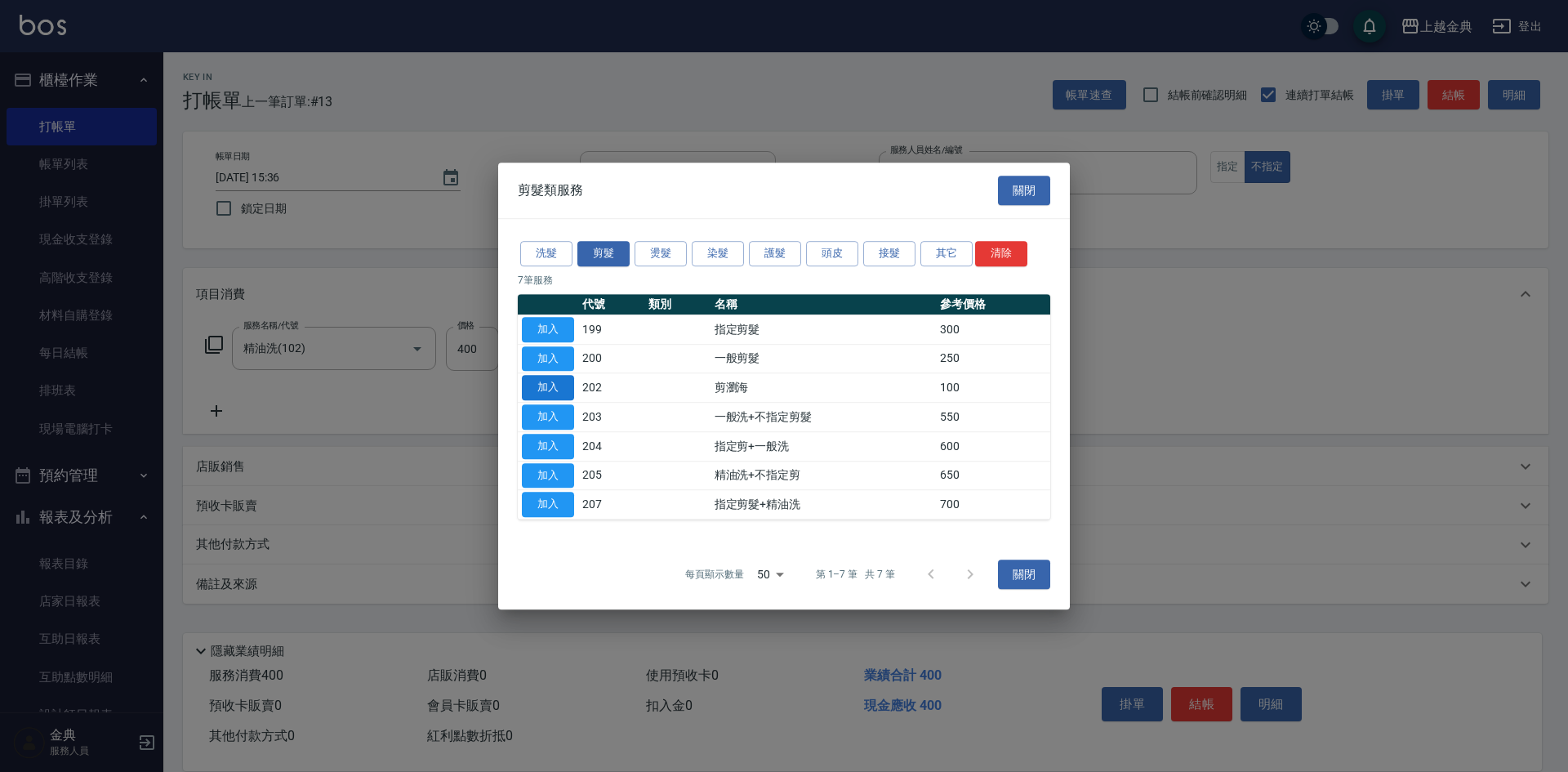
click at [561, 391] on button "加入" at bounding box center [548, 388] width 53 height 25
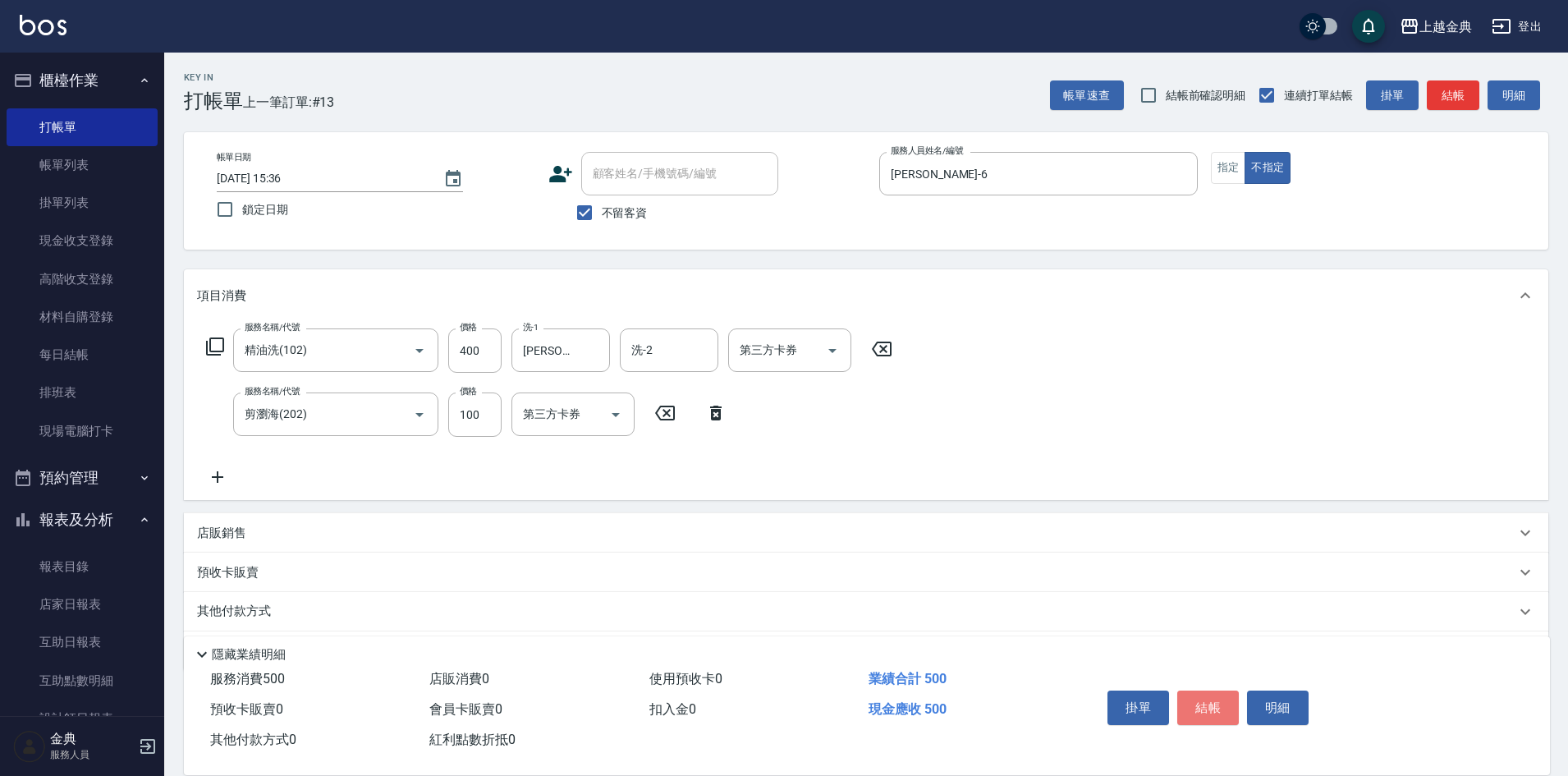
click at [1199, 702] on button "結帳" at bounding box center [1208, 707] width 62 height 34
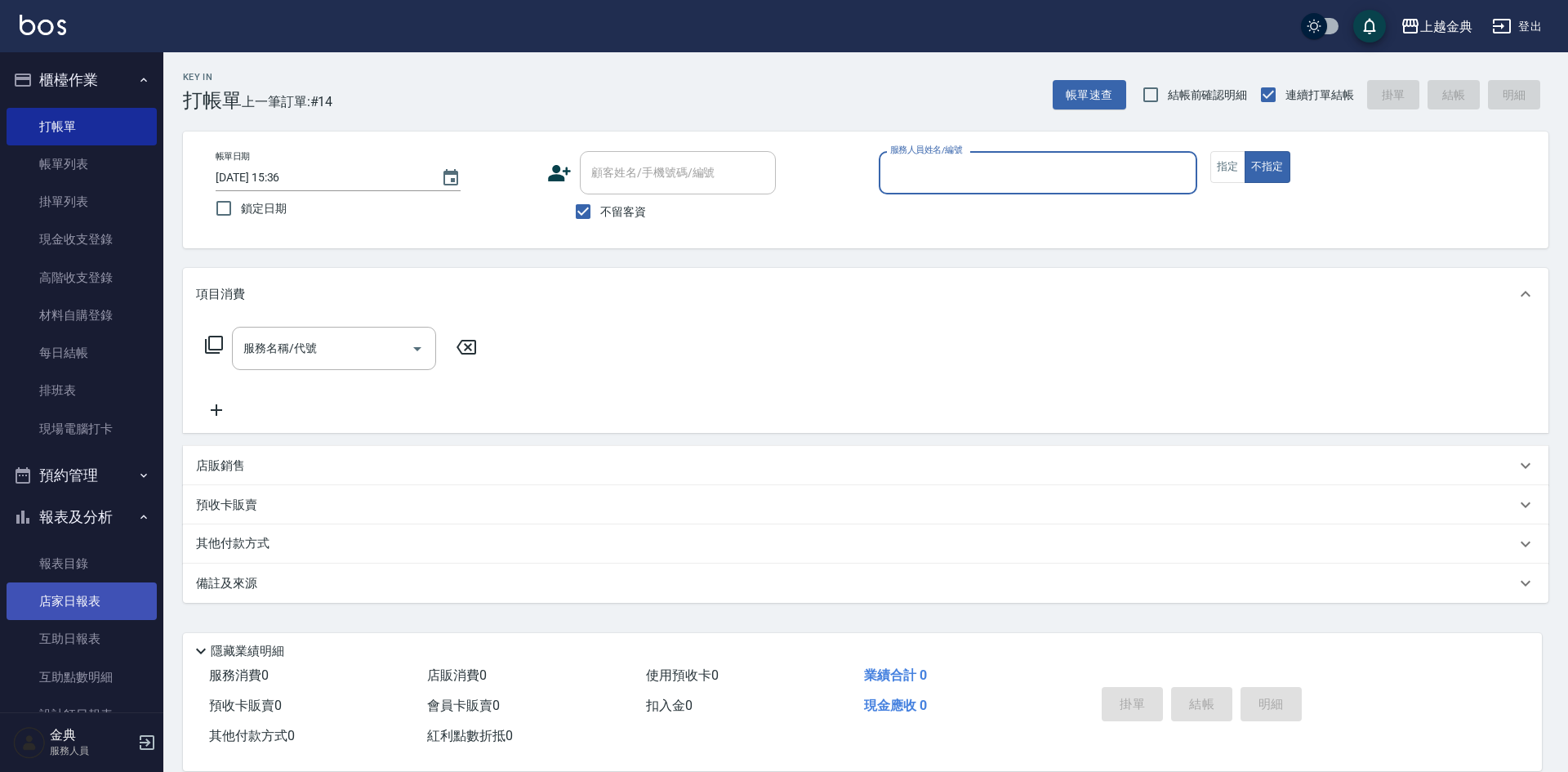
click at [94, 590] on link "店家日報表" at bounding box center [81, 601] width 150 height 38
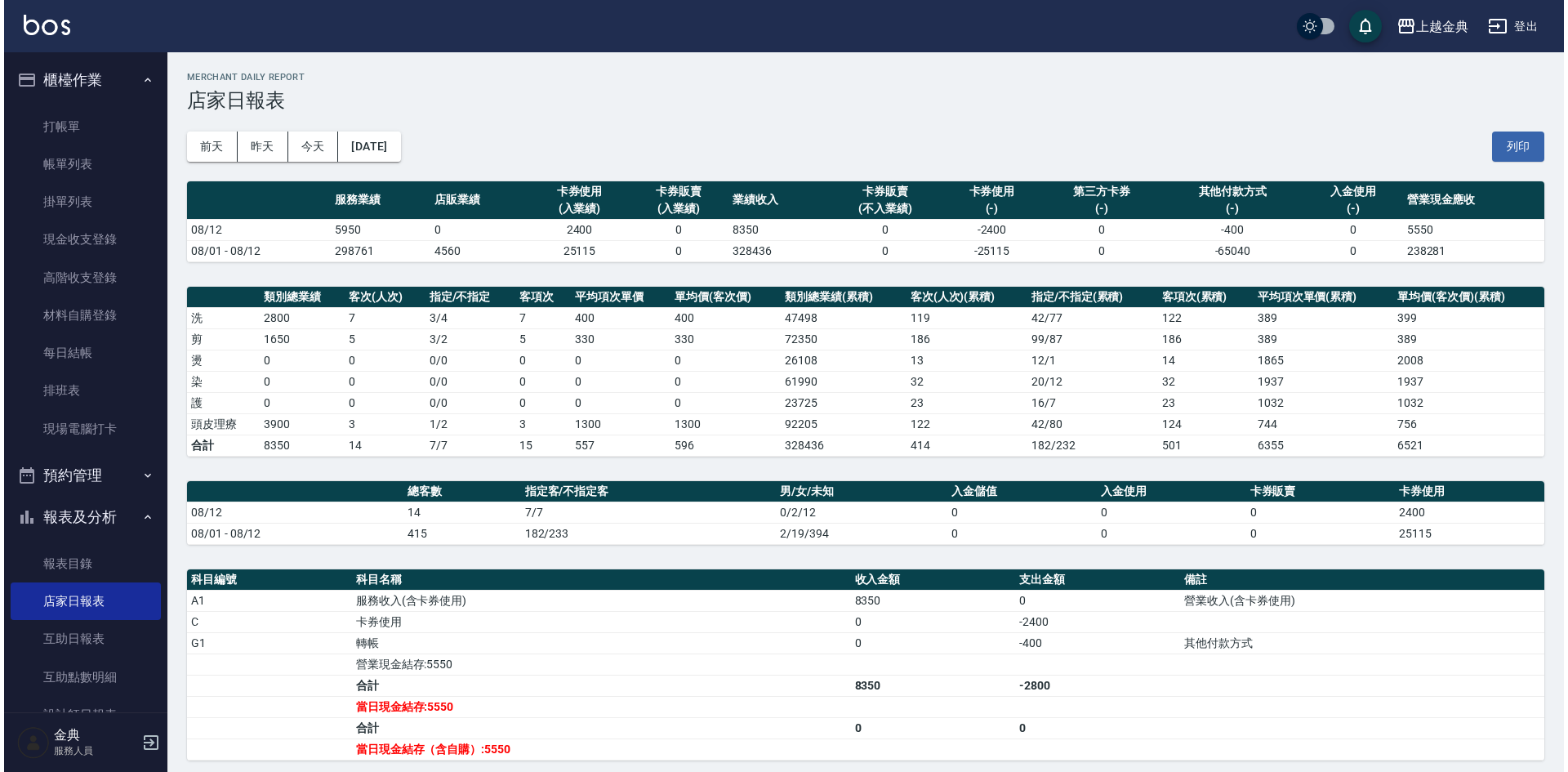
scroll to position [282, 0]
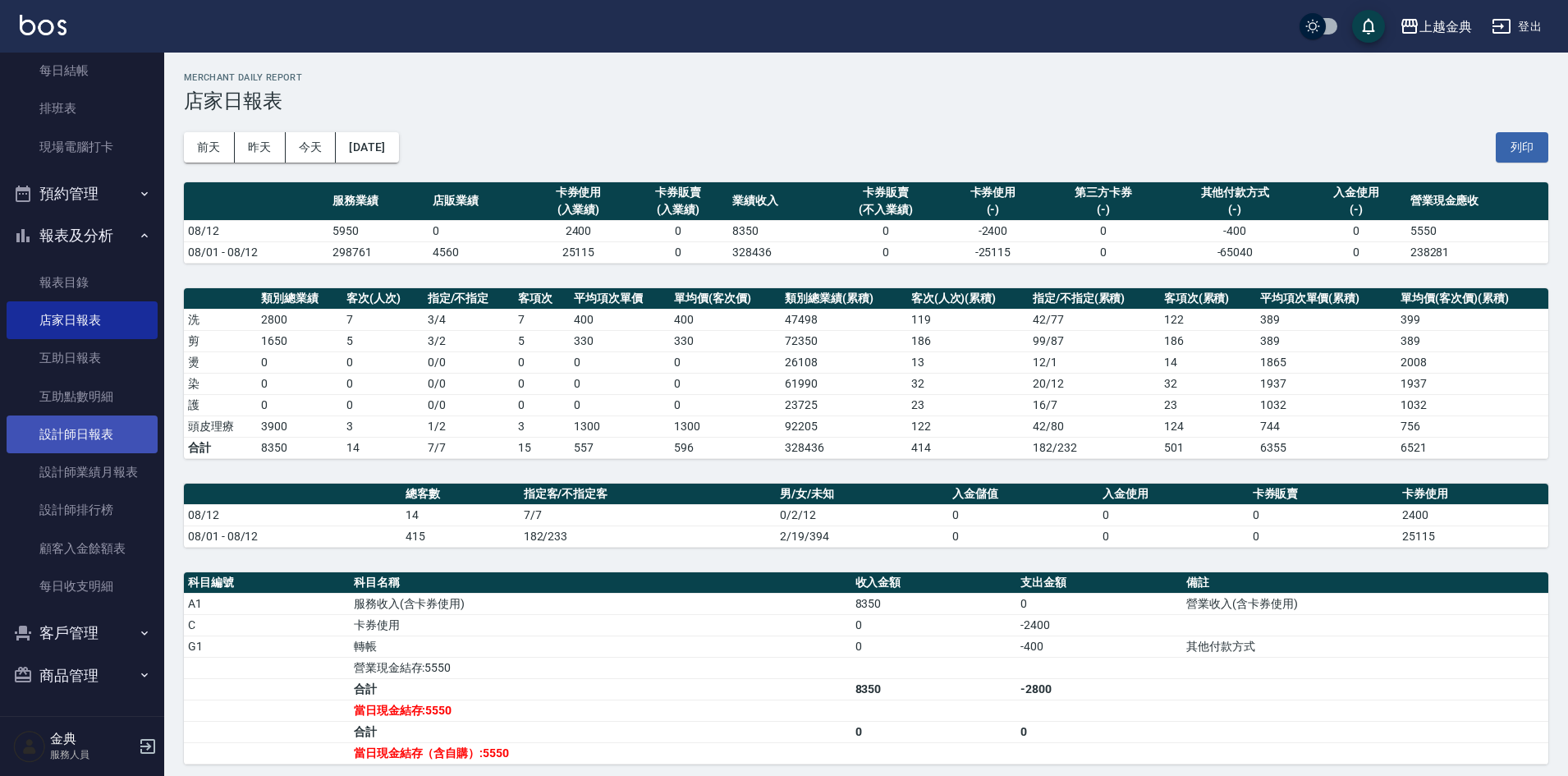
click at [149, 436] on link "設計師日報表" at bounding box center [81, 434] width 151 height 38
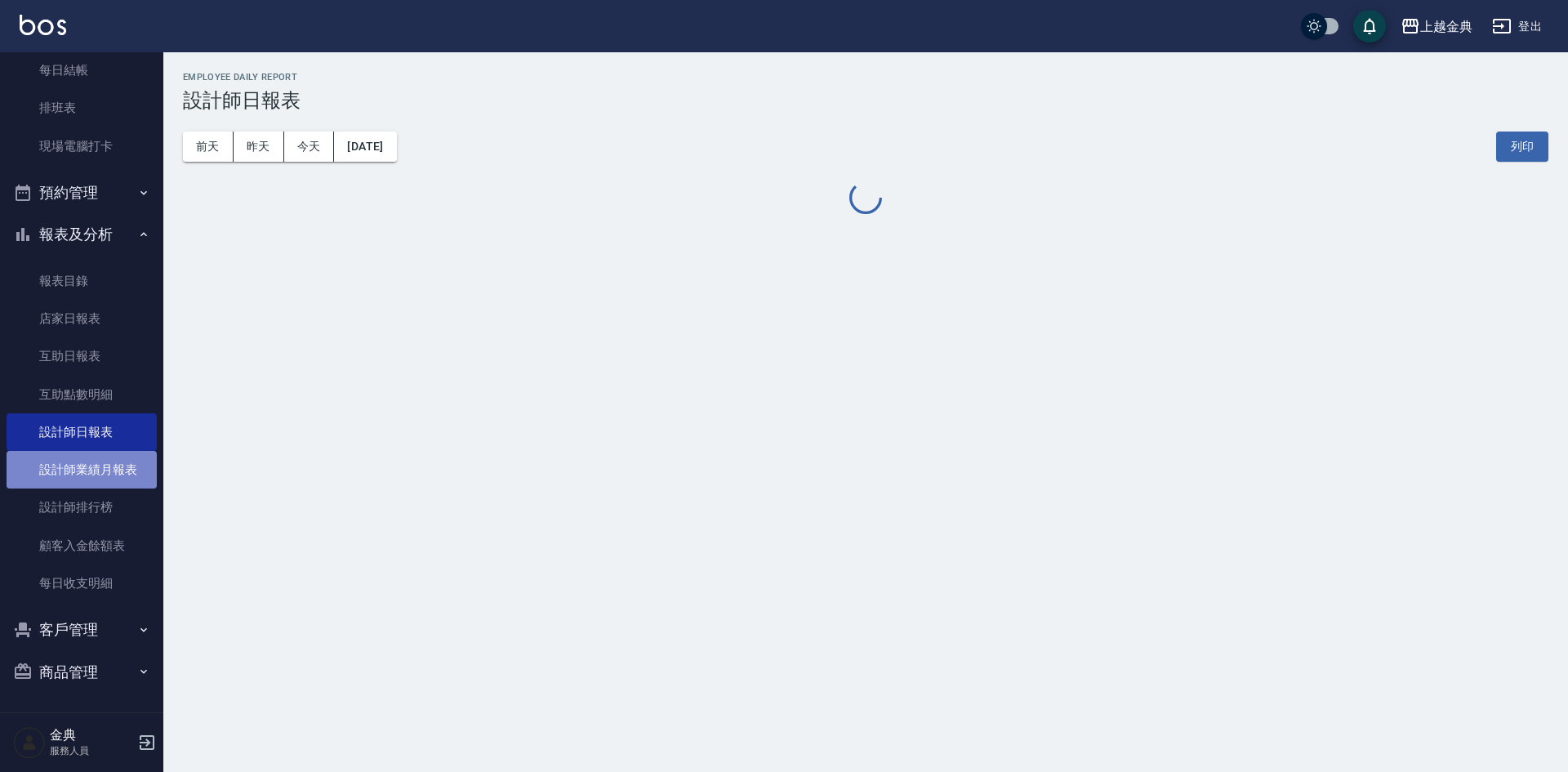
click at [117, 473] on link "設計師業績月報表" at bounding box center [81, 469] width 150 height 38
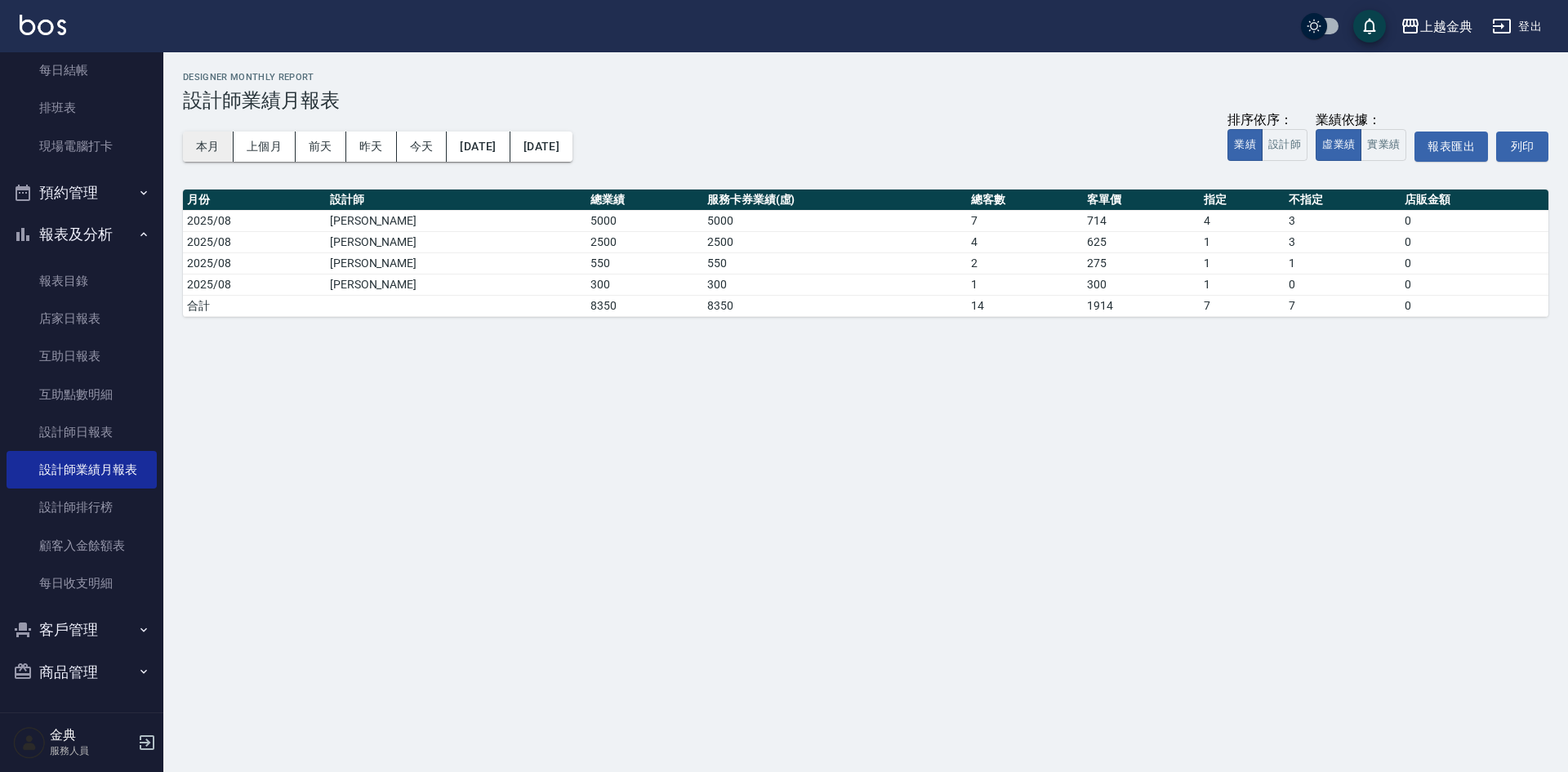
drag, startPoint x: 227, startPoint y: 128, endPoint x: 219, endPoint y: 143, distance: 17.0
click at [226, 128] on div "本月 上個月 [DATE] [DATE] [DATE] [DATE] [DATE] 排序依序： 業績 設計師 業績依據： 虛業績 實業績 報表匯出 列印" at bounding box center [866, 147] width 1365 height 69
click at [219, 143] on button "本月" at bounding box center [209, 147] width 51 height 30
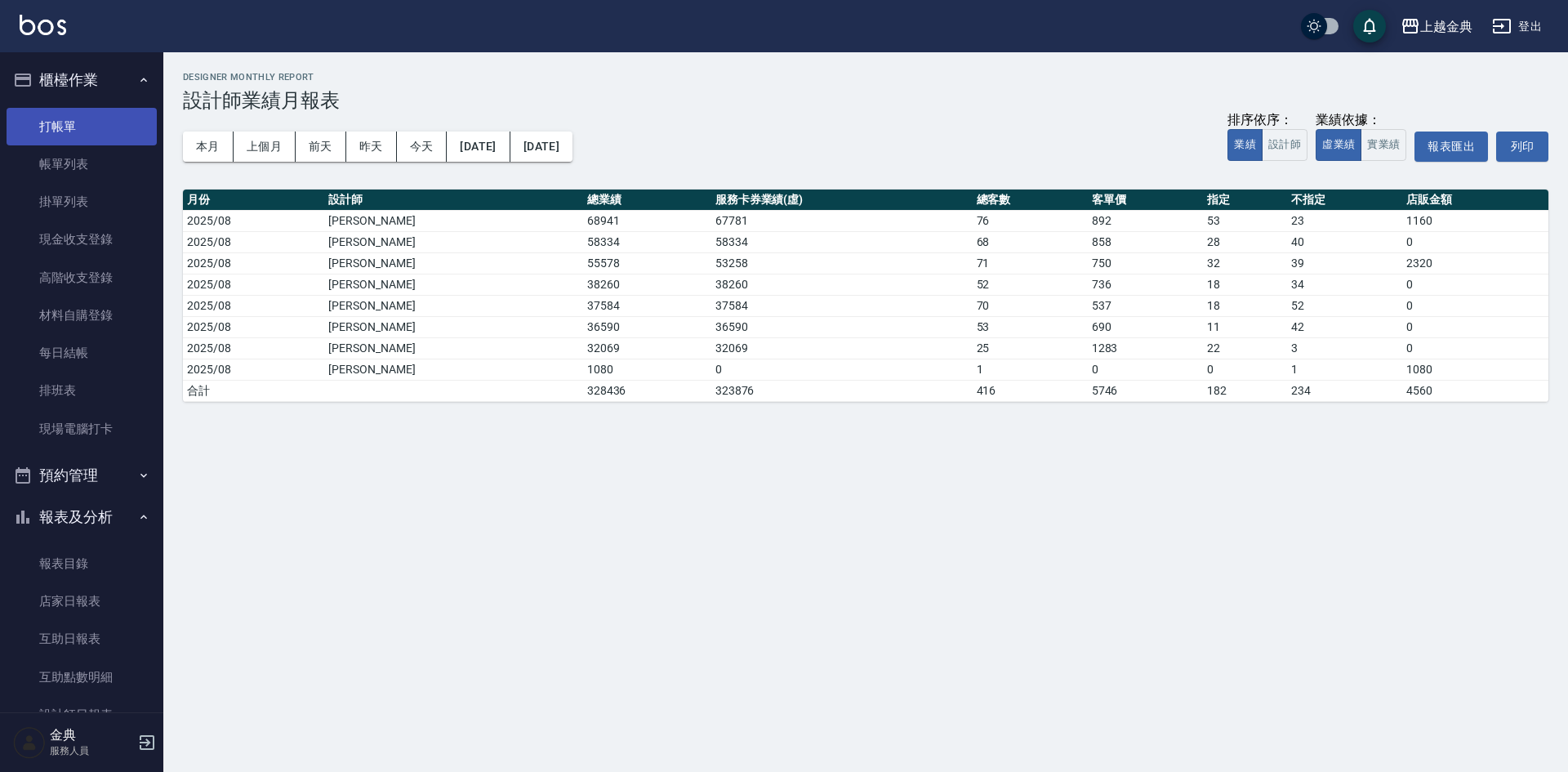
click at [53, 119] on link "打帳單" at bounding box center [81, 126] width 150 height 38
